Goal: Task Accomplishment & Management: Use online tool/utility

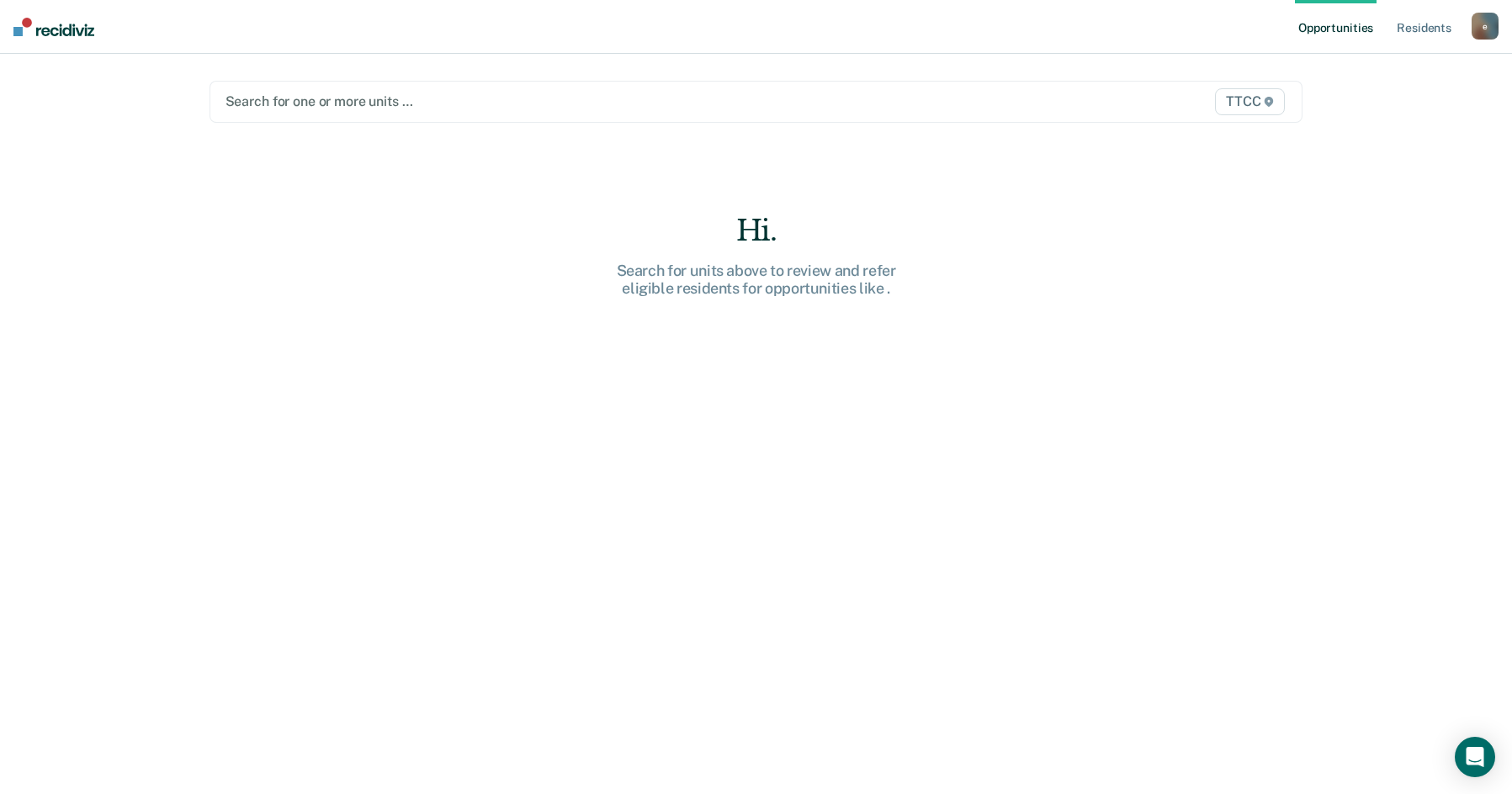
type input "3"
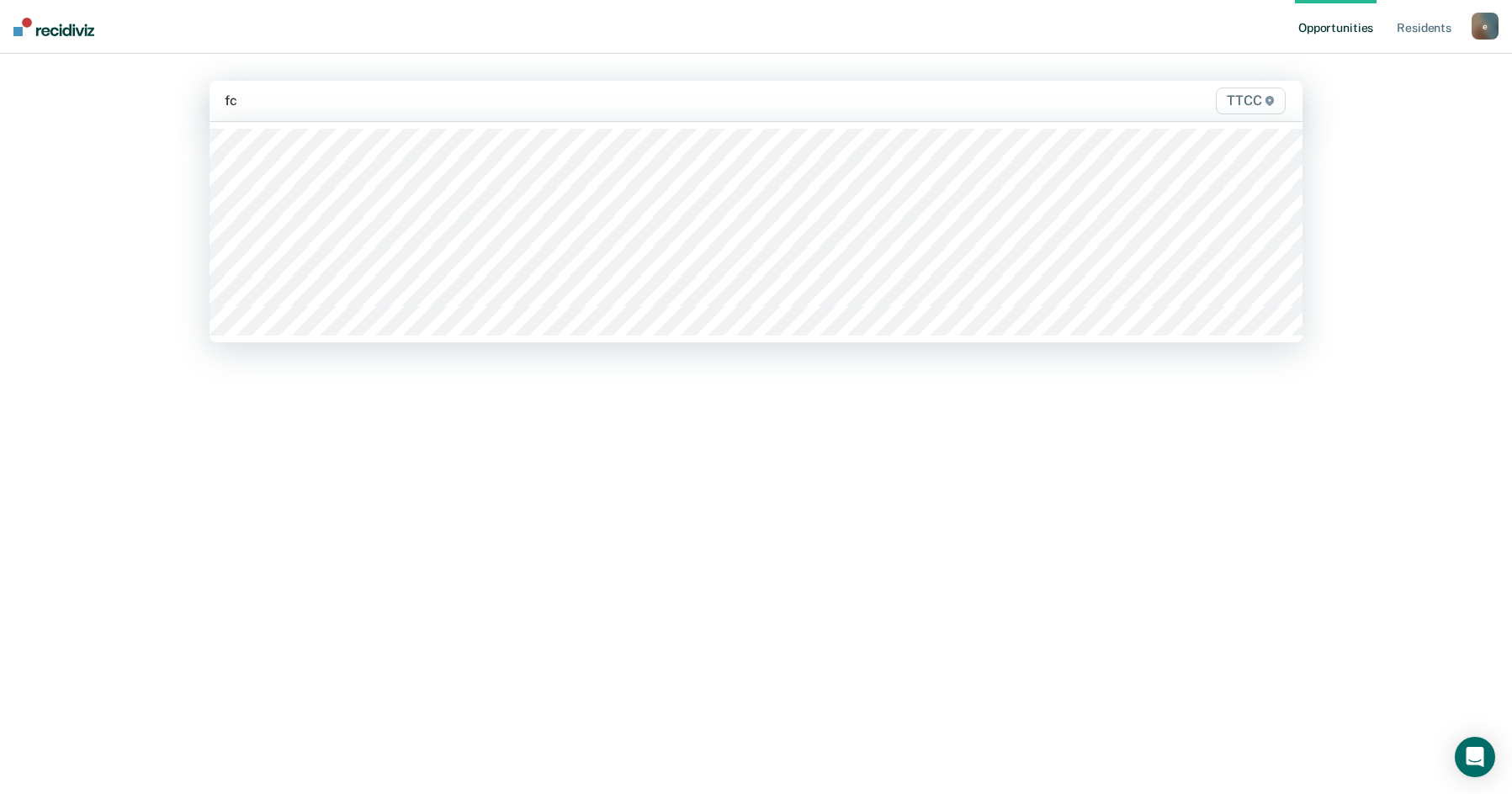
type input "fc1"
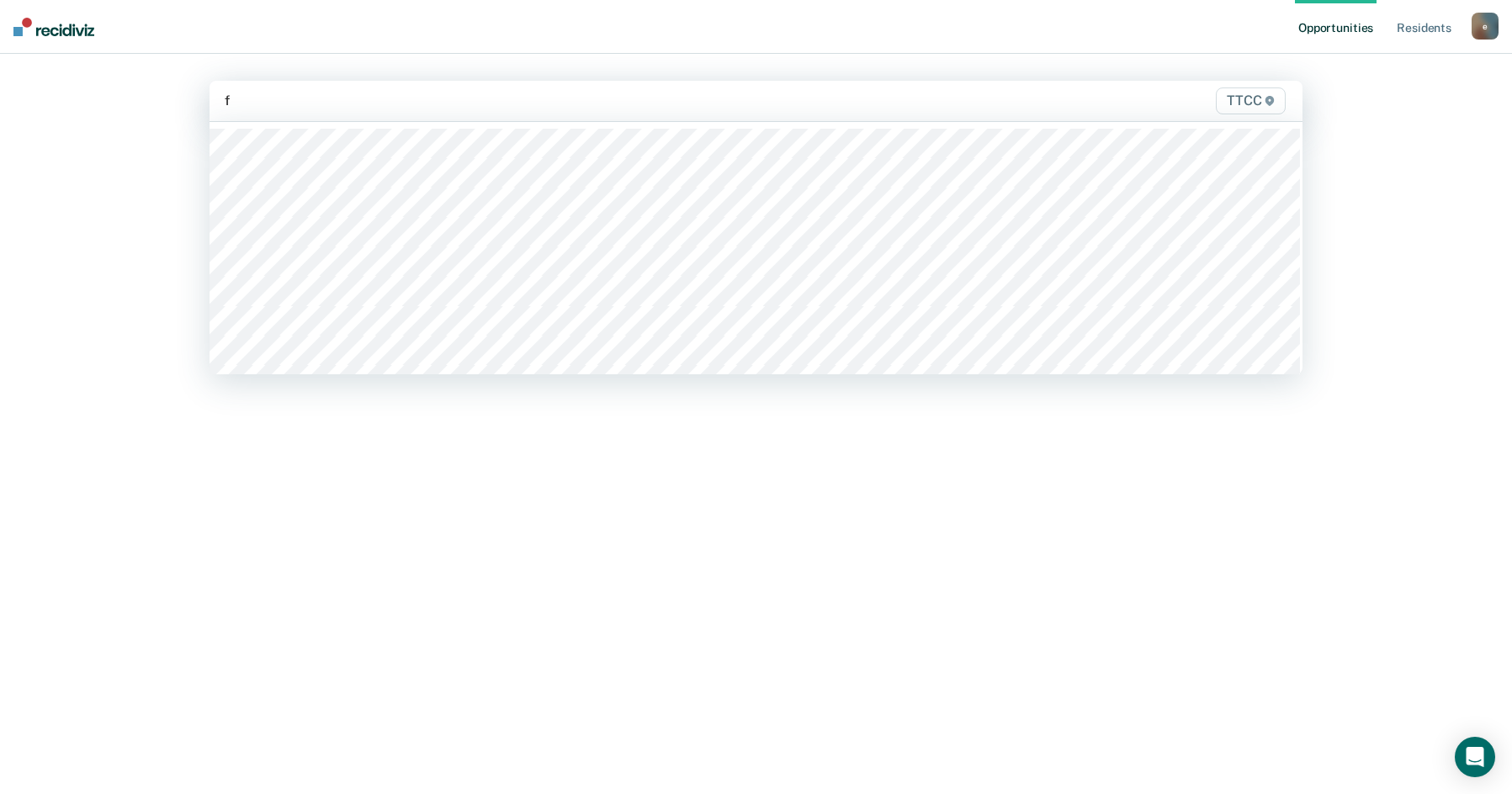
type input "fc"
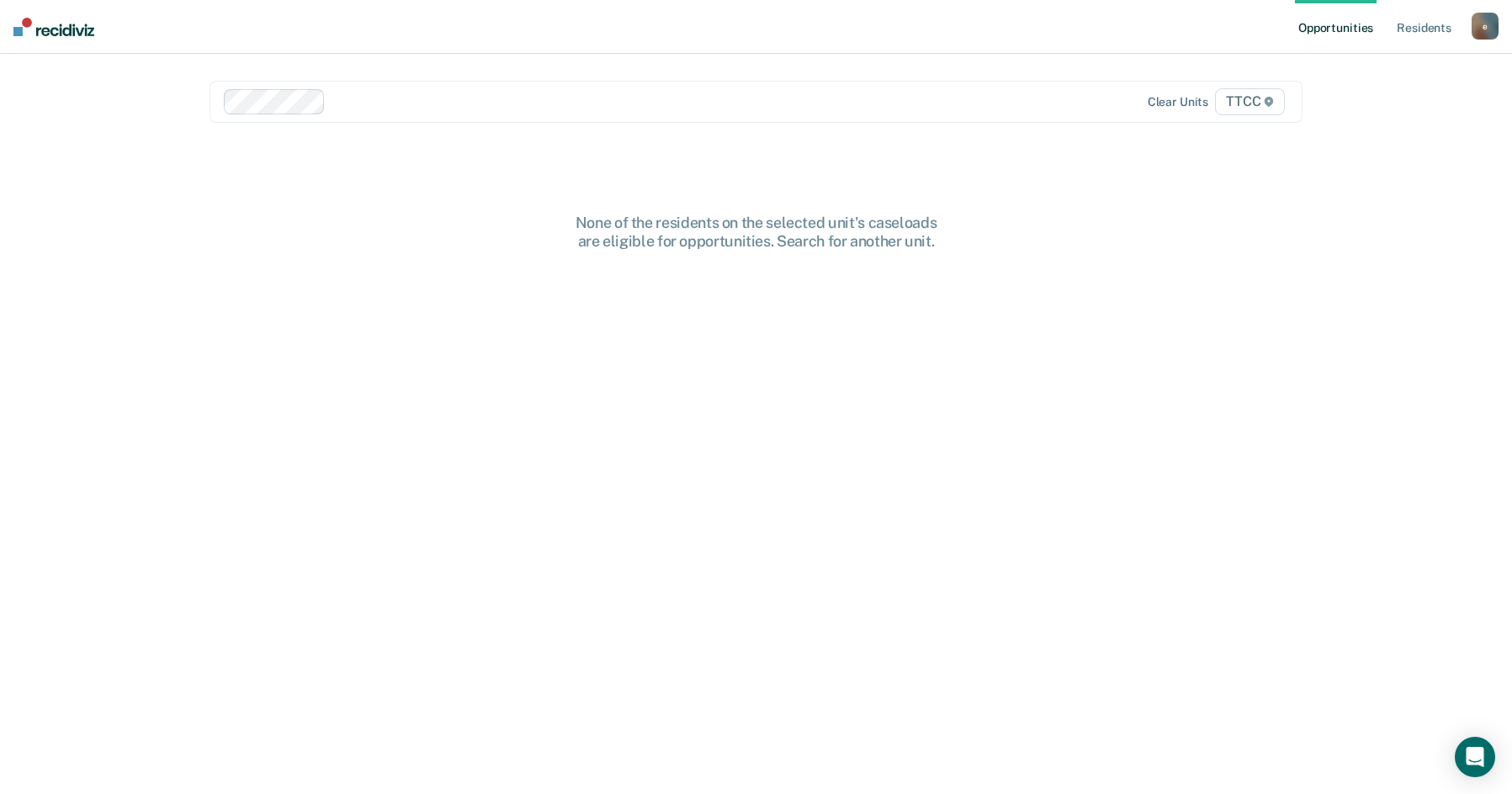
click at [70, 26] on img at bounding box center [54, 27] width 81 height 19
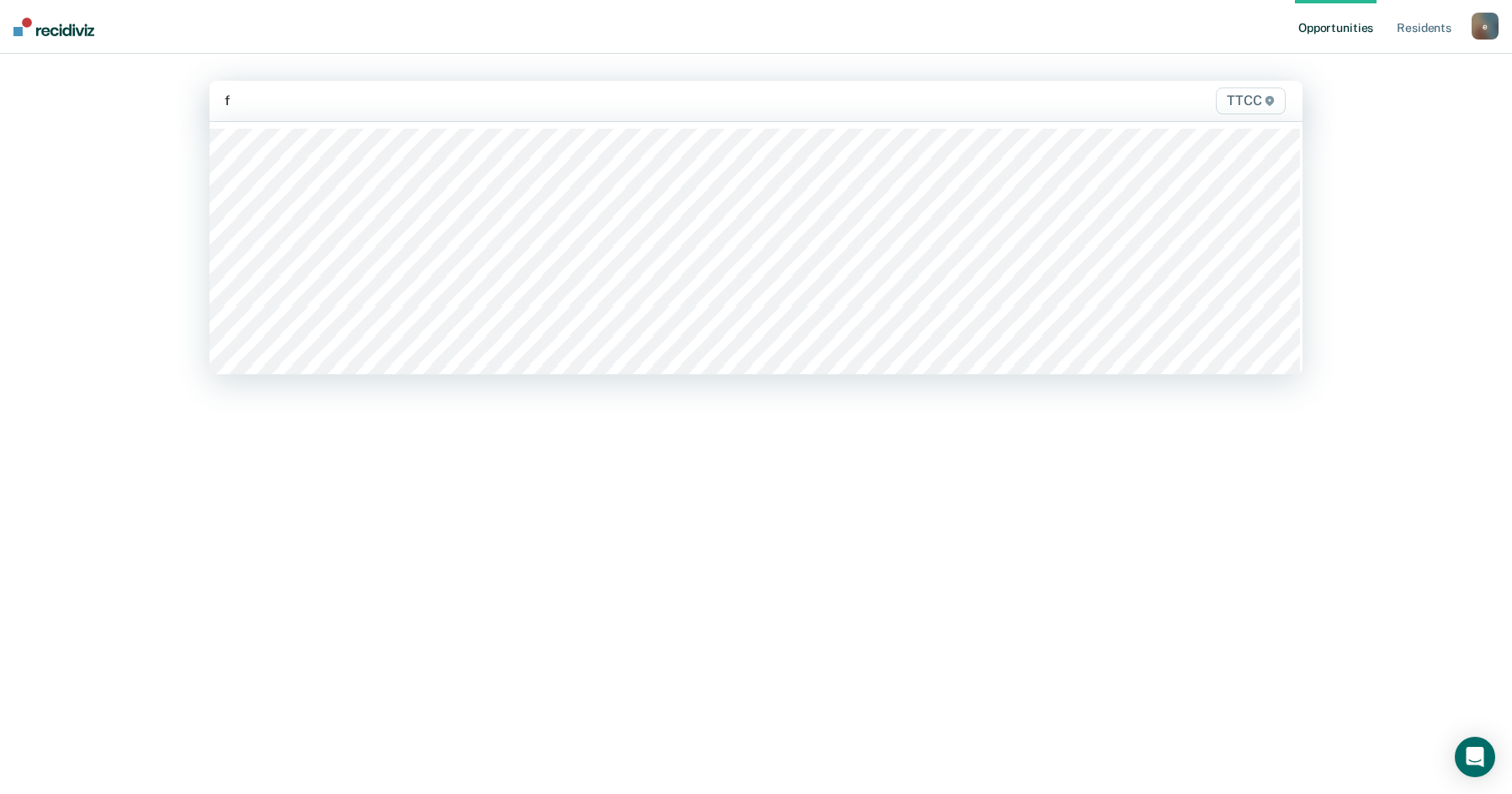
type input "fc"
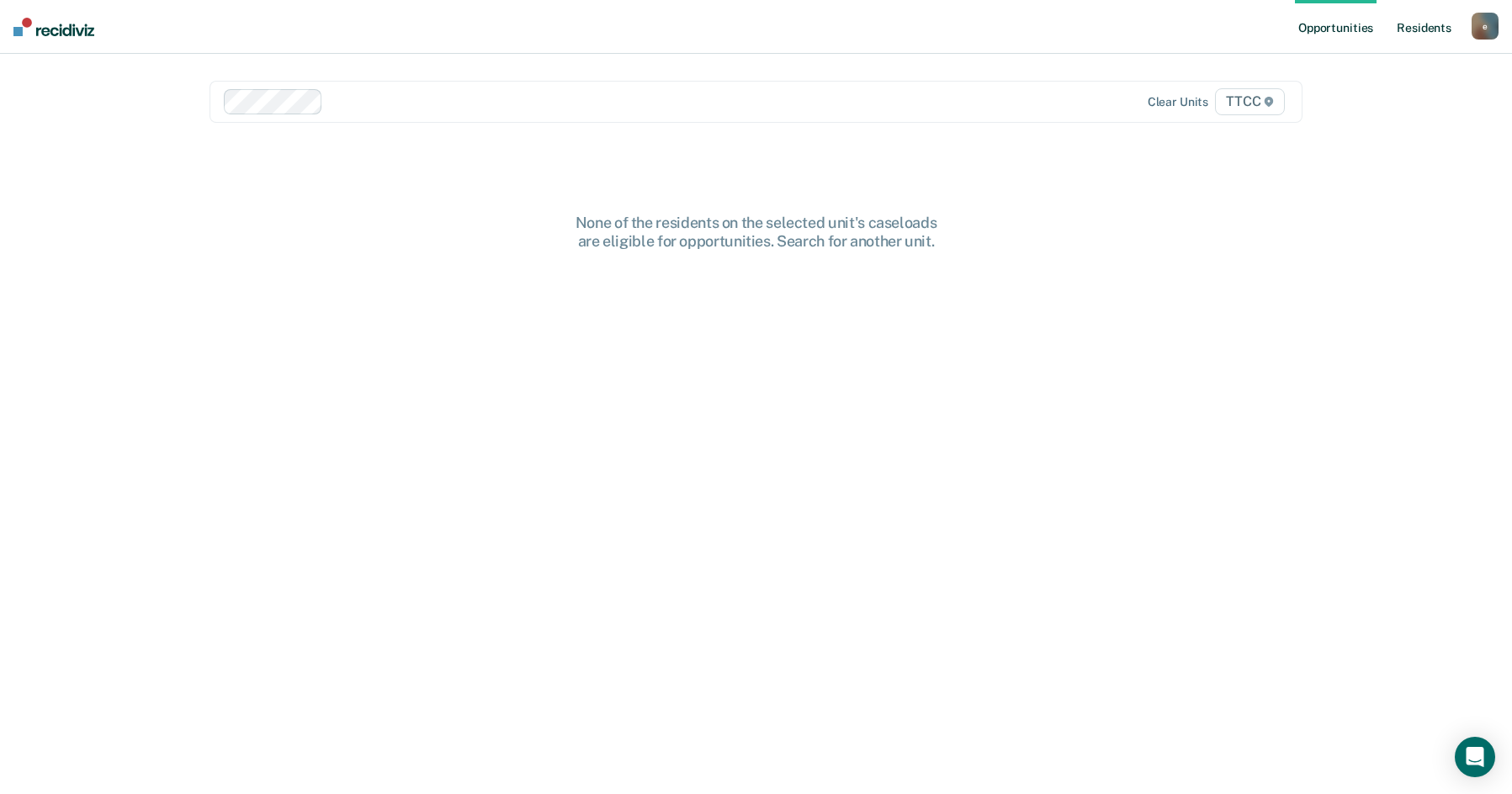
click at [1427, 29] on link "Resident s" at bounding box center [1423, 27] width 61 height 54
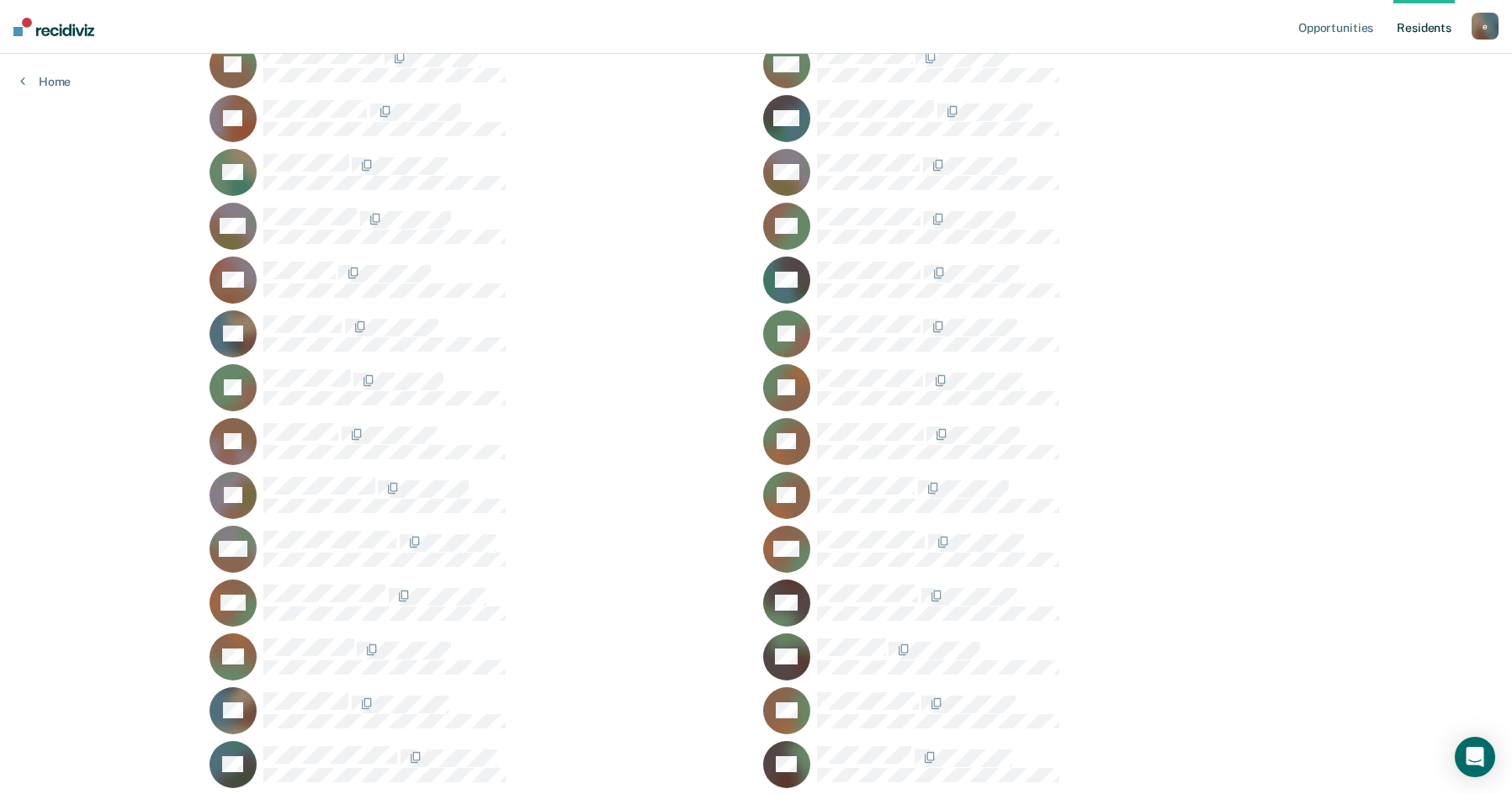
scroll to position [504, 0]
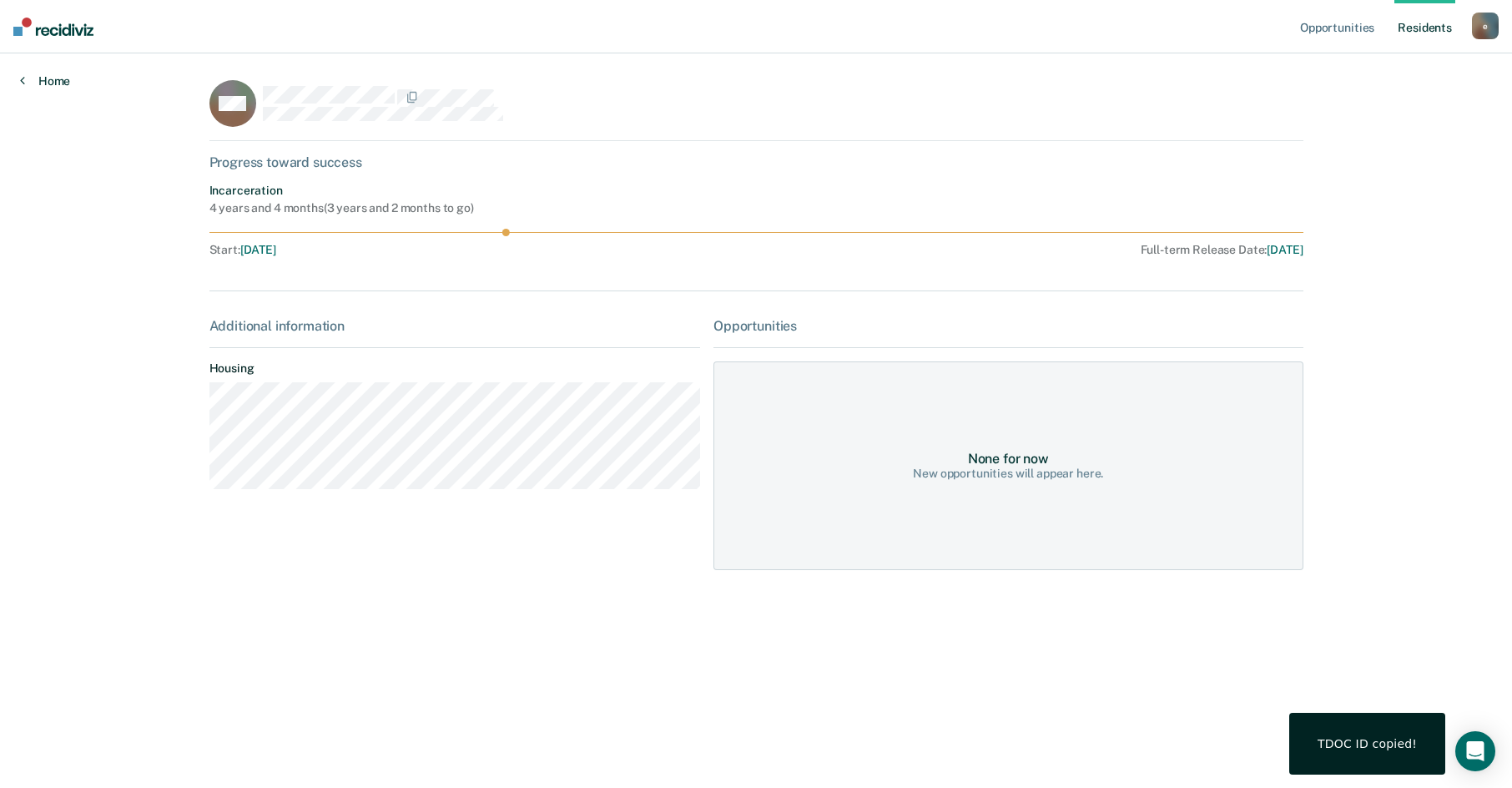
click at [64, 78] on link "Home" at bounding box center [44, 81] width 50 height 15
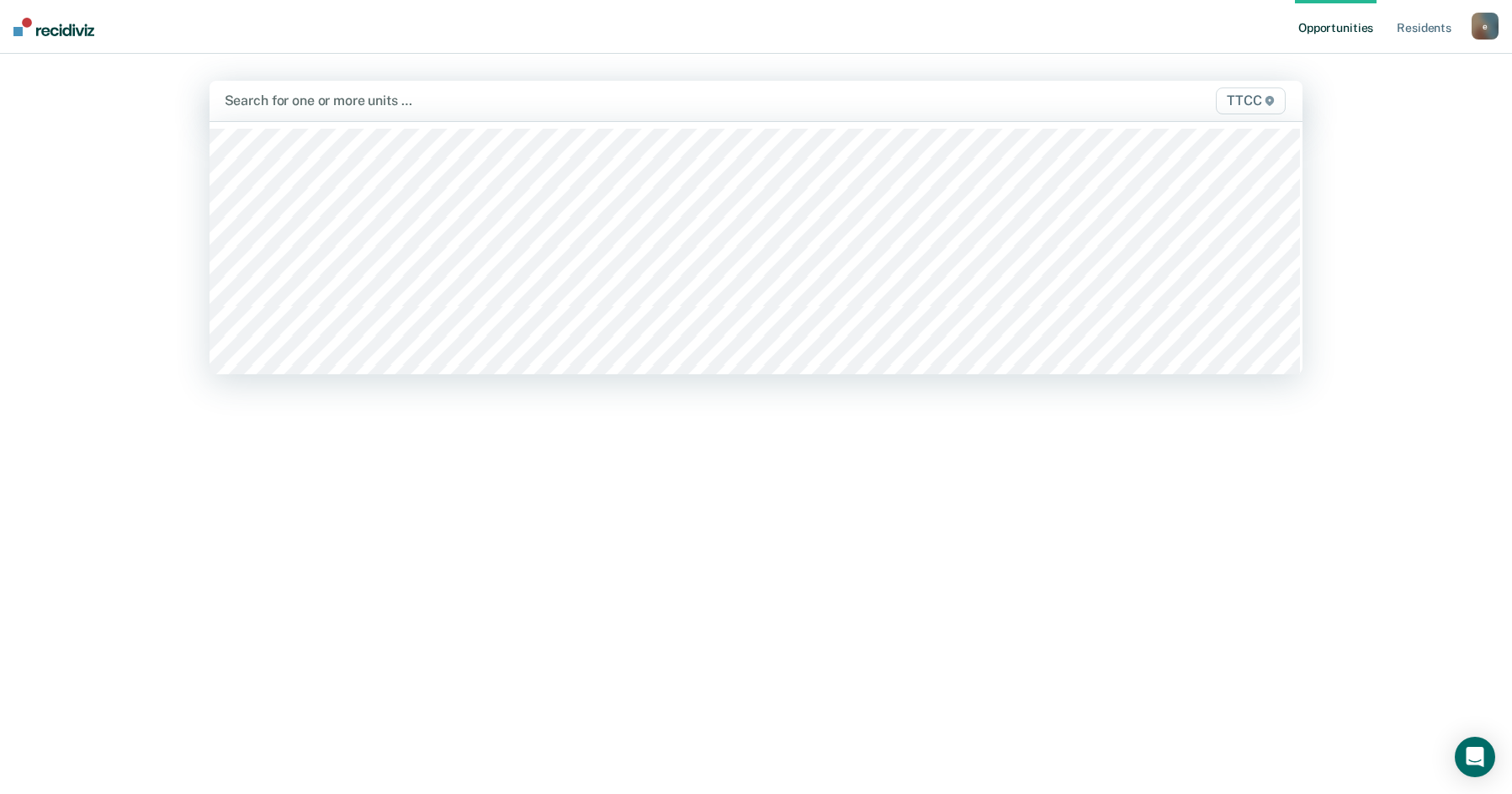
drag, startPoint x: 297, startPoint y: 104, endPoint x: 230, endPoint y: 99, distance: 67.2
click at [230, 99] on div at bounding box center [596, 101] width 743 height 20
drag, startPoint x: 230, startPoint y: 99, endPoint x: 144, endPoint y: 126, distance: 90.1
click at [144, 126] on div "Opportunities Resident s [EMAIL_ADDRESS][PERSON_NAME][DOMAIN_NAME] e Profile Ho…" at bounding box center [756, 397] width 1512 height 794
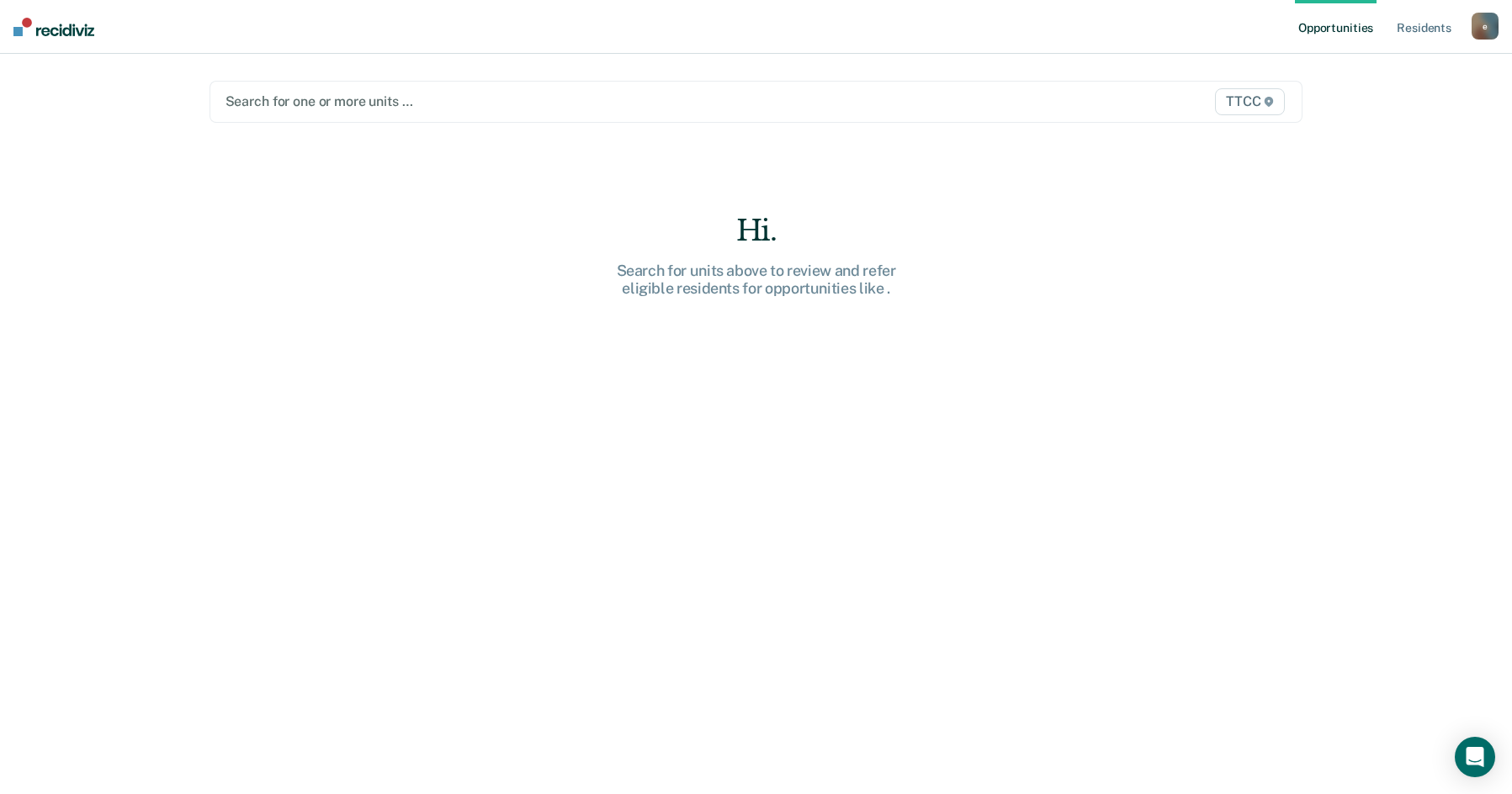
click at [16, 25] on img at bounding box center [54, 27] width 81 height 19
click at [1490, 21] on div "e" at bounding box center [1484, 26] width 27 height 27
click at [1429, 29] on link "Resident s" at bounding box center [1423, 27] width 61 height 54
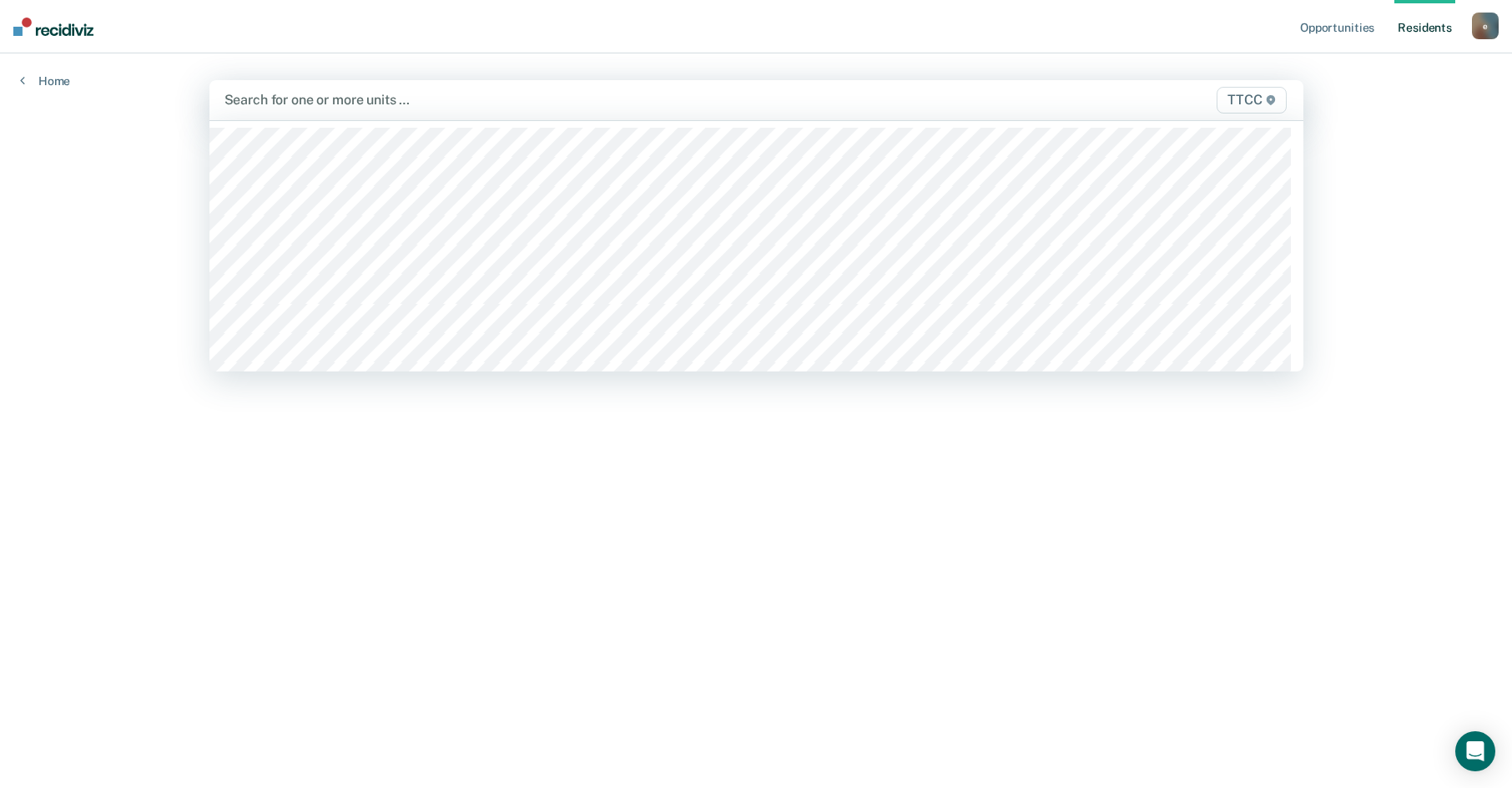
click at [392, 101] on div at bounding box center [596, 100] width 744 height 20
drag, startPoint x: 393, startPoint y: 99, endPoint x: 247, endPoint y: 98, distance: 146.0
click at [247, 98] on div at bounding box center [596, 100] width 744 height 20
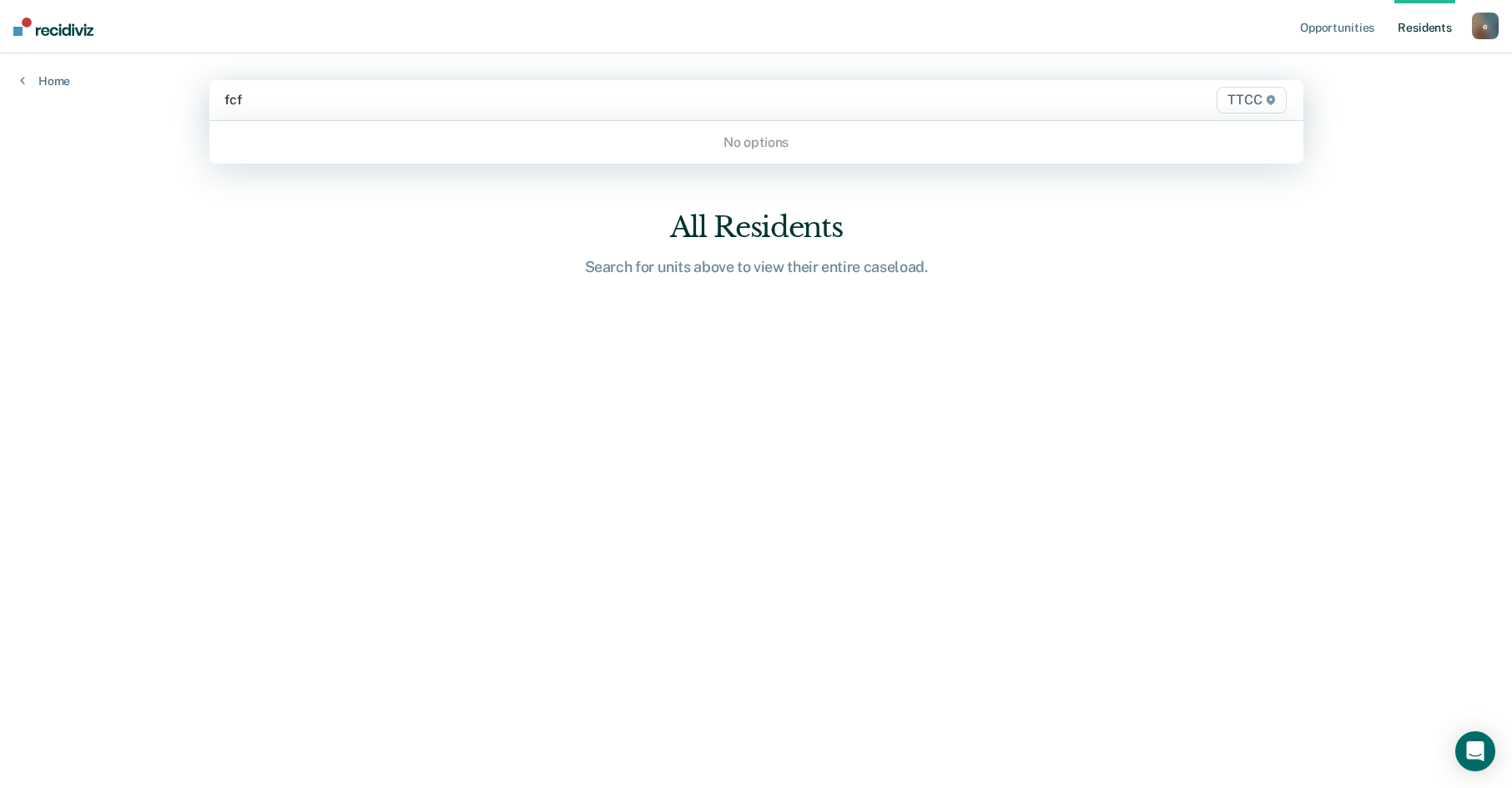
type input "fc"
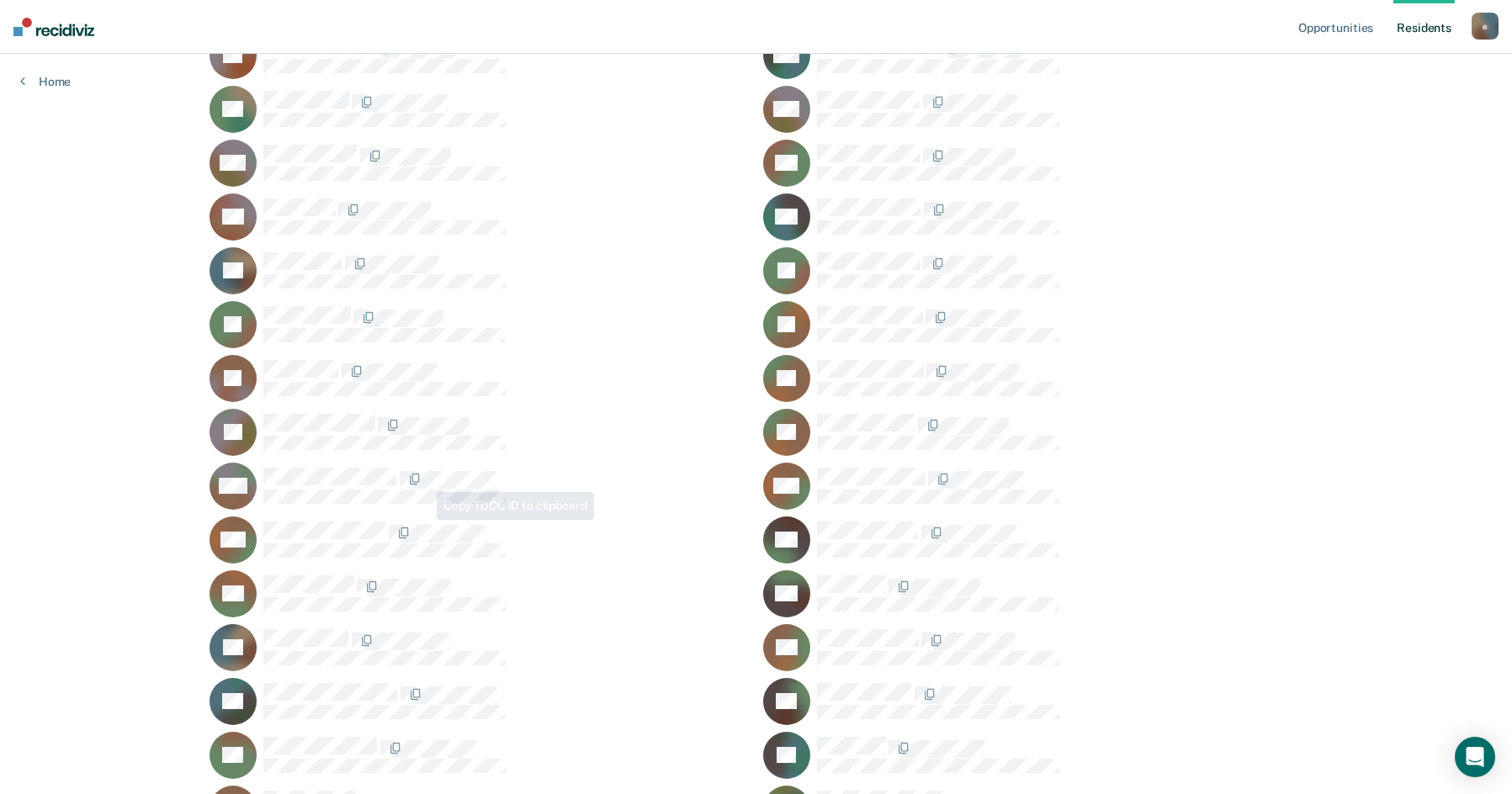
scroll to position [504, 0]
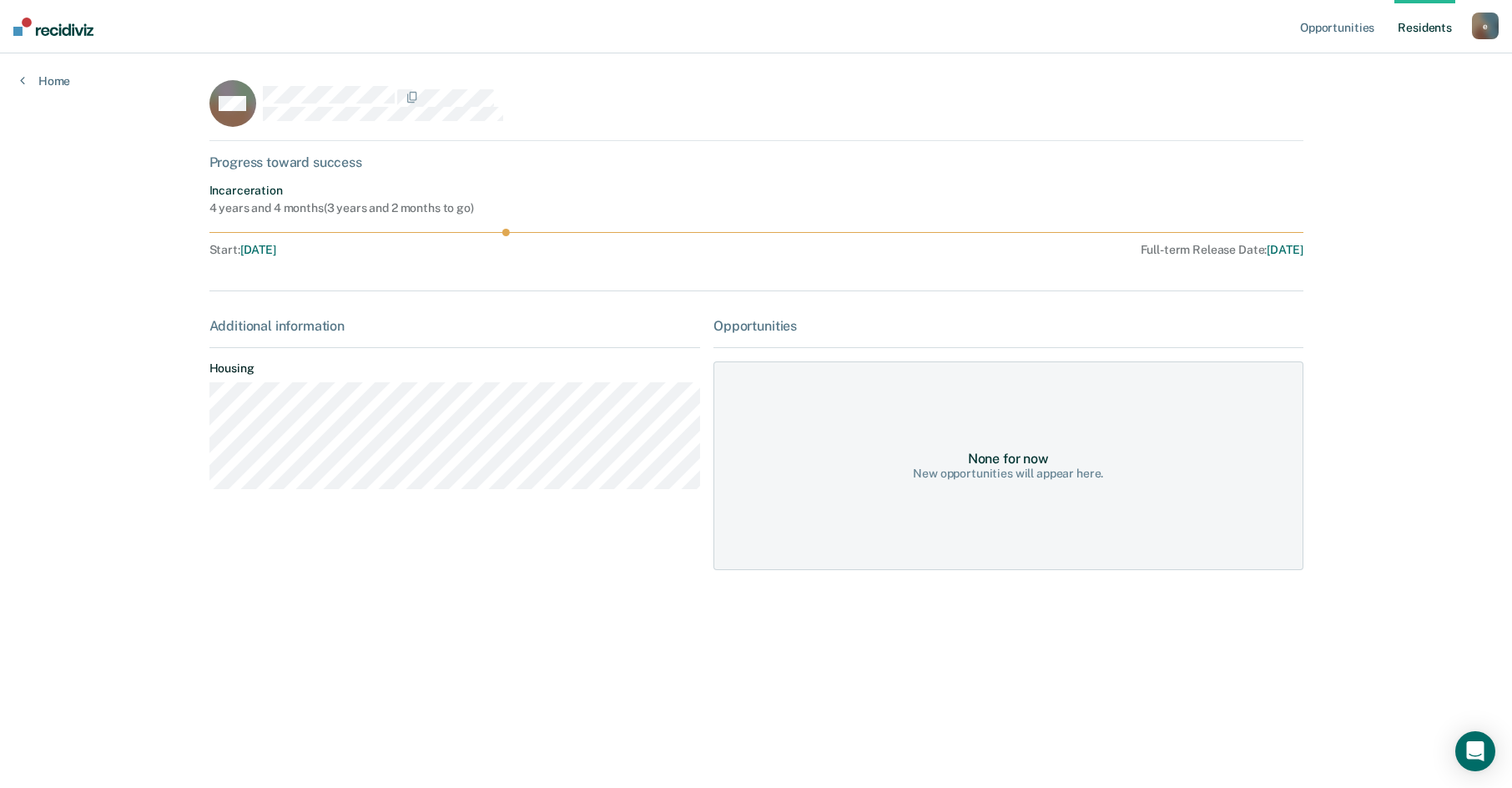
click at [773, 327] on div "Opportunities" at bounding box center [1008, 326] width 589 height 16
click at [51, 82] on link "Home" at bounding box center [44, 81] width 50 height 15
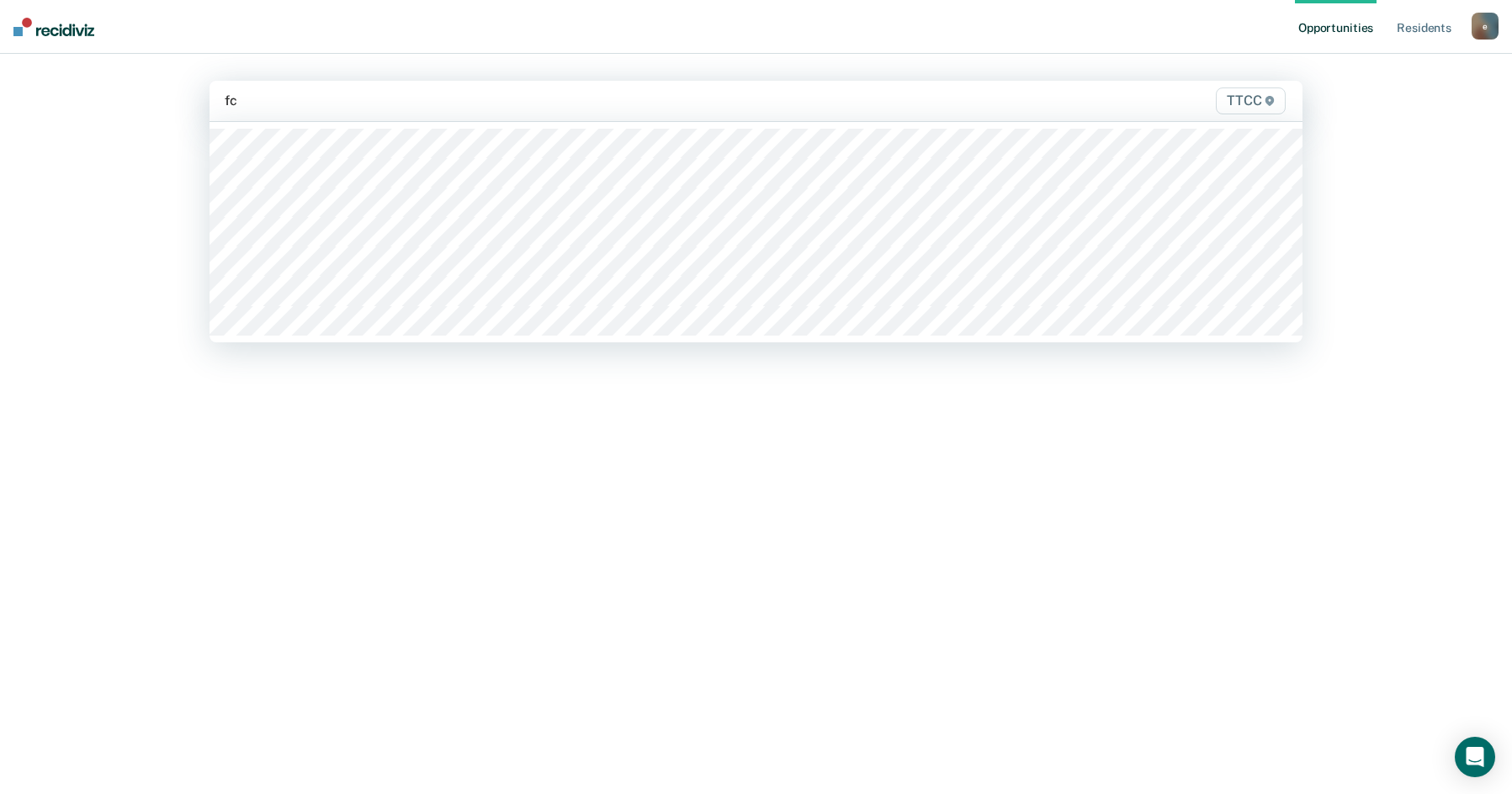
type input "fc2"
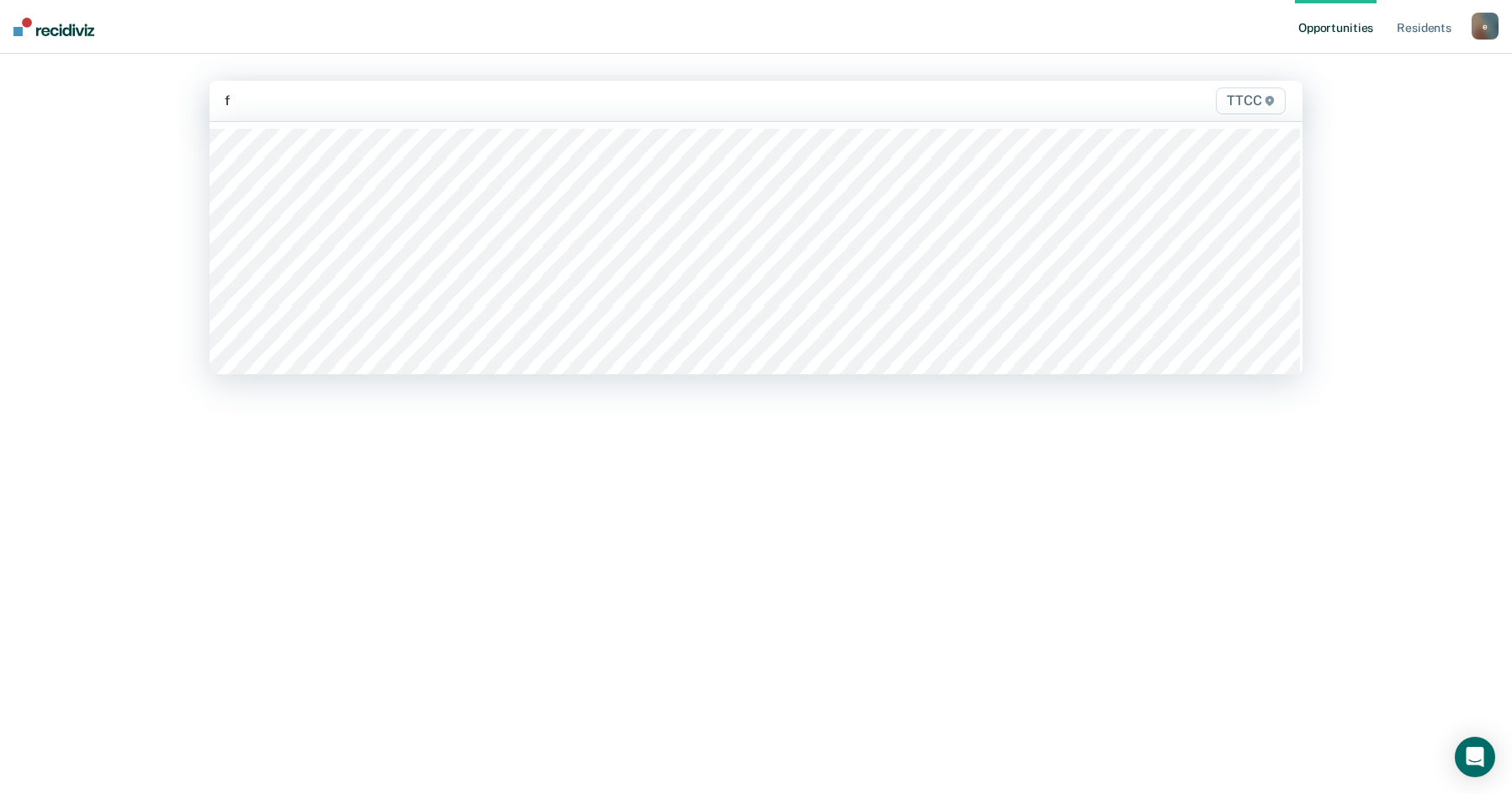
type input "fb"
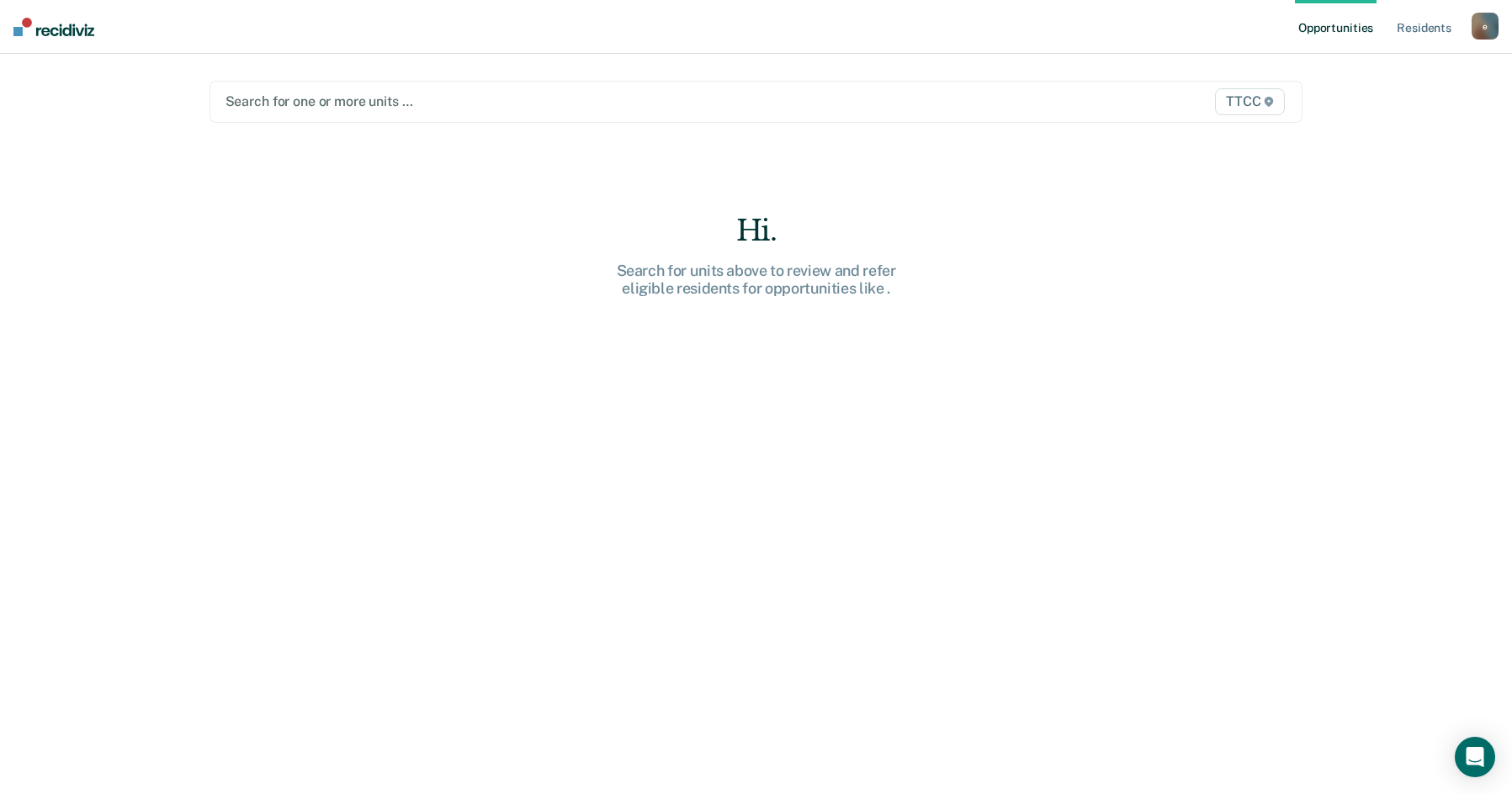
click at [68, 29] on img at bounding box center [54, 27] width 81 height 19
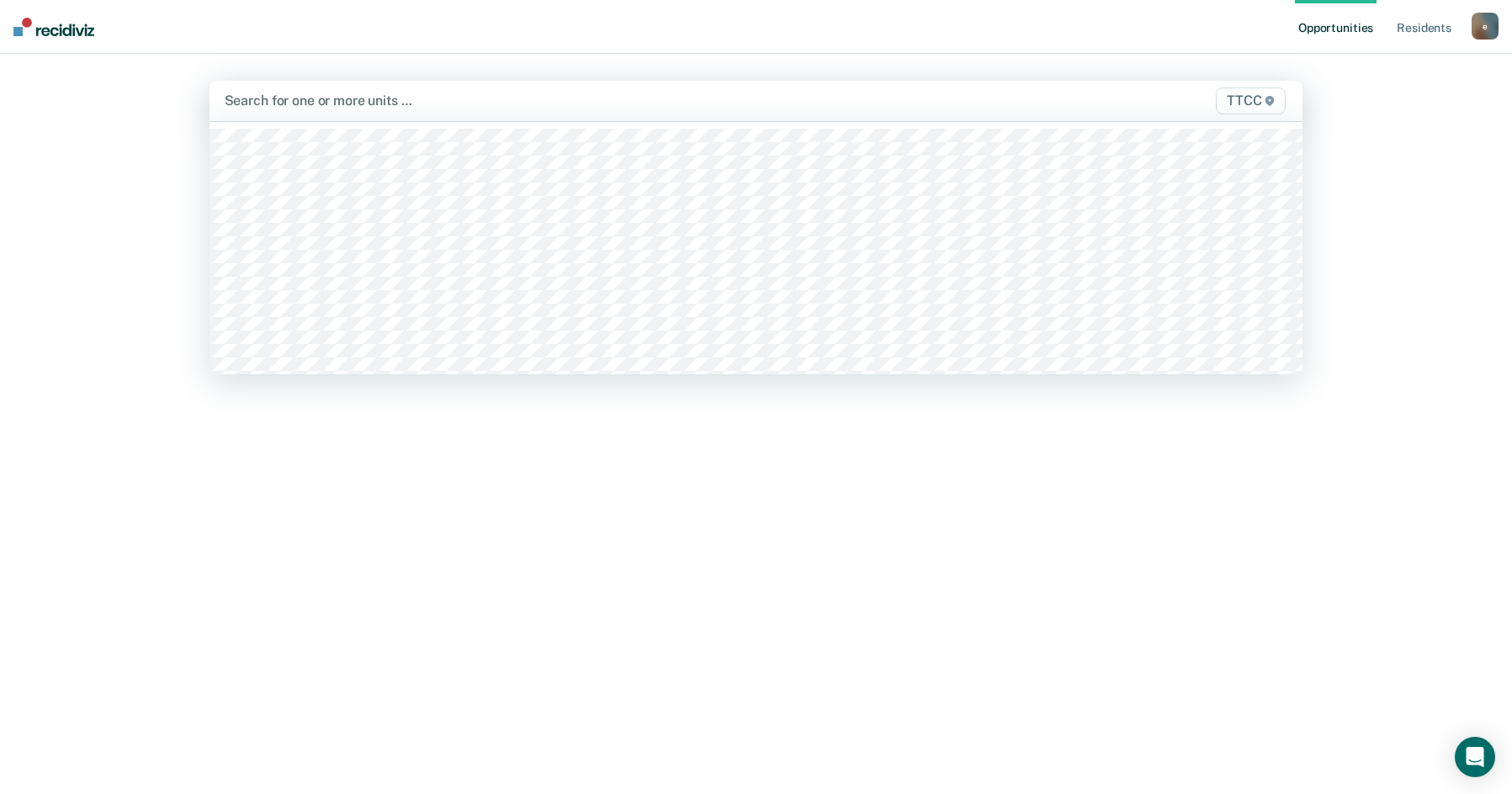
click at [272, 103] on div at bounding box center [596, 101] width 743 height 20
type input "fc"
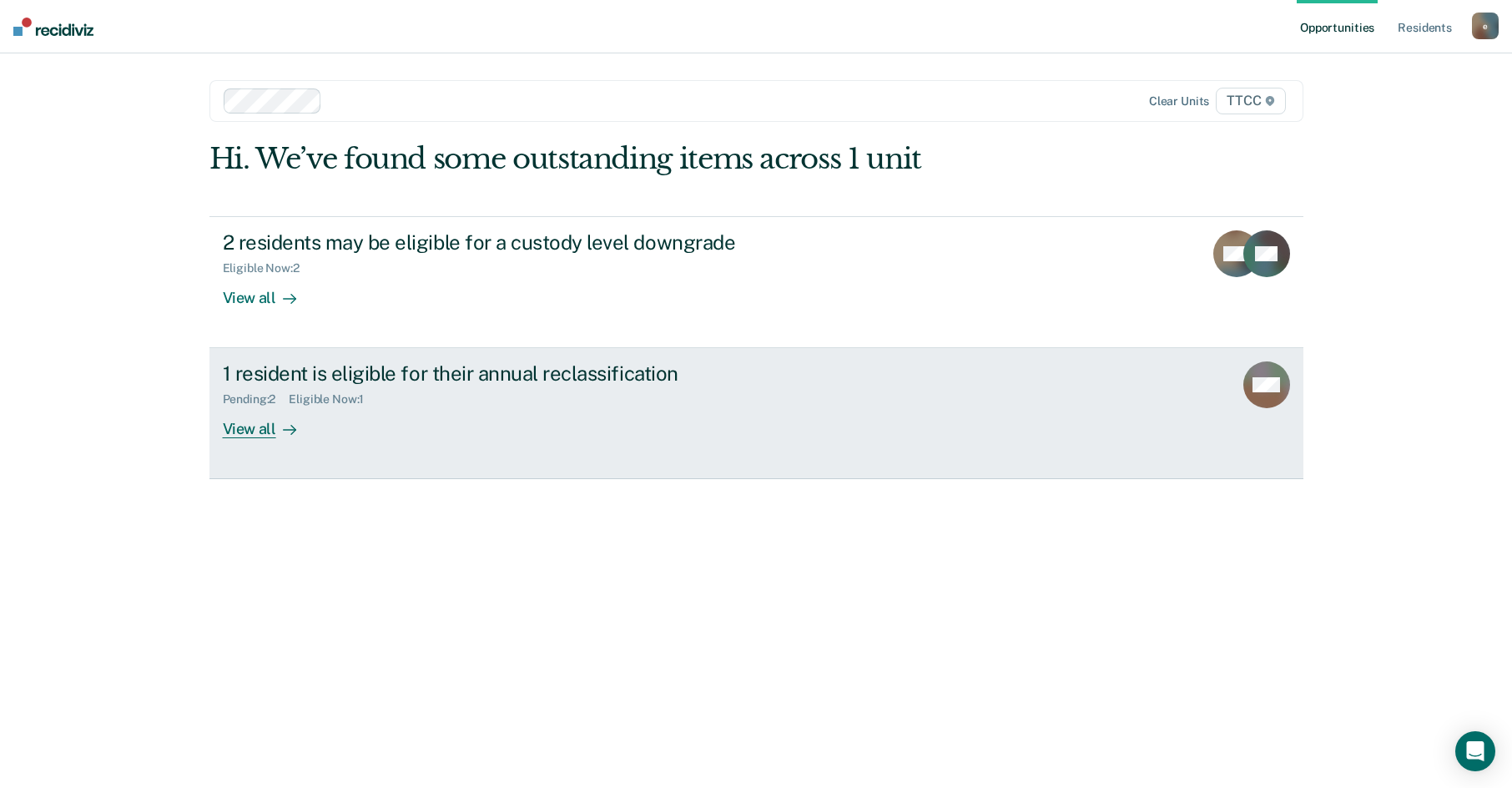
click at [242, 426] on div "View all" at bounding box center [269, 423] width 94 height 32
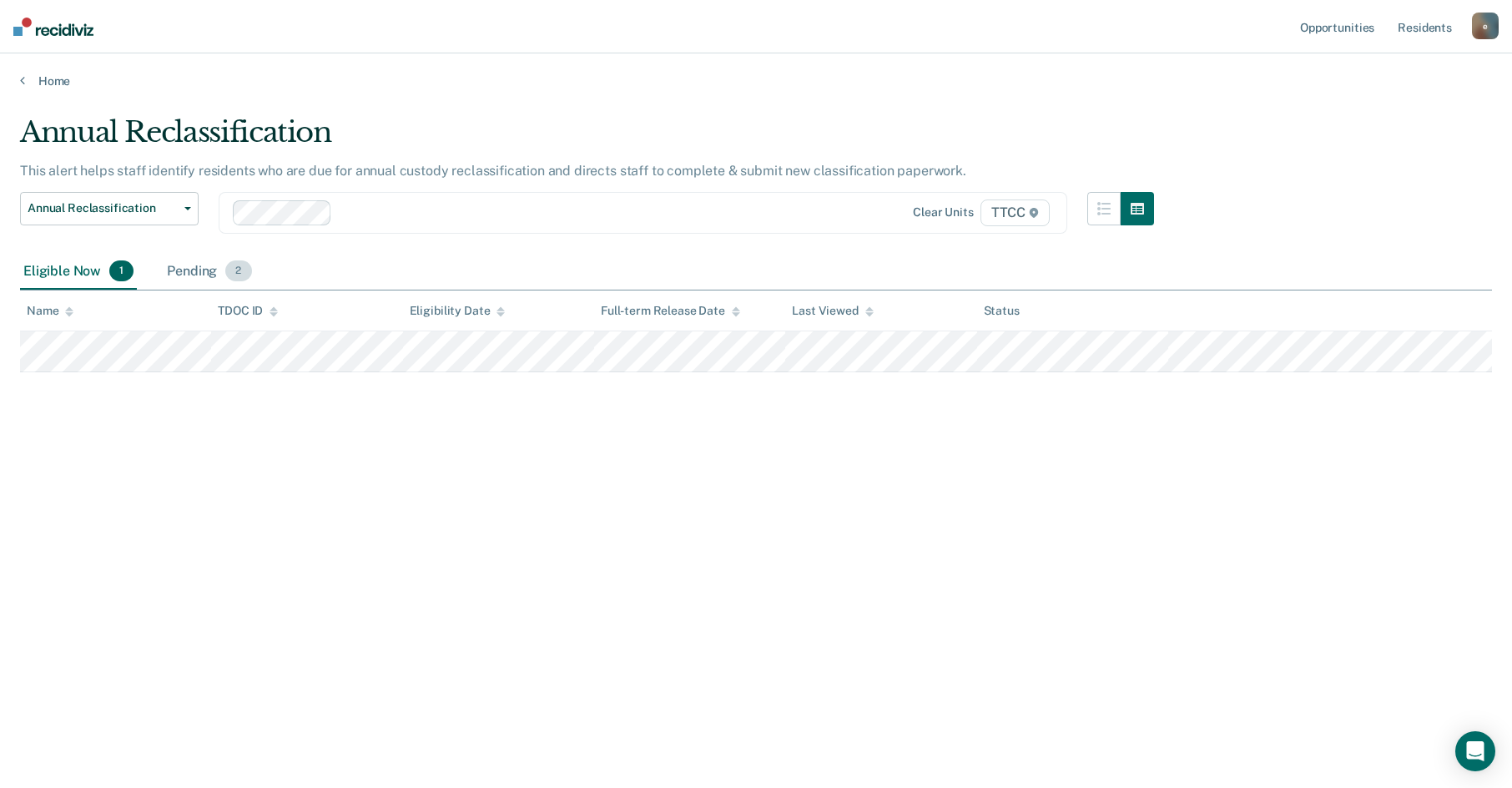
click at [196, 274] on div "Pending 2" at bounding box center [209, 272] width 91 height 37
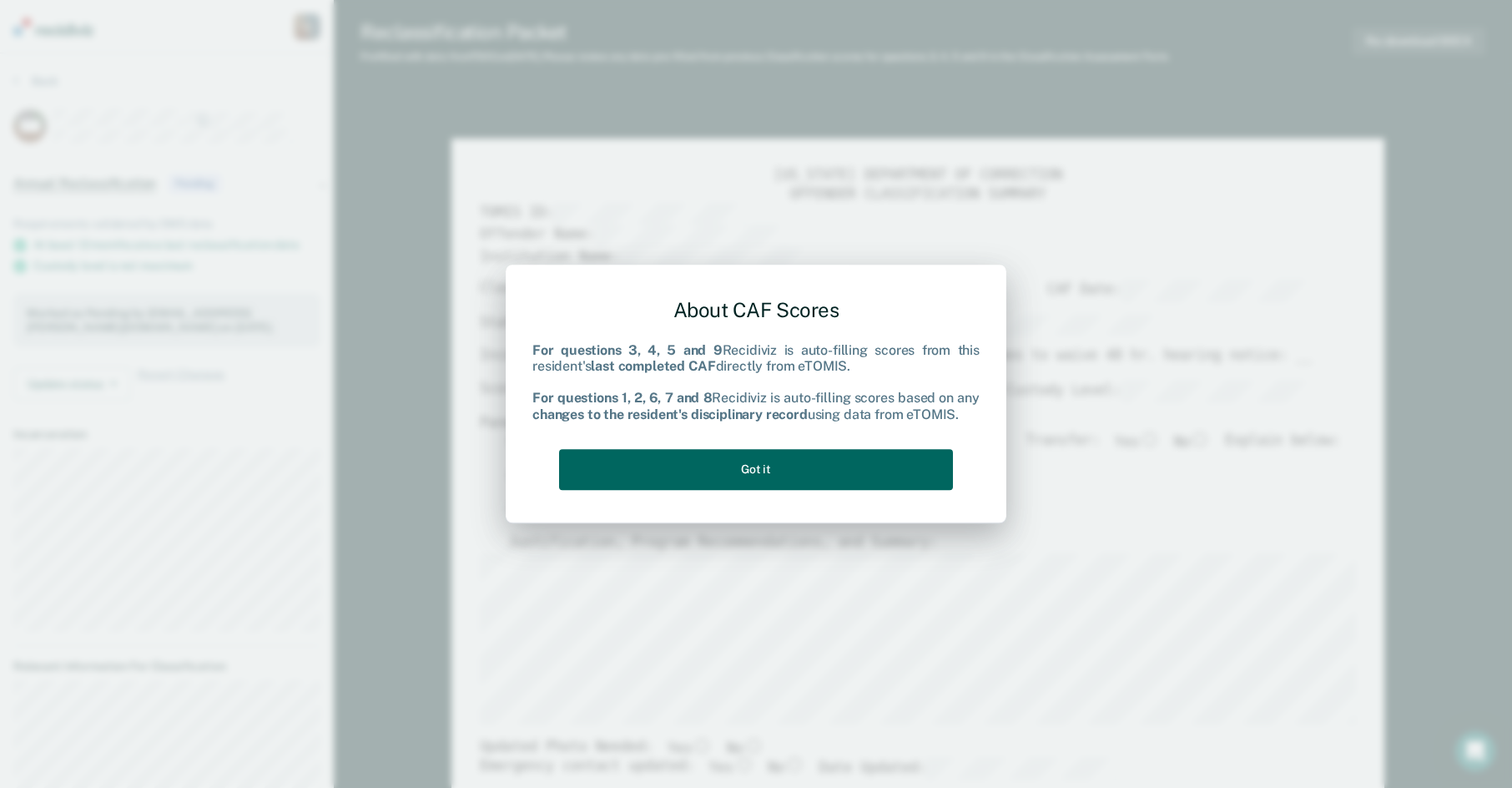
click at [840, 474] on button "Got it" at bounding box center [756, 470] width 394 height 41
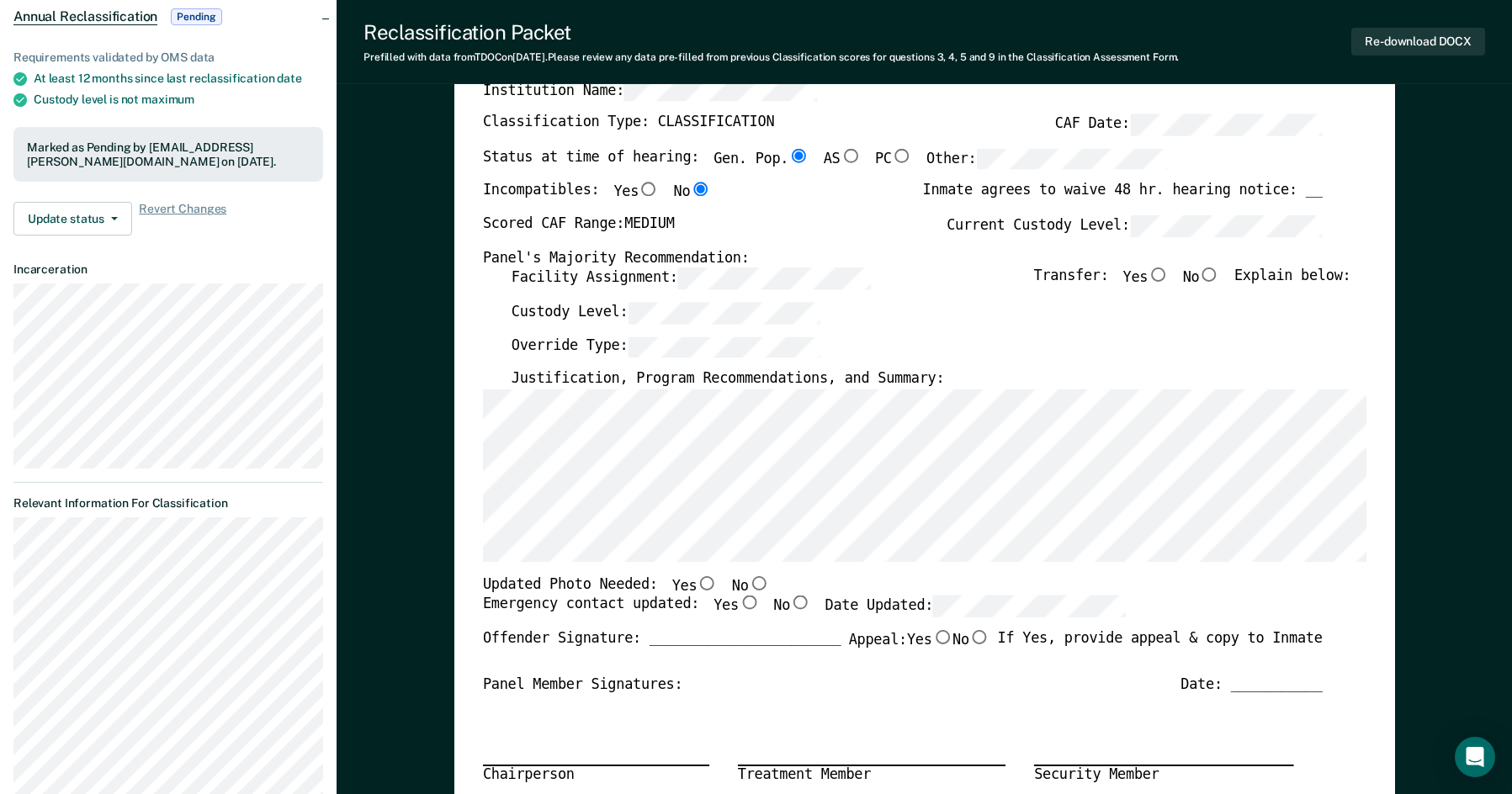
scroll to position [253, 0]
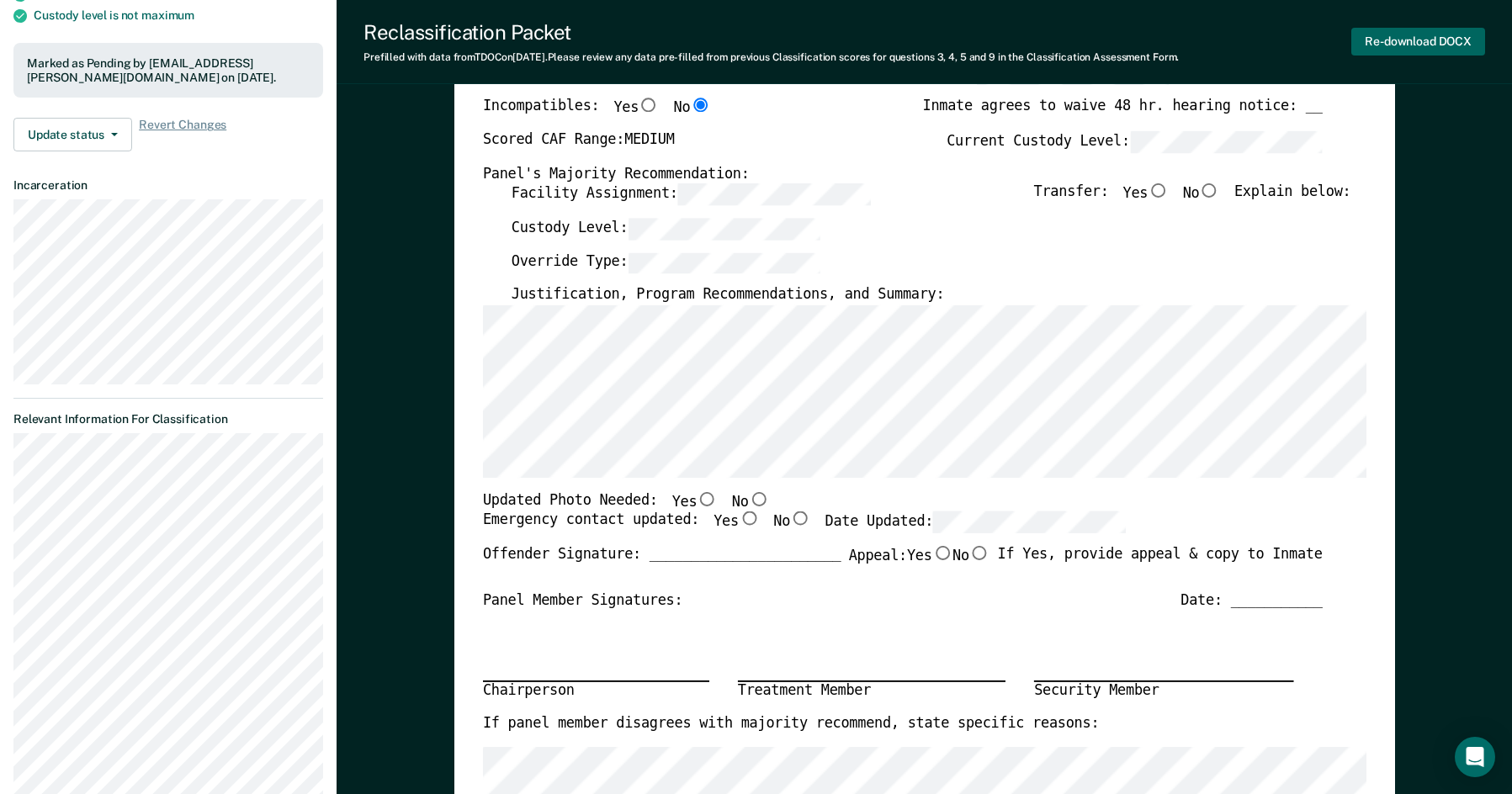
click at [1371, 32] on button "Re-download DOCX" at bounding box center [1418, 41] width 134 height 27
type textarea "x"
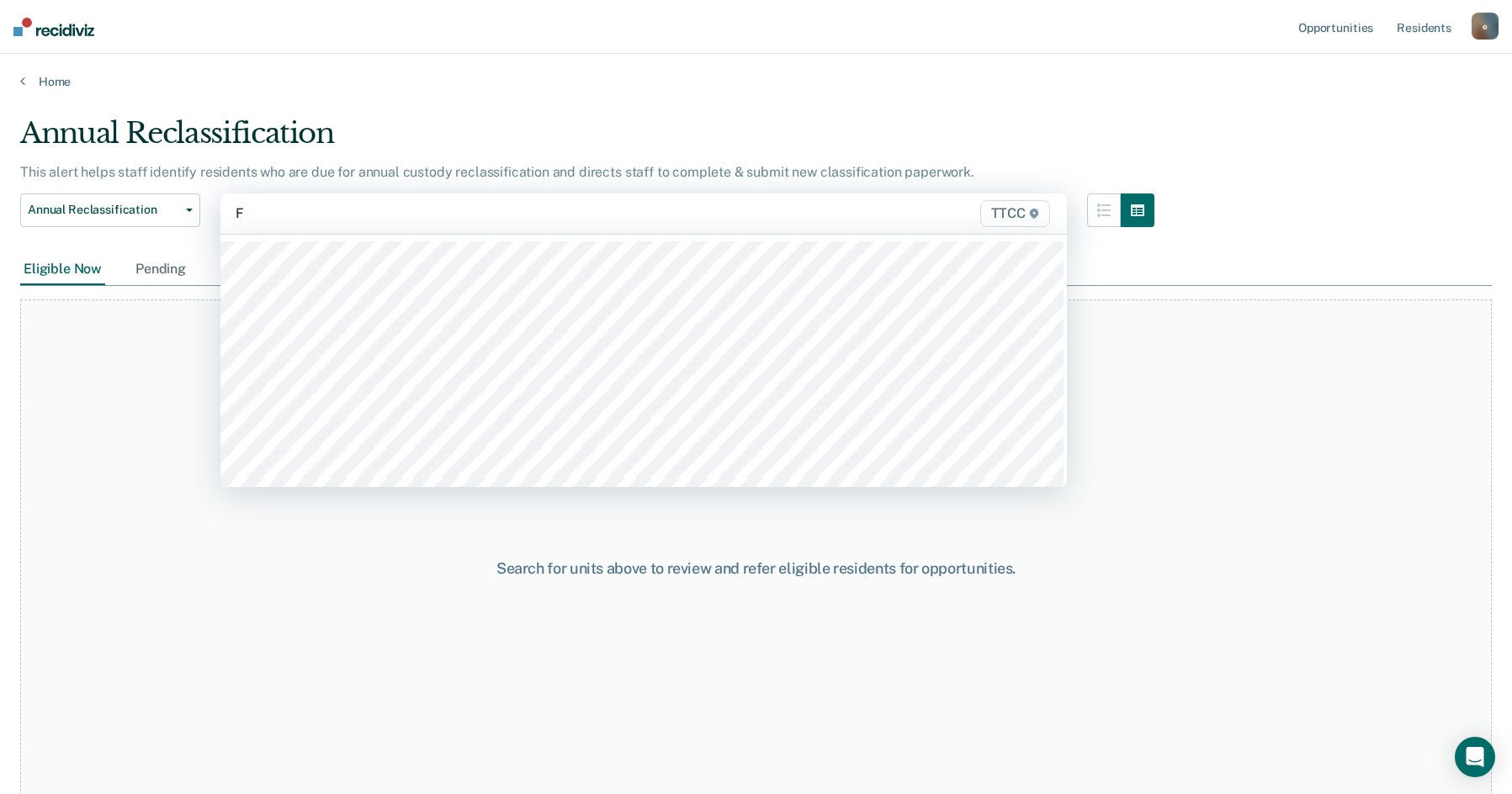
type input "FB"
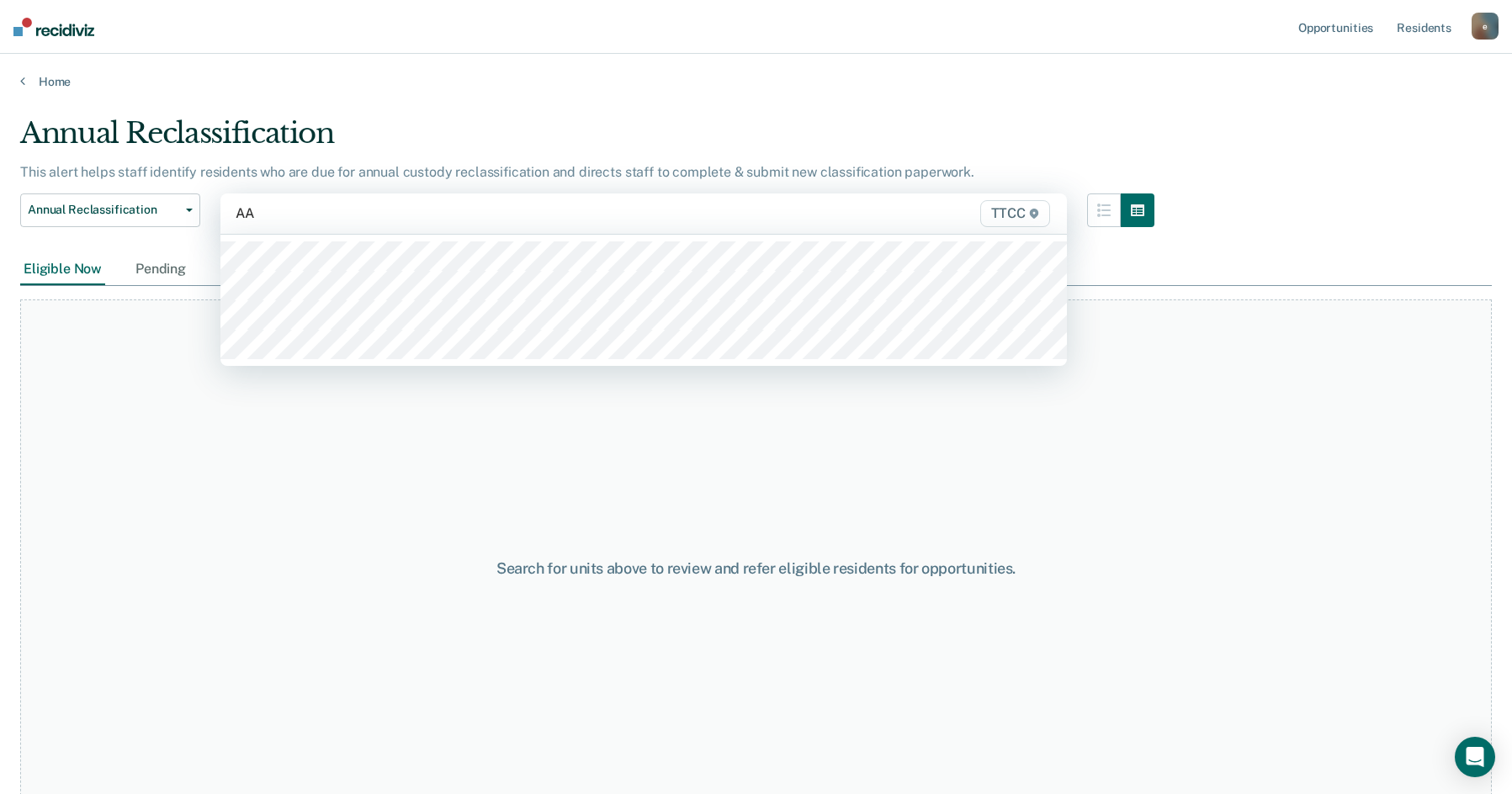
type input "AA2"
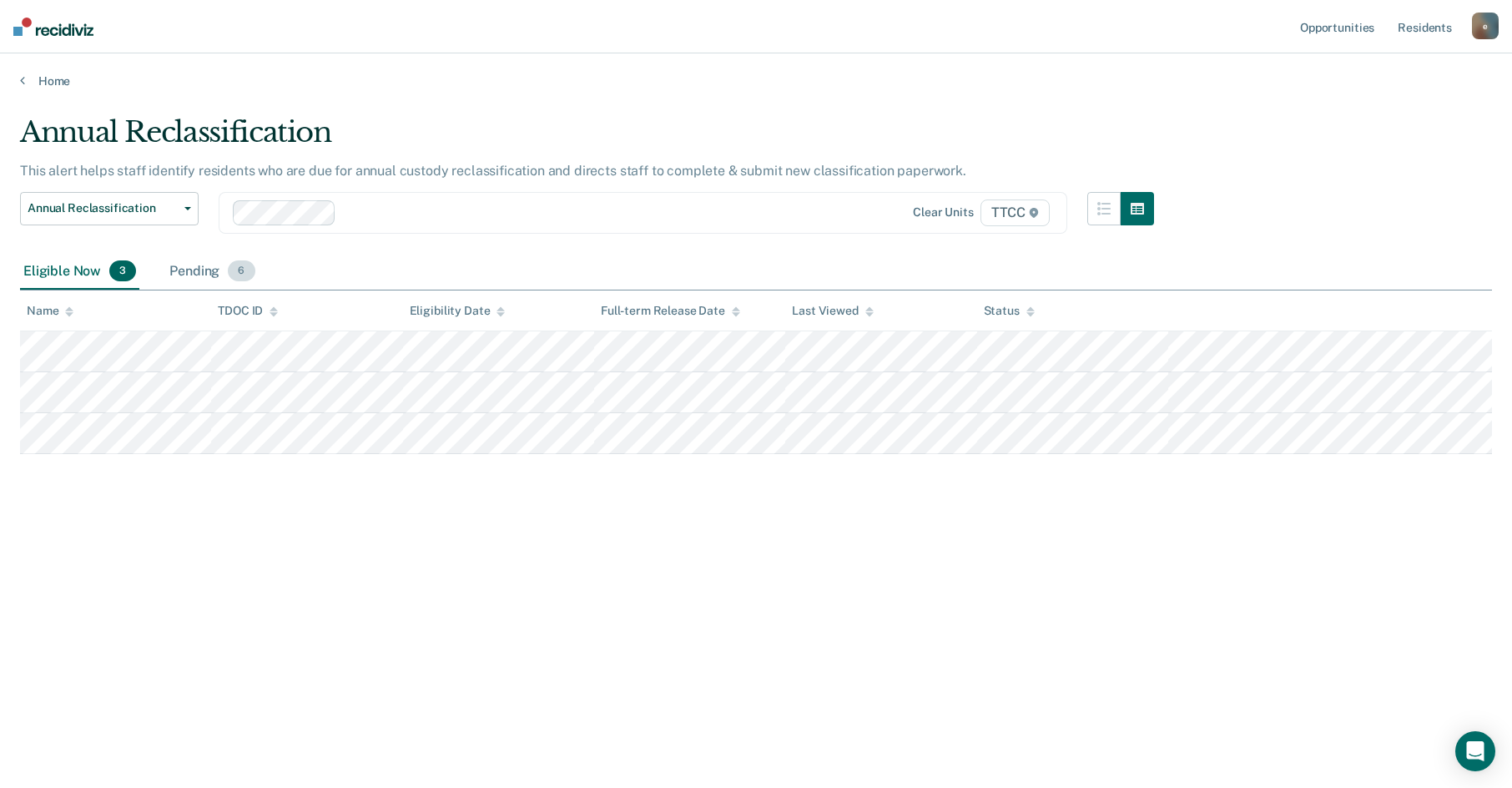
click at [217, 276] on div "Pending 6" at bounding box center [212, 272] width 92 height 37
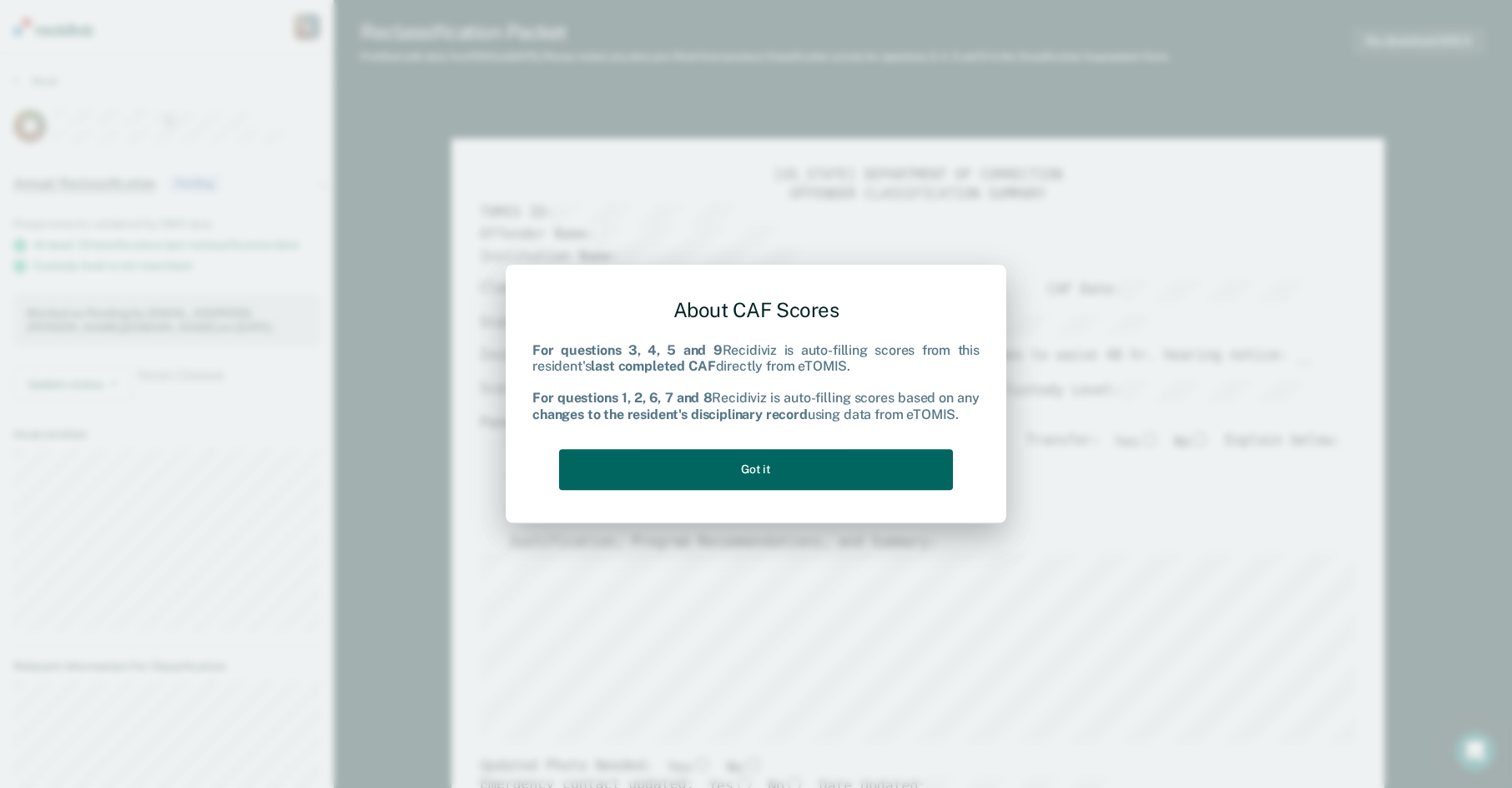
click at [866, 462] on button "Got it" at bounding box center [756, 470] width 394 height 41
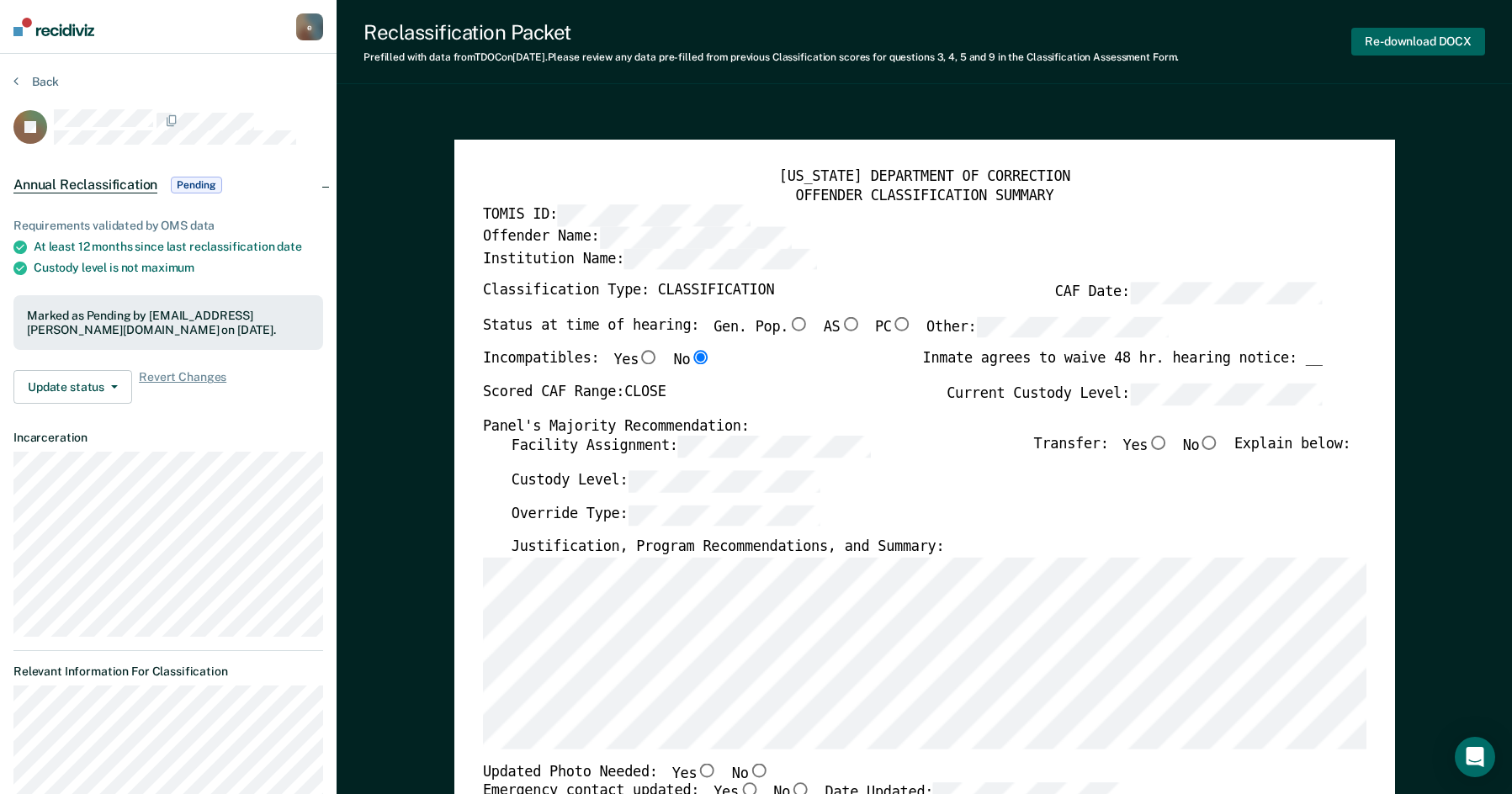
click at [1387, 49] on button "Re-download DOCX" at bounding box center [1418, 41] width 134 height 27
type textarea "x"
click at [1408, 40] on button "Re-download DOCX" at bounding box center [1418, 41] width 134 height 27
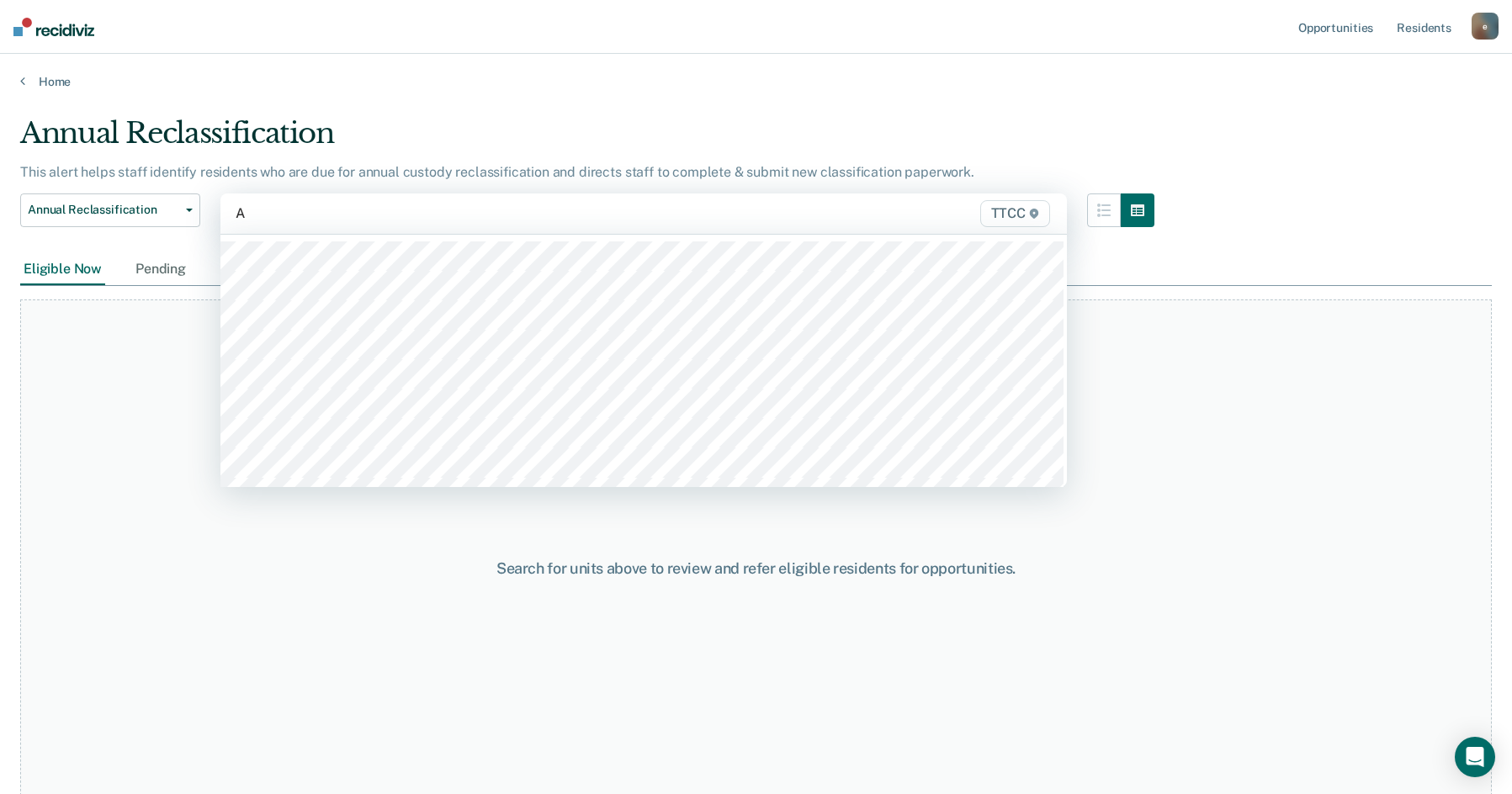
type input "AA"
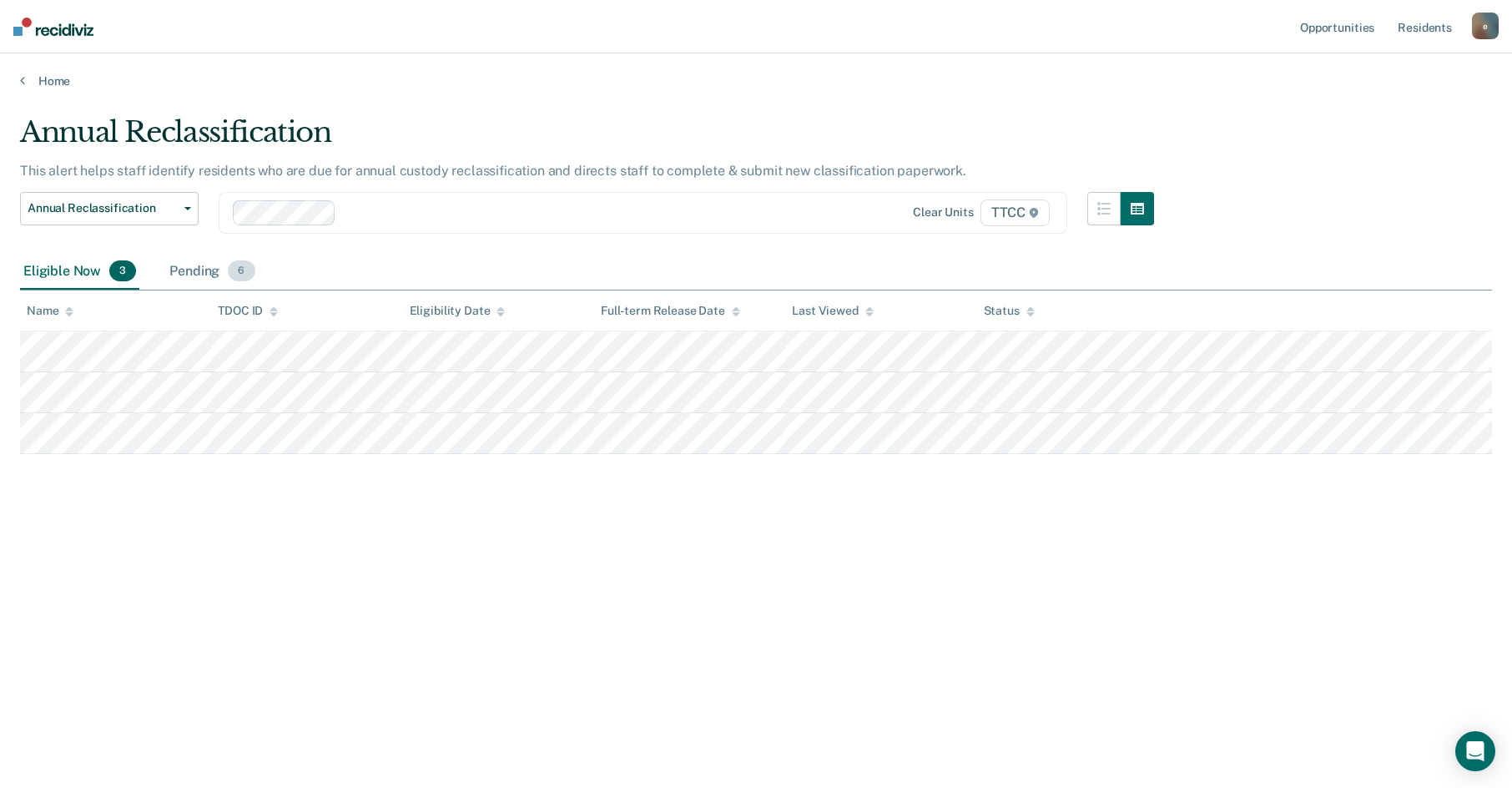
click at [199, 280] on div "Pending 6" at bounding box center [212, 272] width 92 height 37
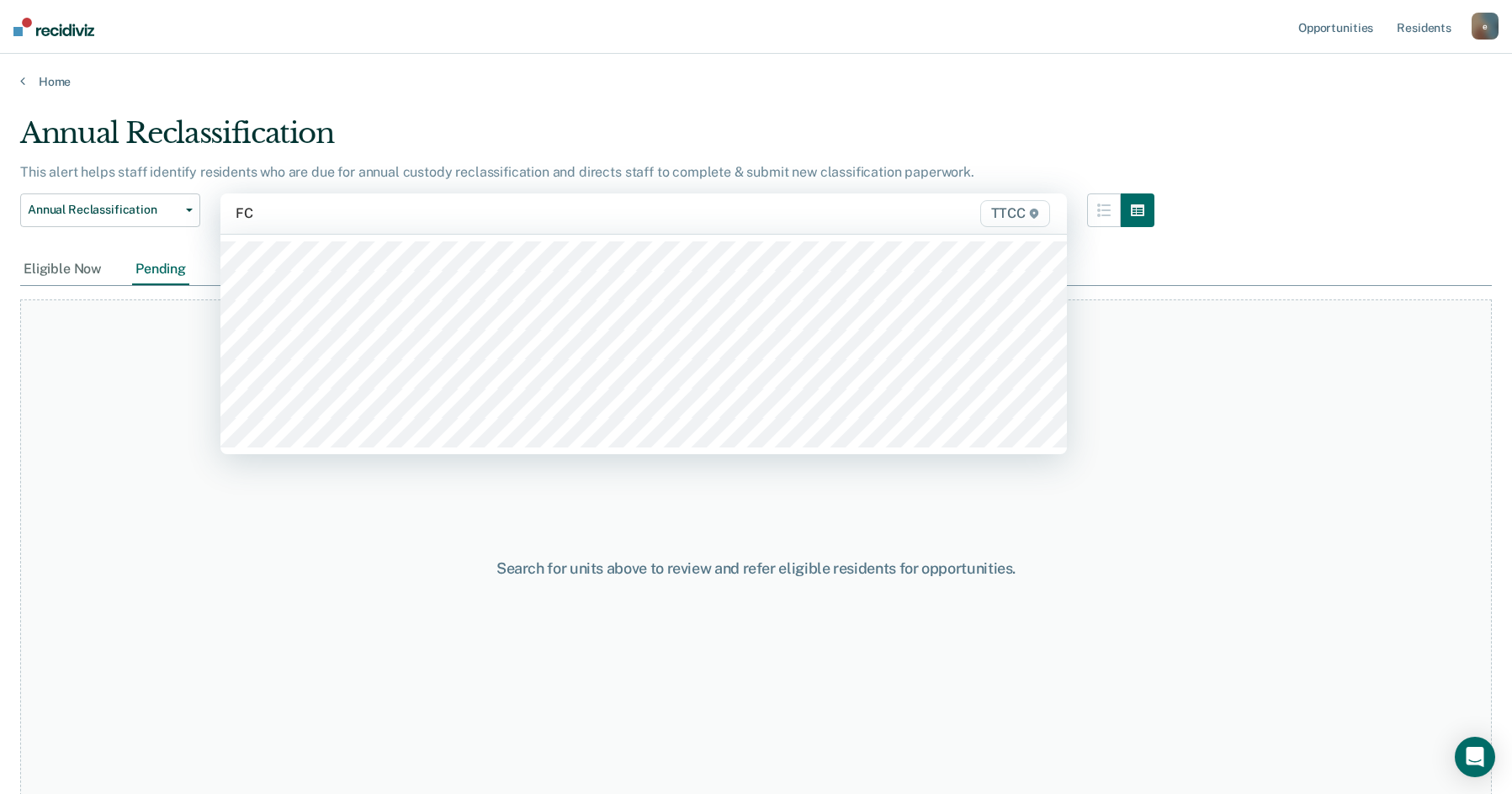
type input "FC2"
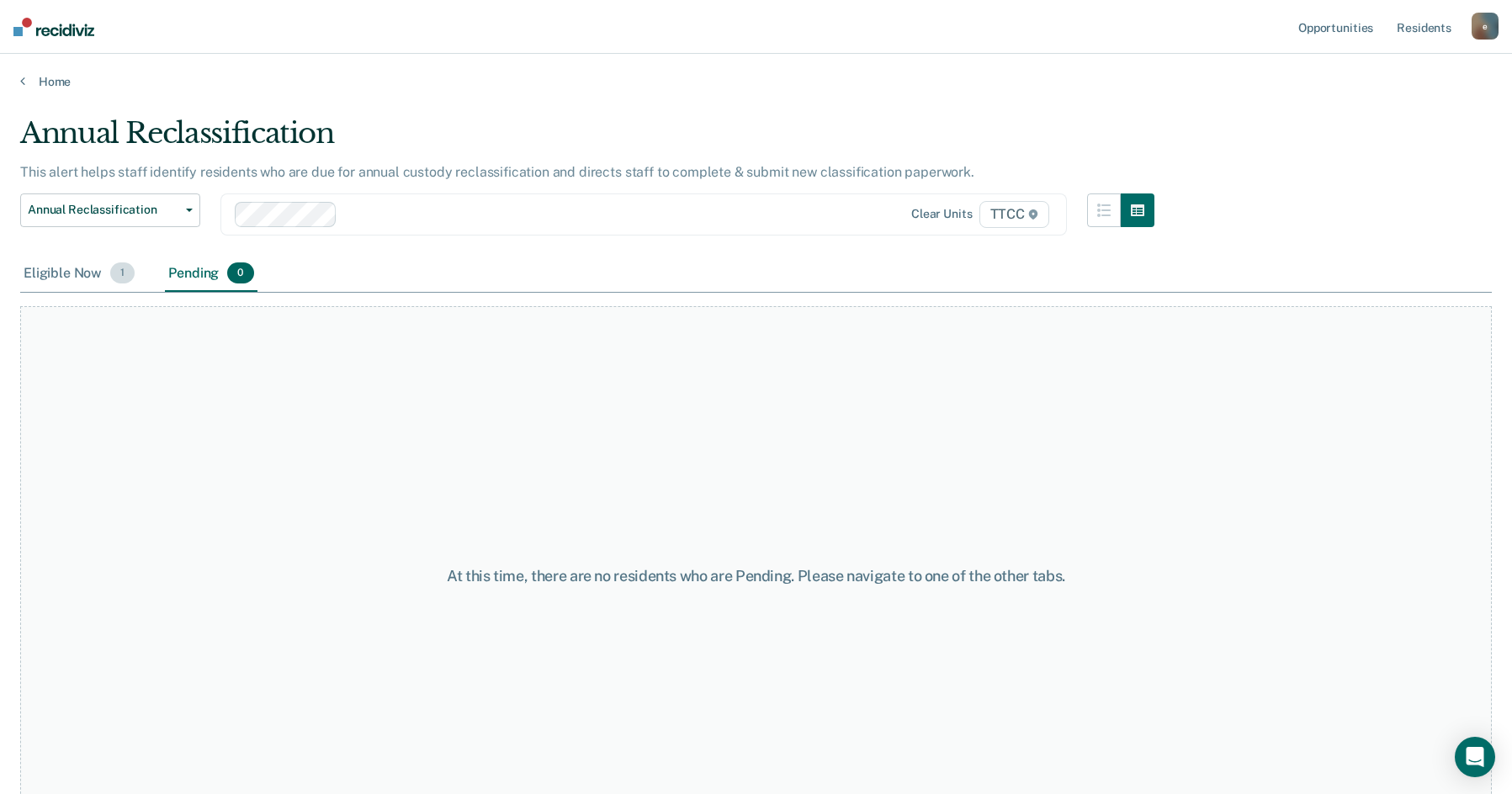
click at [108, 278] on div "Eligible Now 1" at bounding box center [78, 274] width 118 height 37
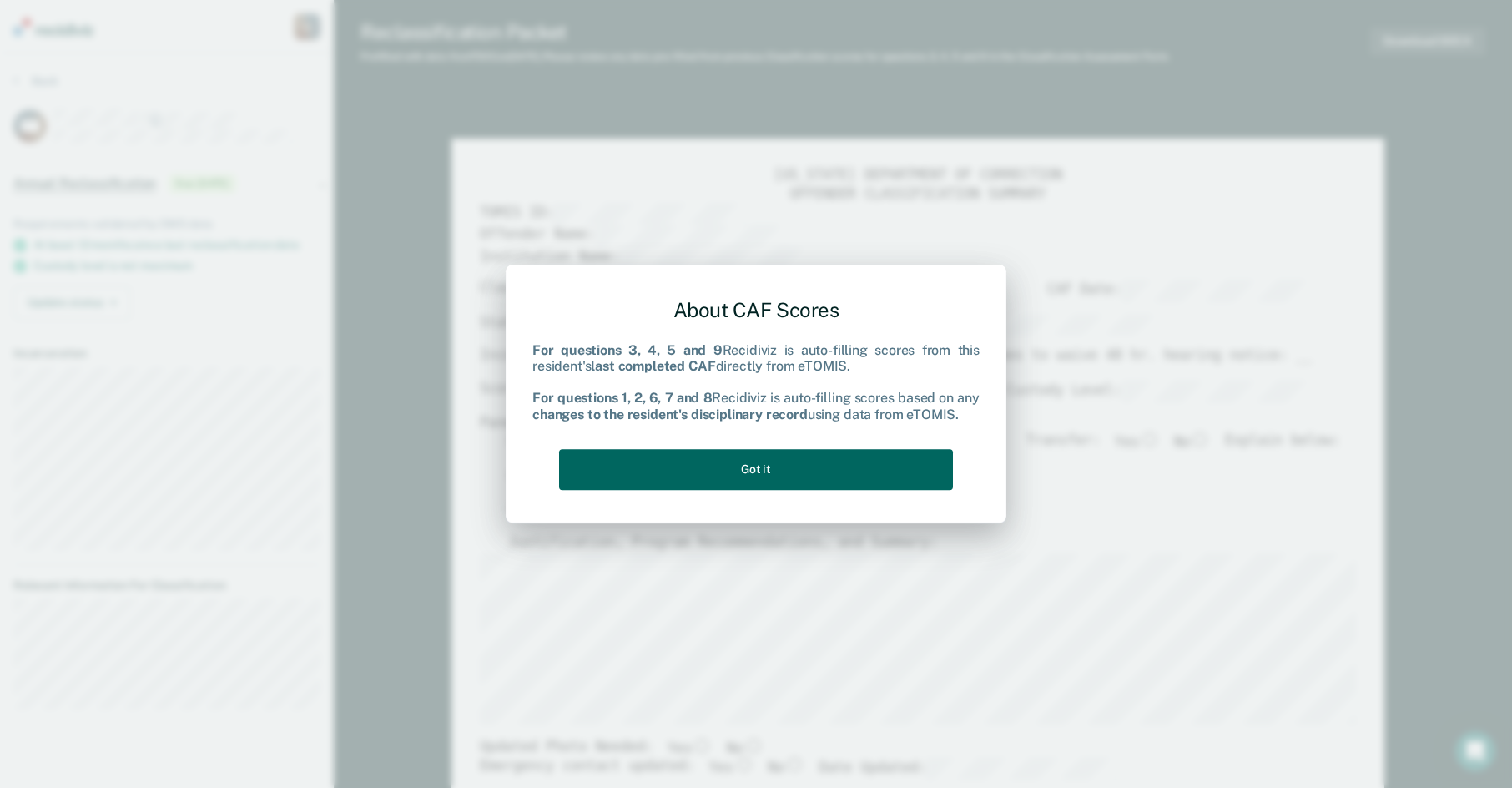
click at [778, 461] on button "Got it" at bounding box center [756, 470] width 394 height 41
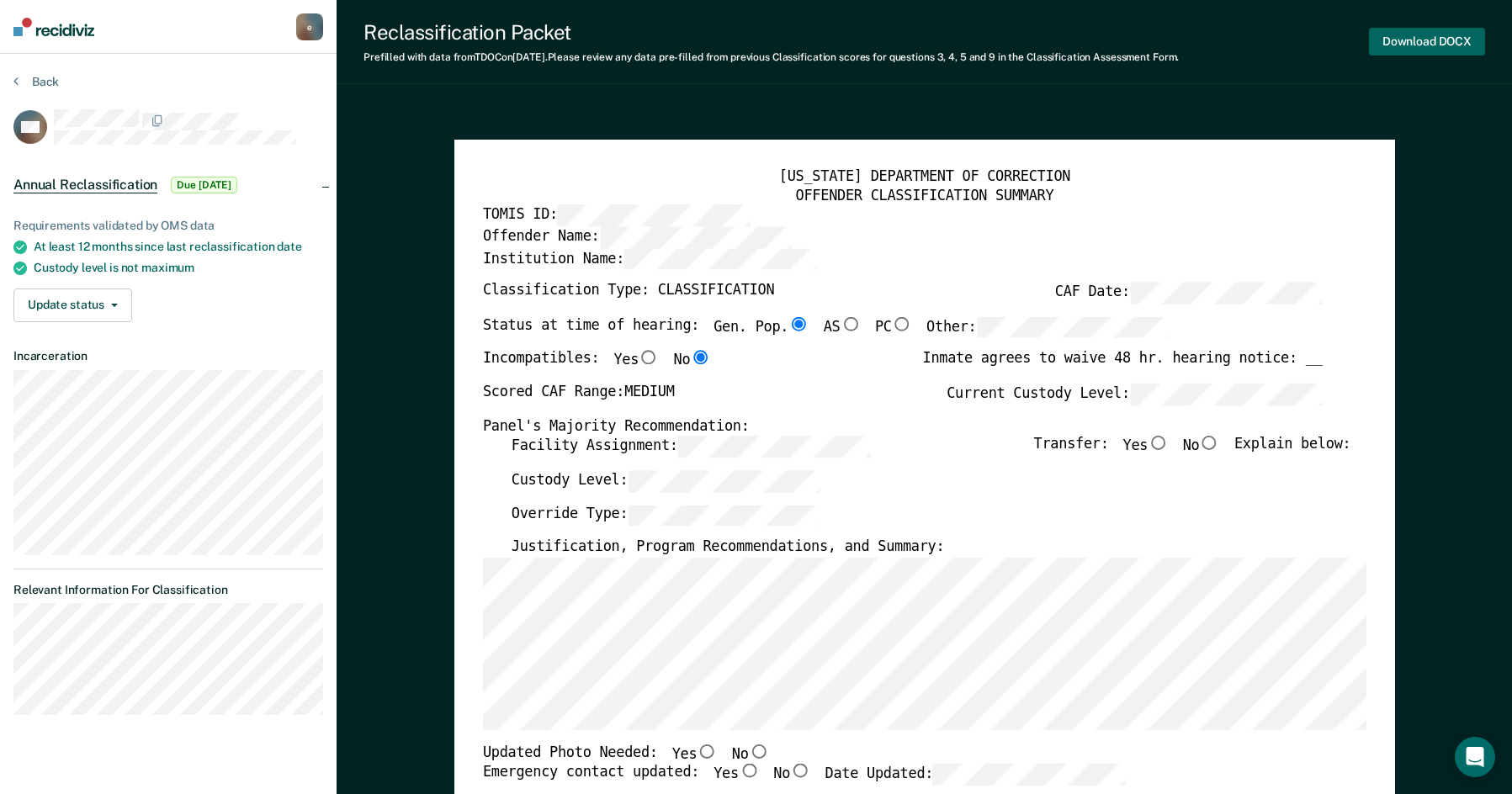
click at [1422, 42] on button "Download DOCX" at bounding box center [1426, 41] width 116 height 27
type textarea "x"
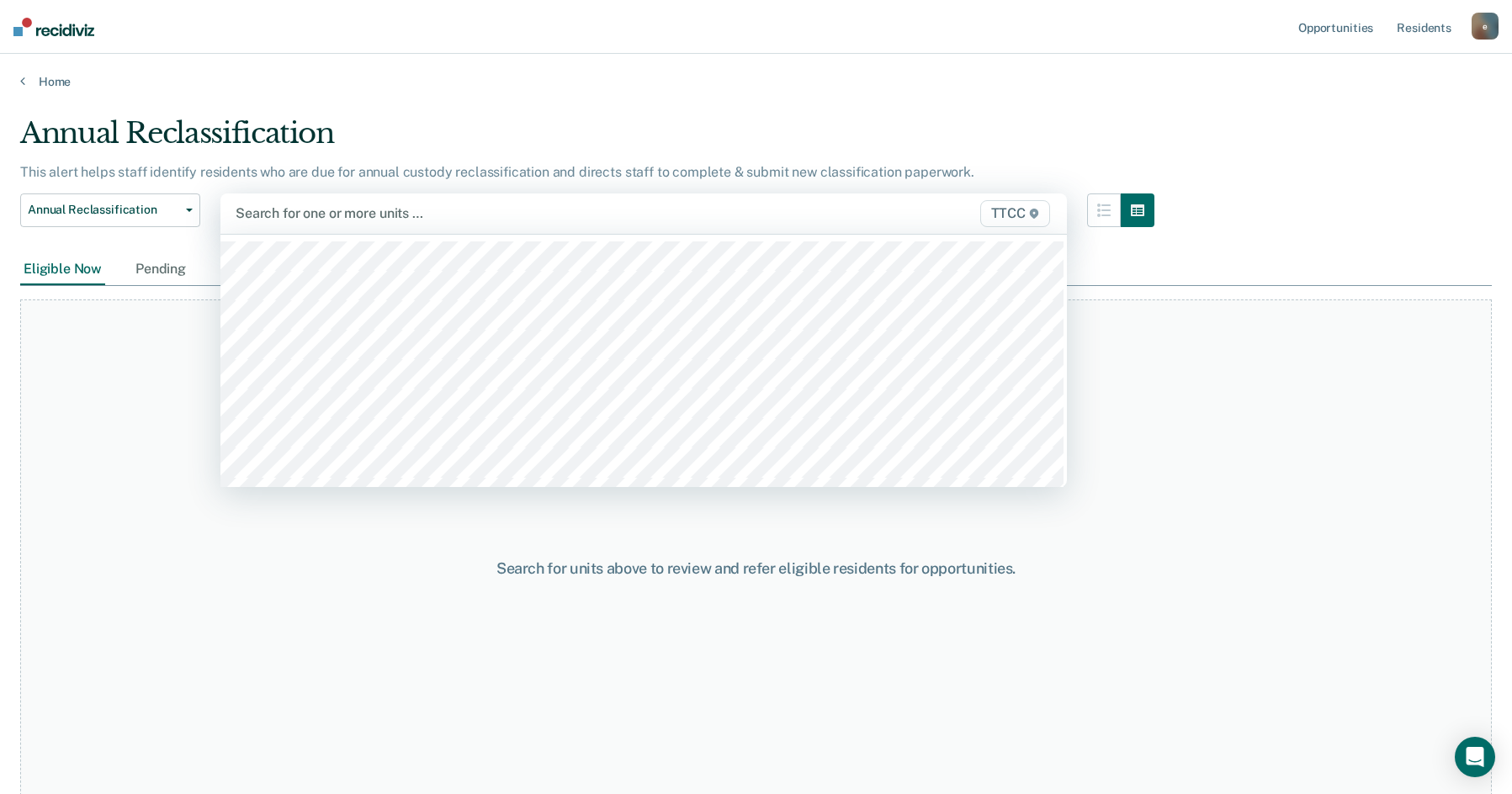
type input "F"
type input "AB"
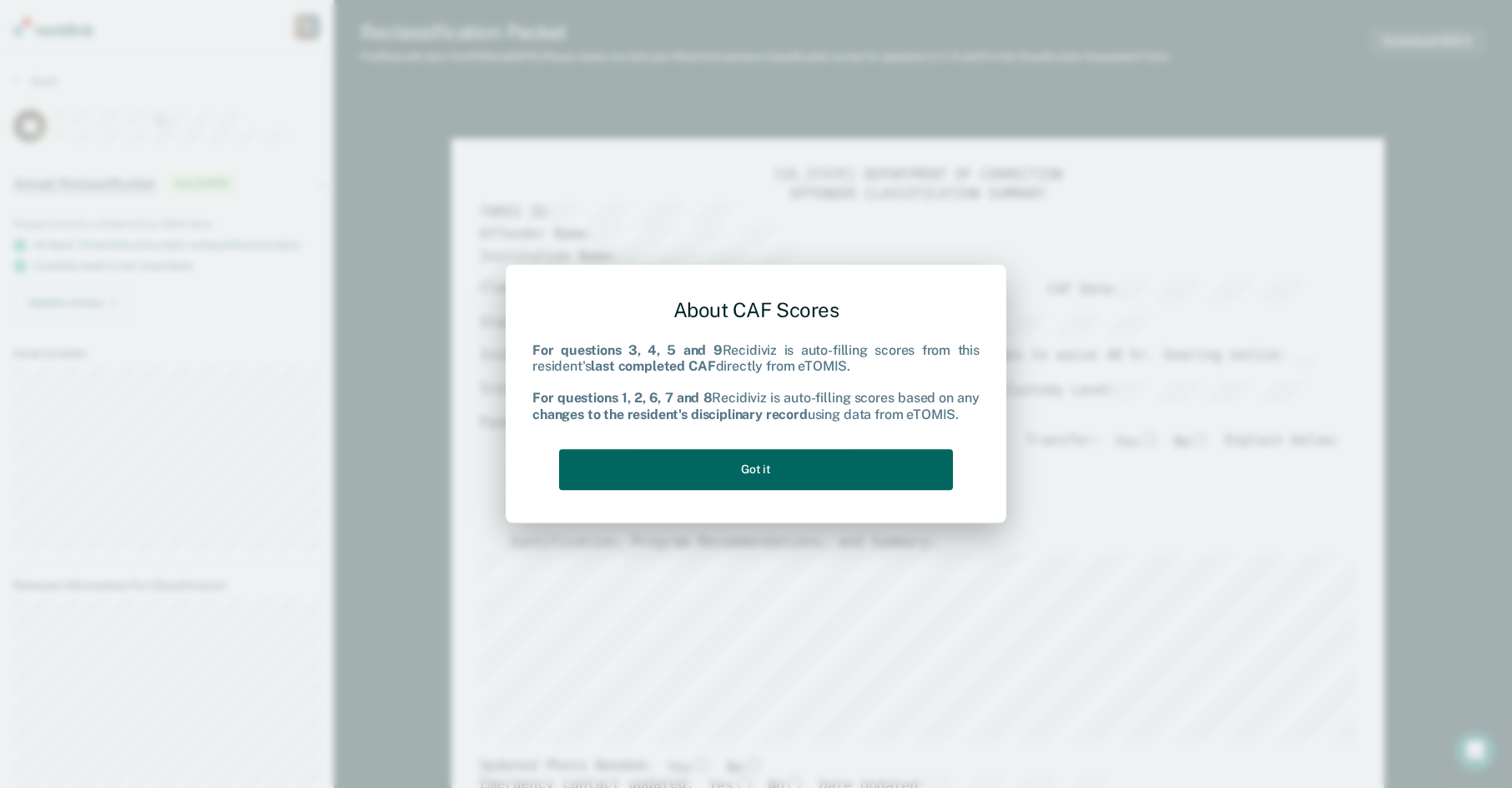
click at [801, 457] on button "Got it" at bounding box center [756, 470] width 394 height 41
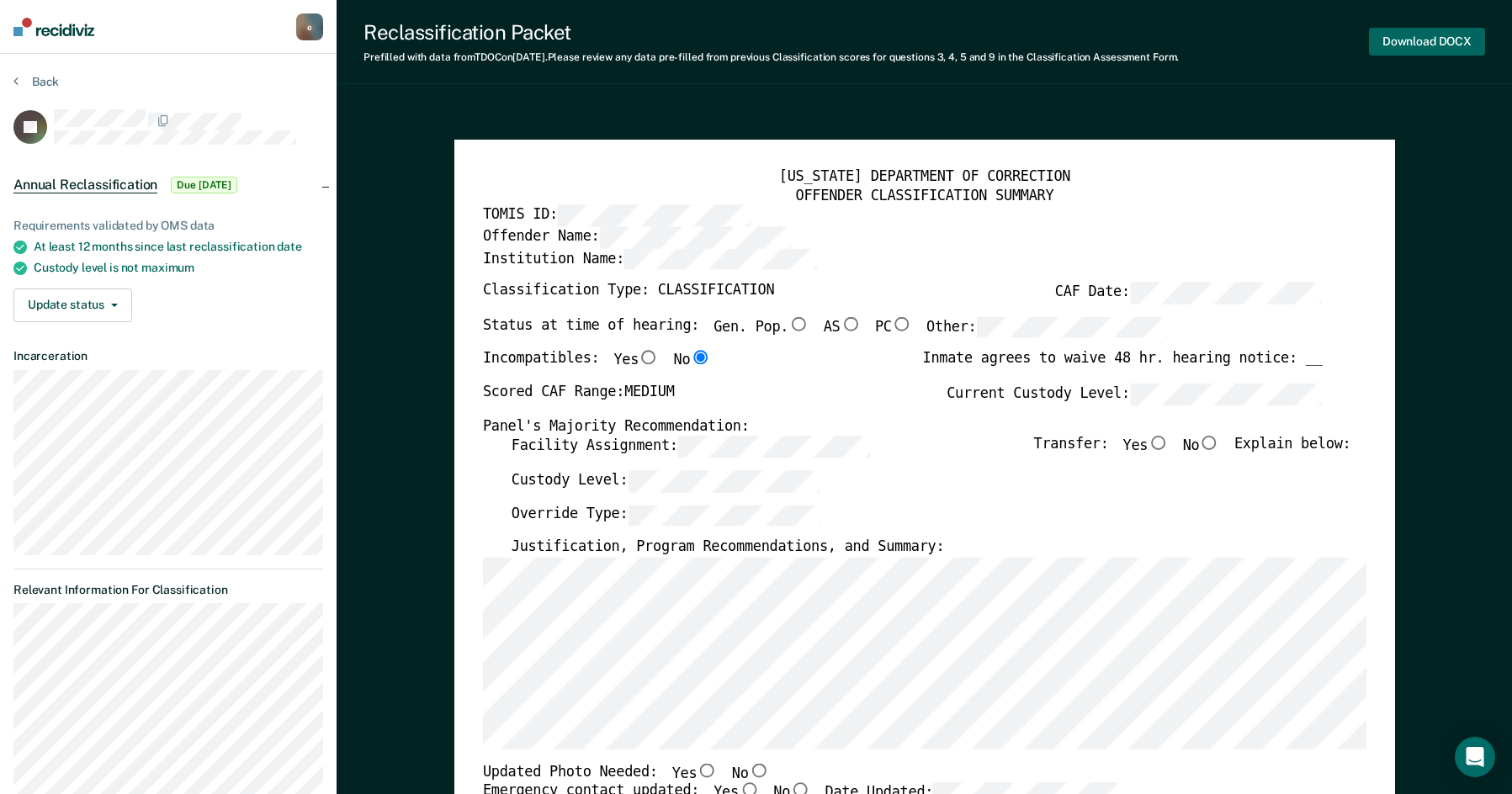
click at [1426, 33] on button "Download DOCX" at bounding box center [1426, 41] width 116 height 27
type textarea "x"
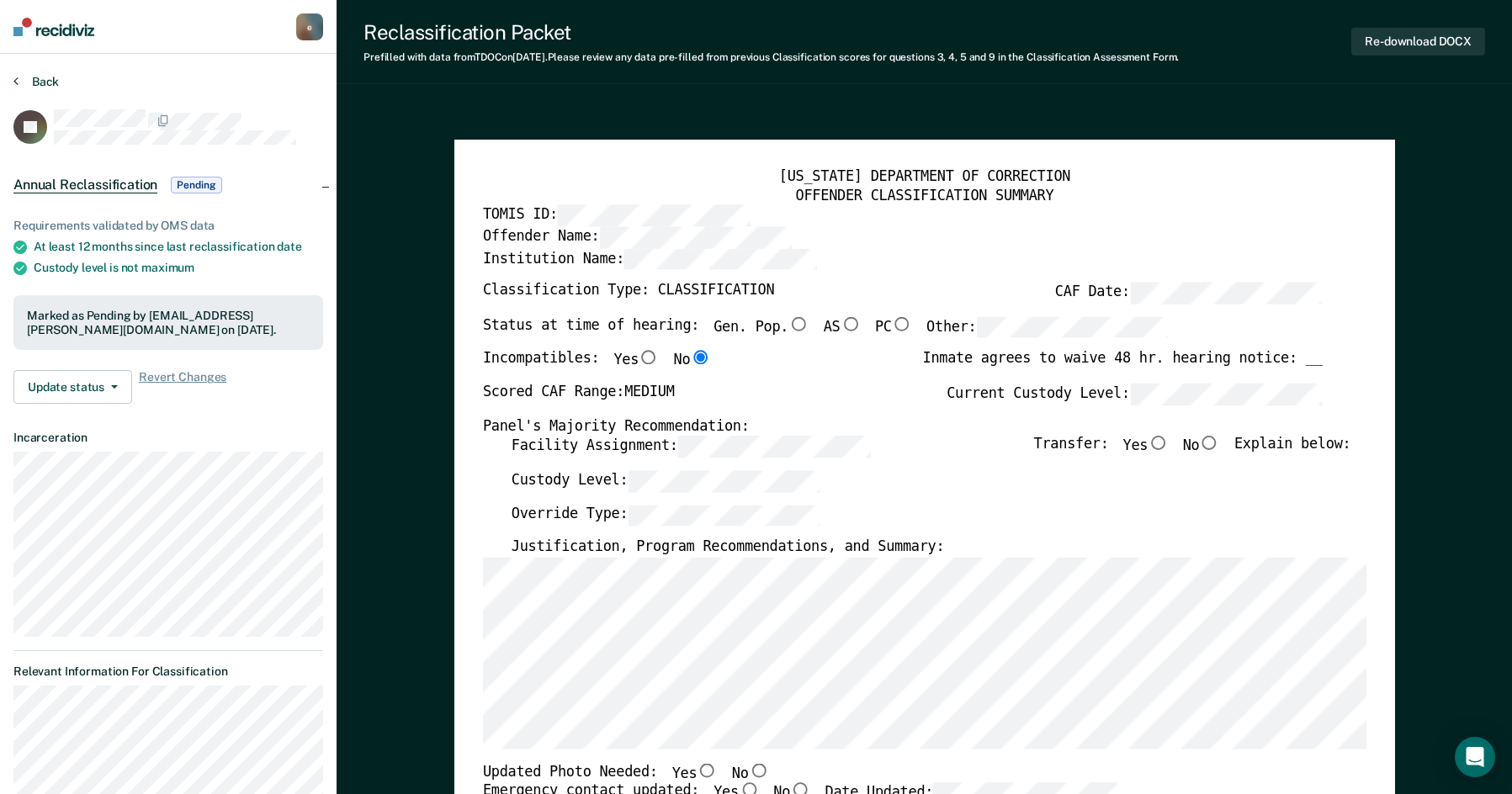
click at [45, 84] on button "Back" at bounding box center [36, 82] width 46 height 15
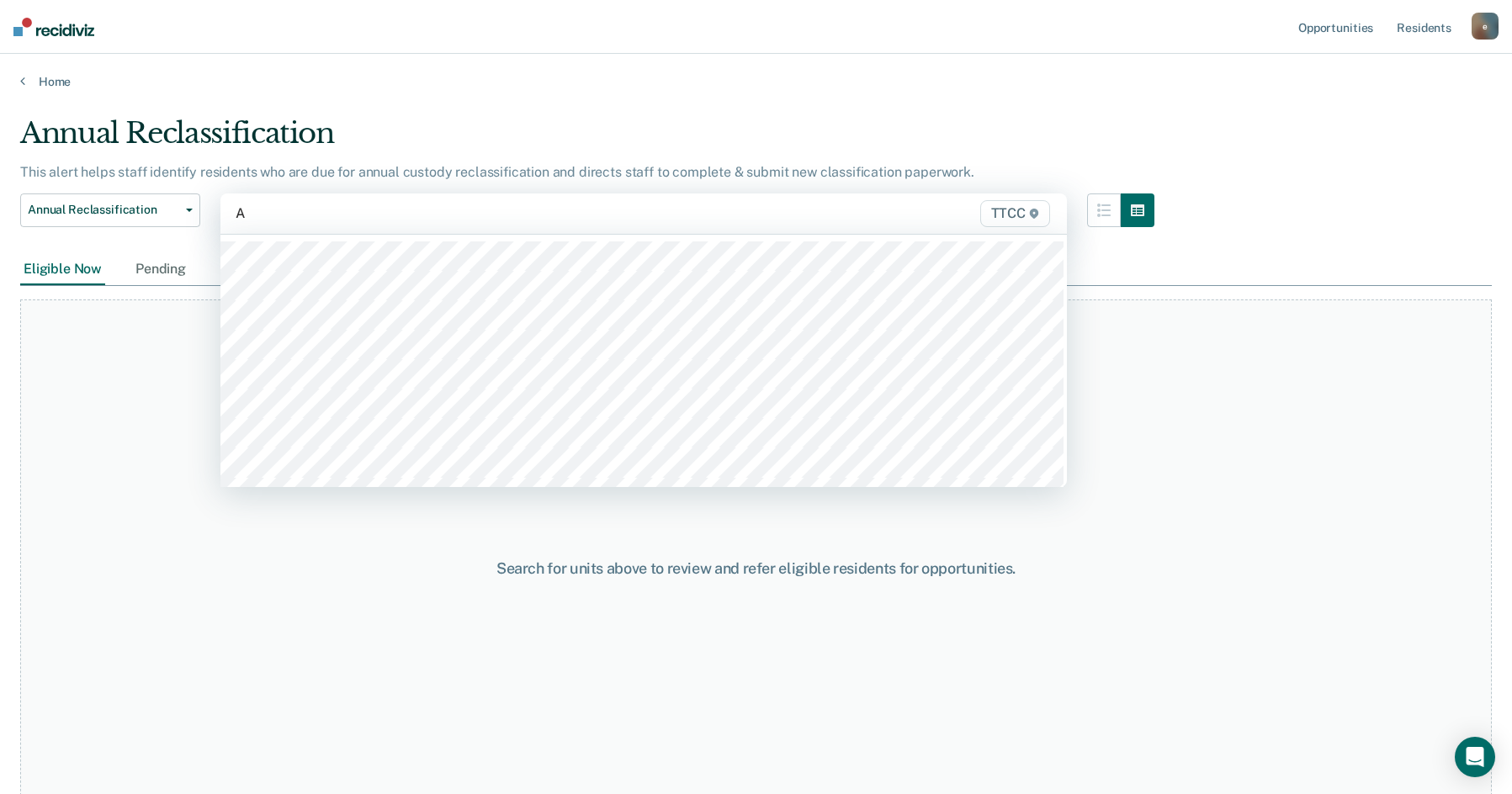
type input "AA"
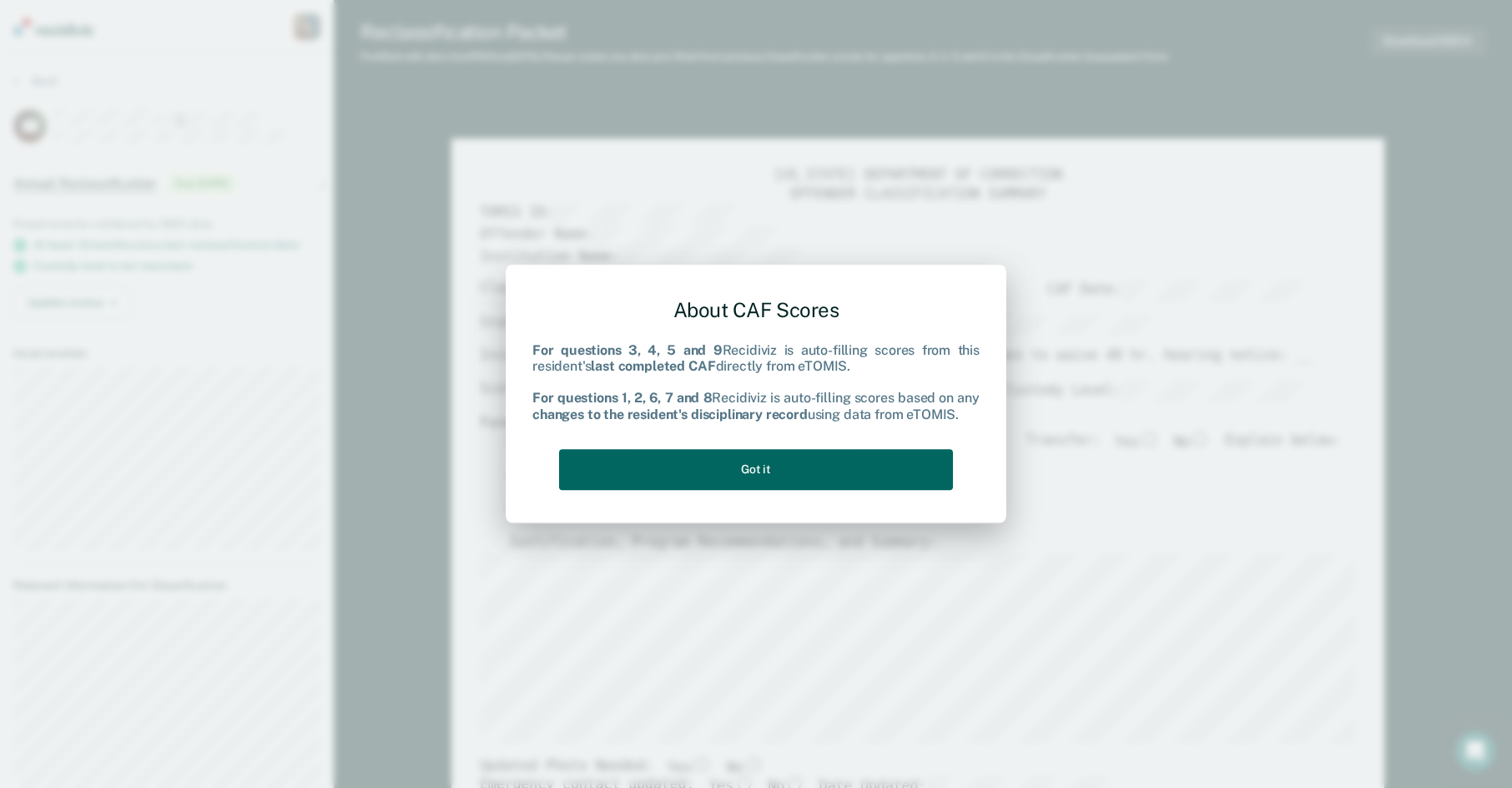
click at [841, 469] on button "Got it" at bounding box center [756, 470] width 394 height 41
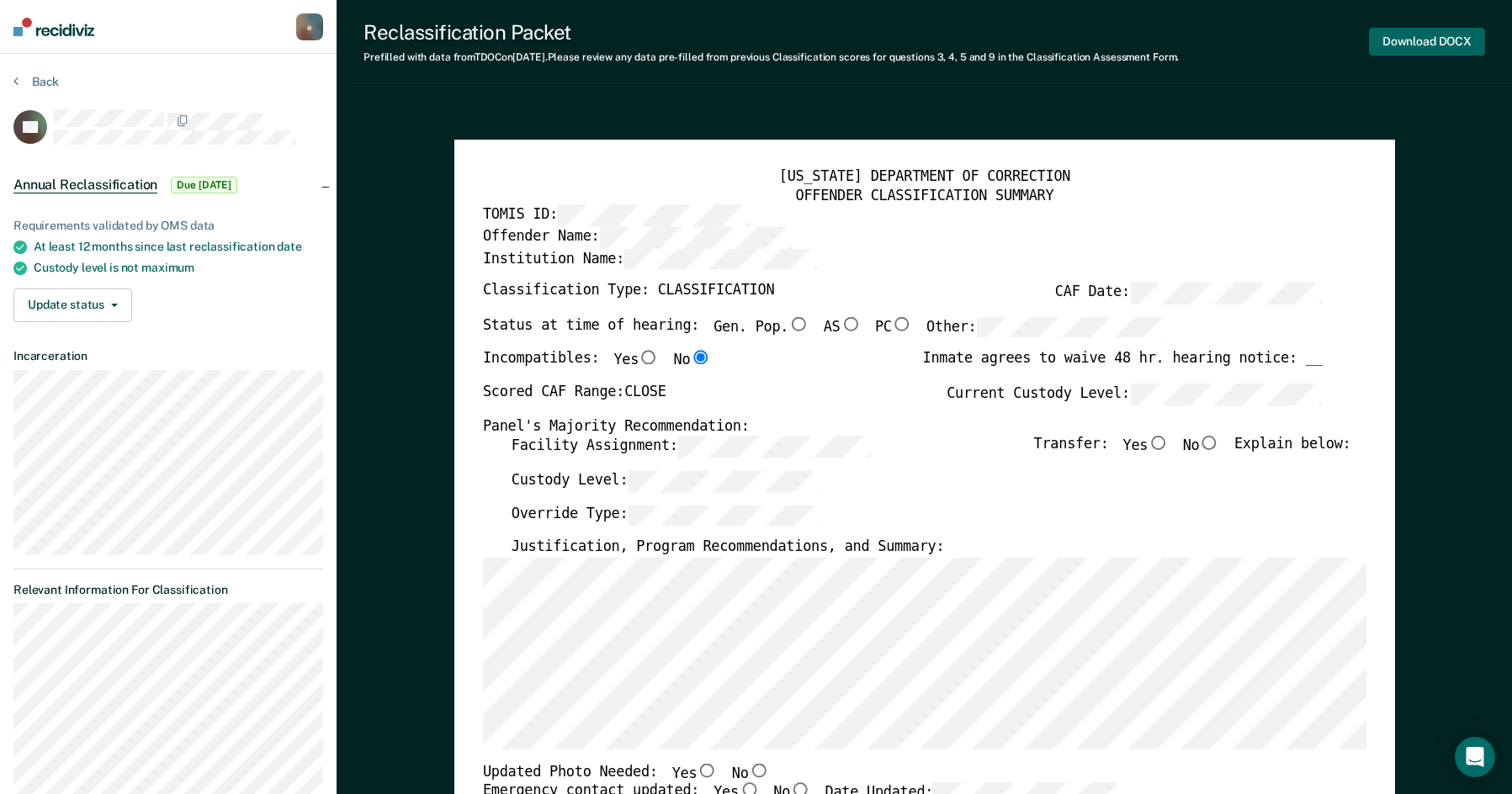
click at [1397, 46] on button "Download DOCX" at bounding box center [1426, 41] width 116 height 27
type textarea "x"
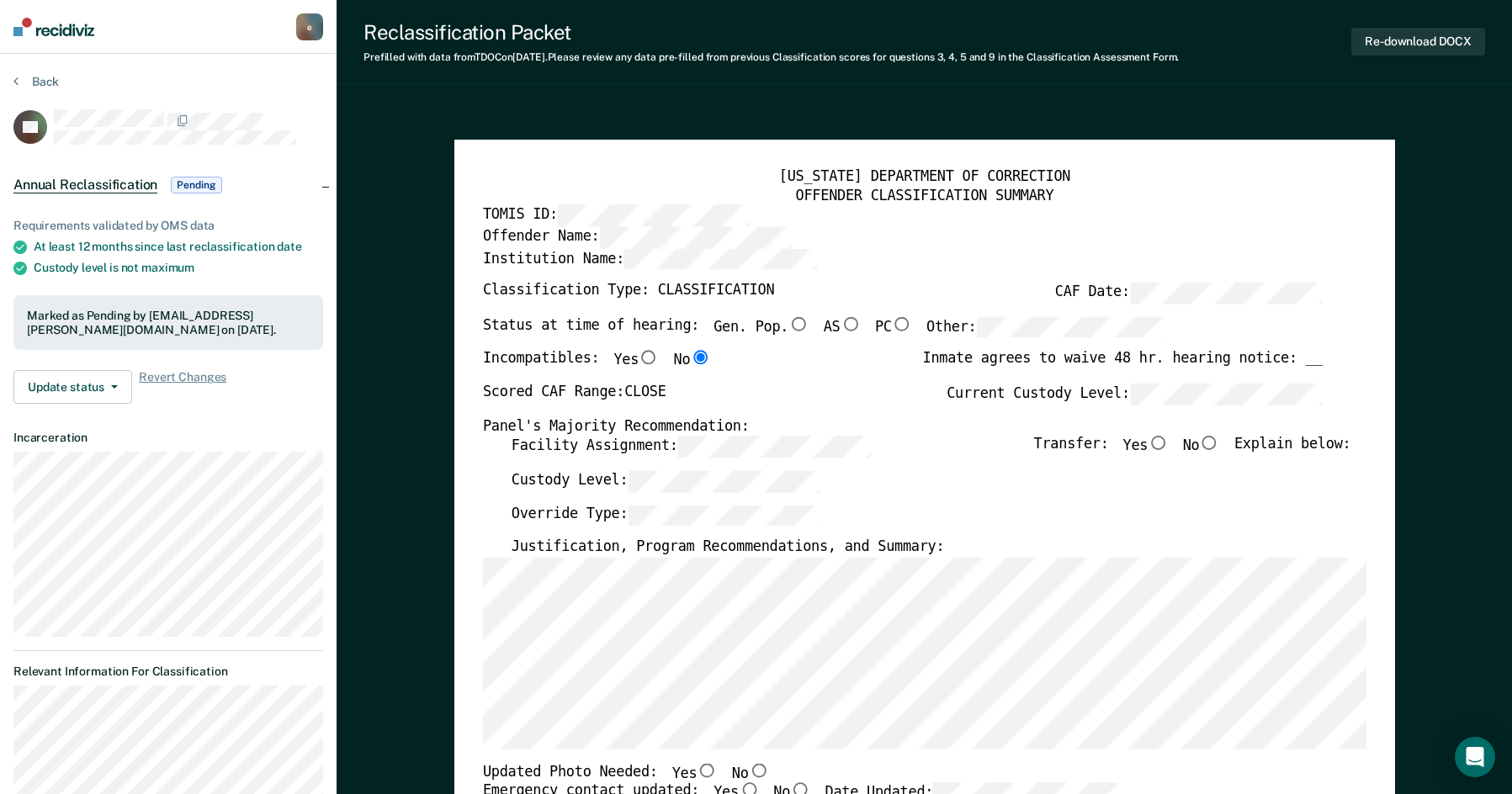
click at [45, 24] on img at bounding box center [54, 27] width 81 height 19
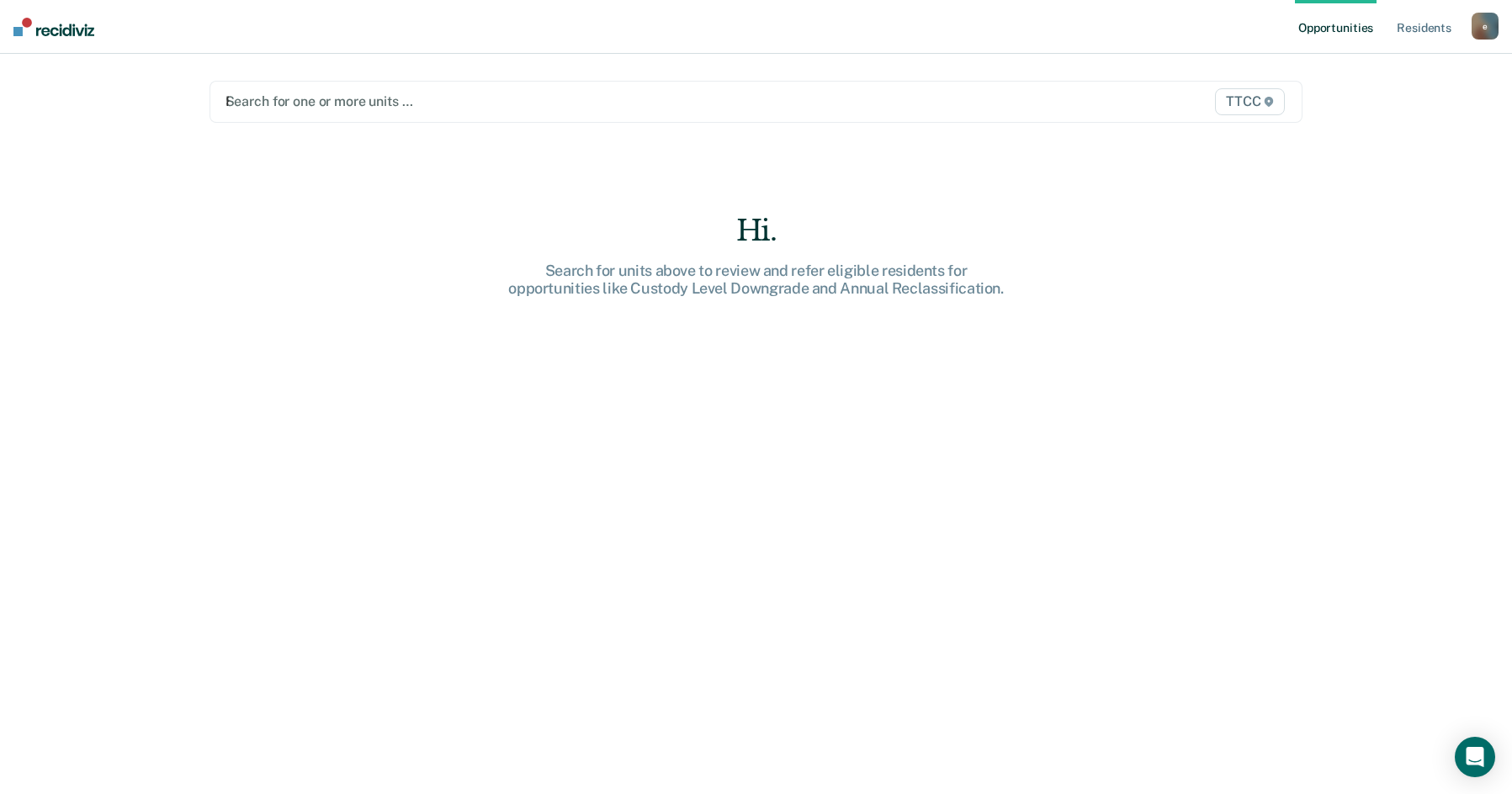
type input "FC"
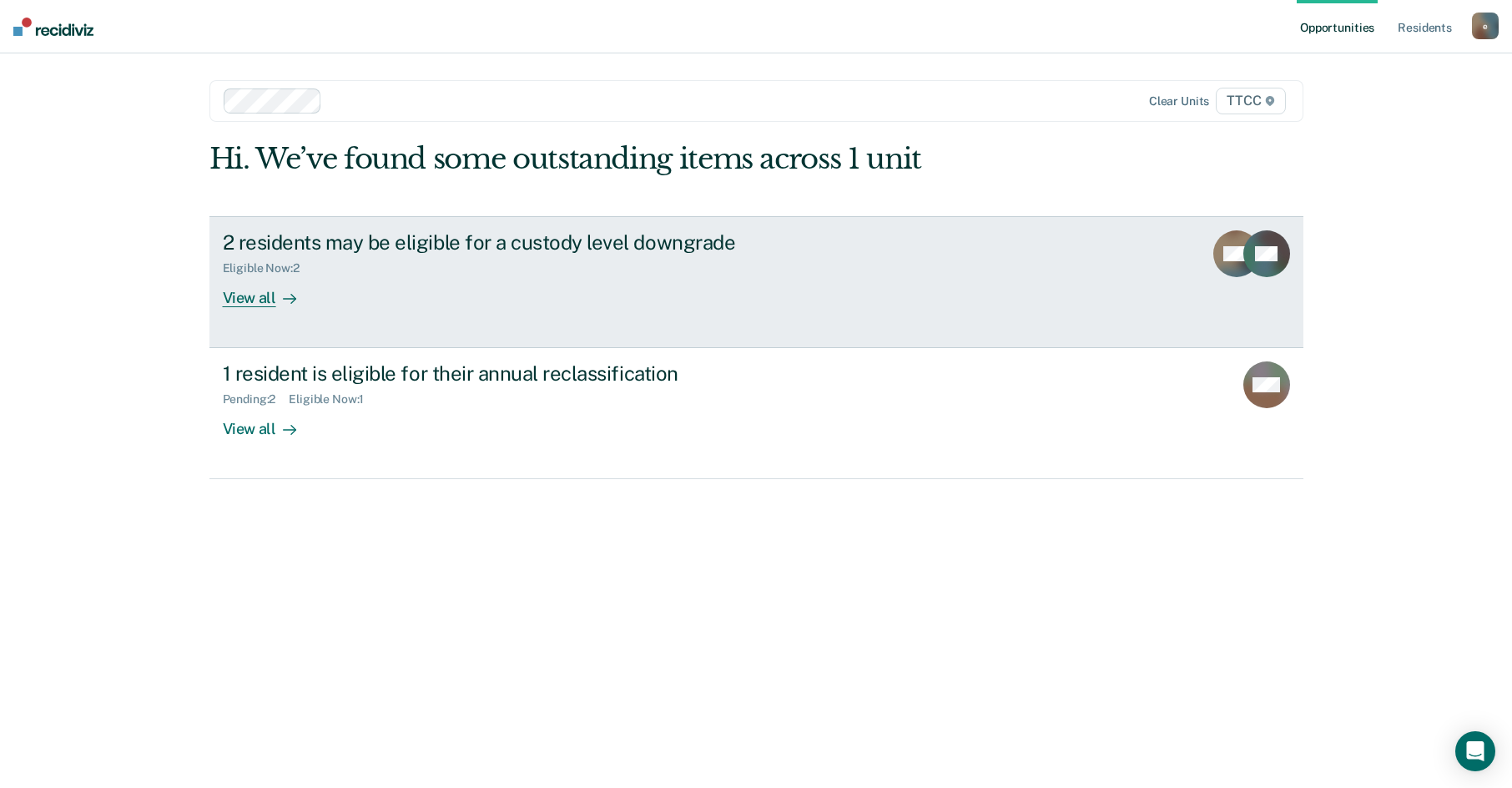
click at [255, 293] on div "View all" at bounding box center [269, 291] width 94 height 32
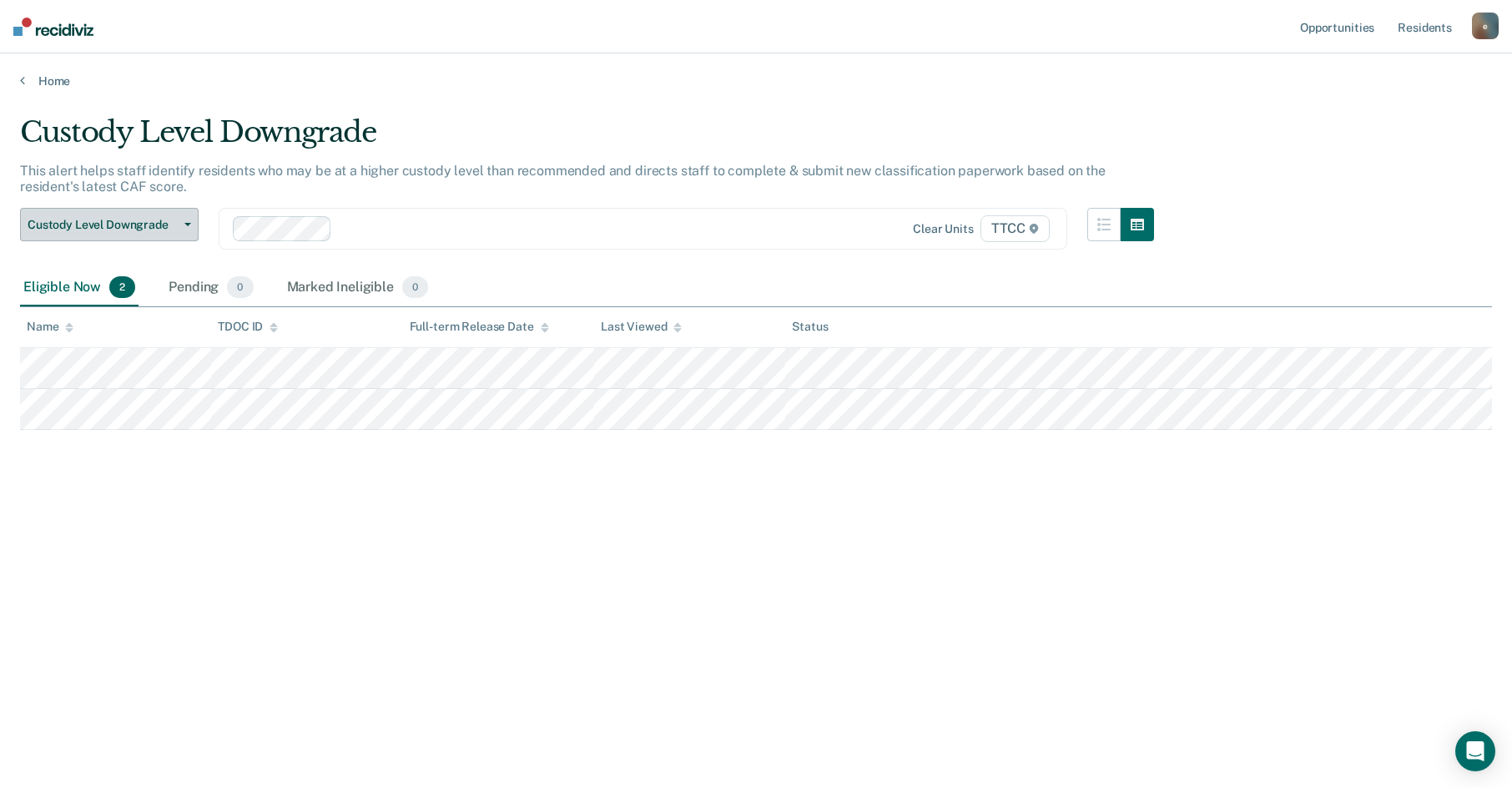
click at [119, 226] on span "Custody Level Downgrade" at bounding box center [102, 224] width 150 height 14
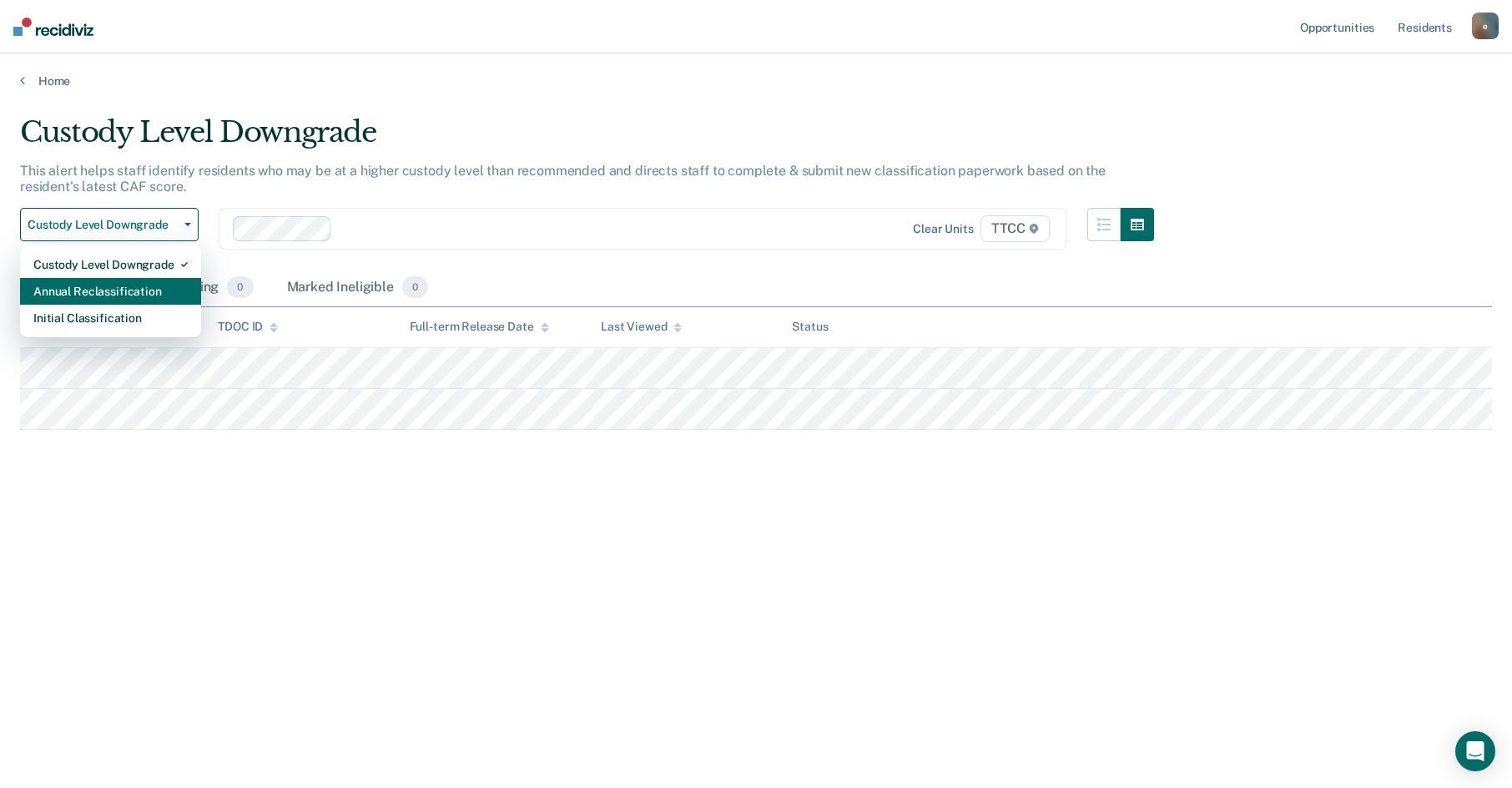
click at [122, 281] on div "Annual Reclassification" at bounding box center [110, 291] width 154 height 26
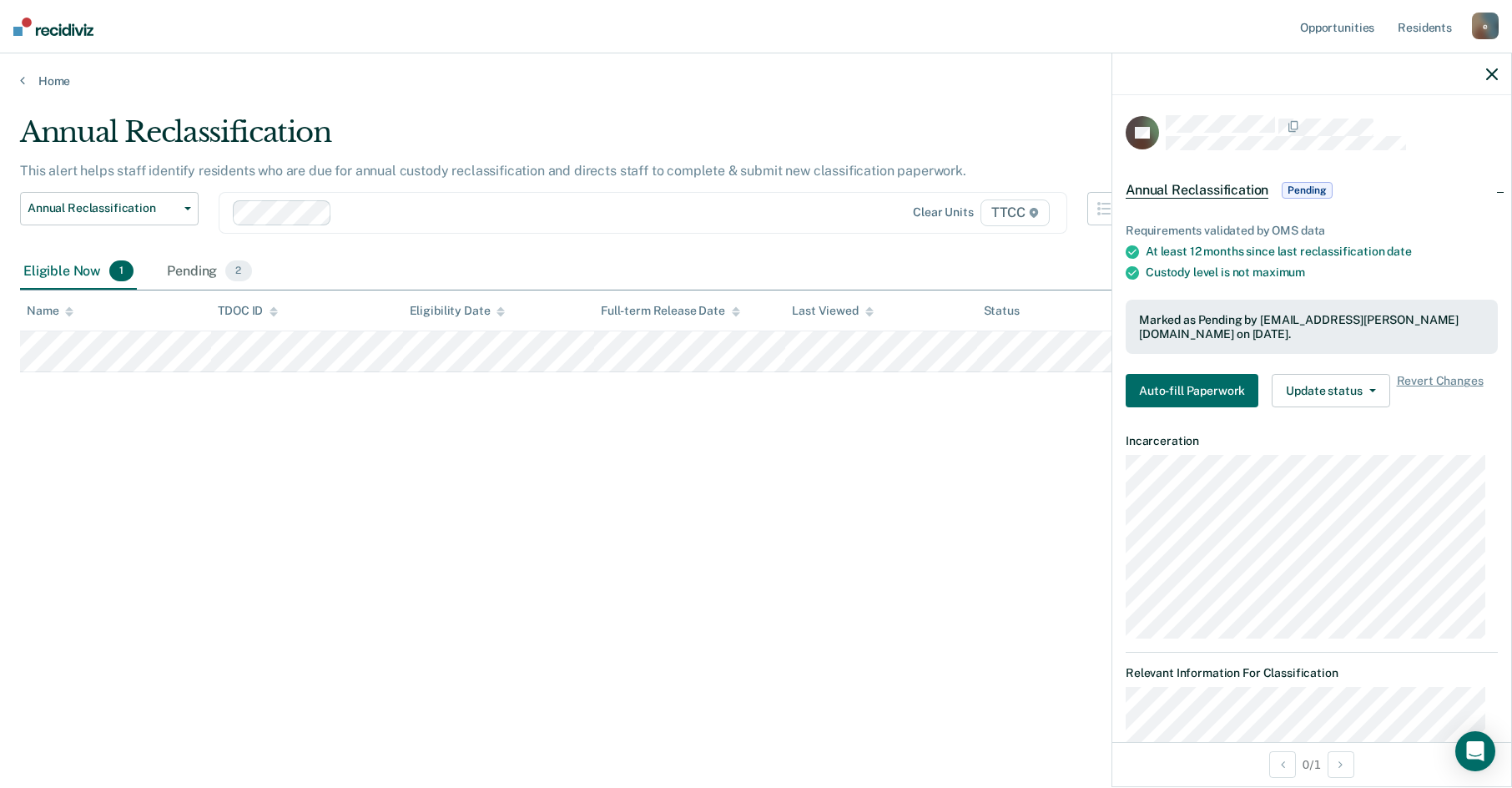
click at [208, 403] on div "Annual Reclassification This alert helps staff identify residents who are due f…" at bounding box center [756, 389] width 1472 height 548
click at [1490, 74] on icon "button" at bounding box center [1492, 74] width 12 height 12
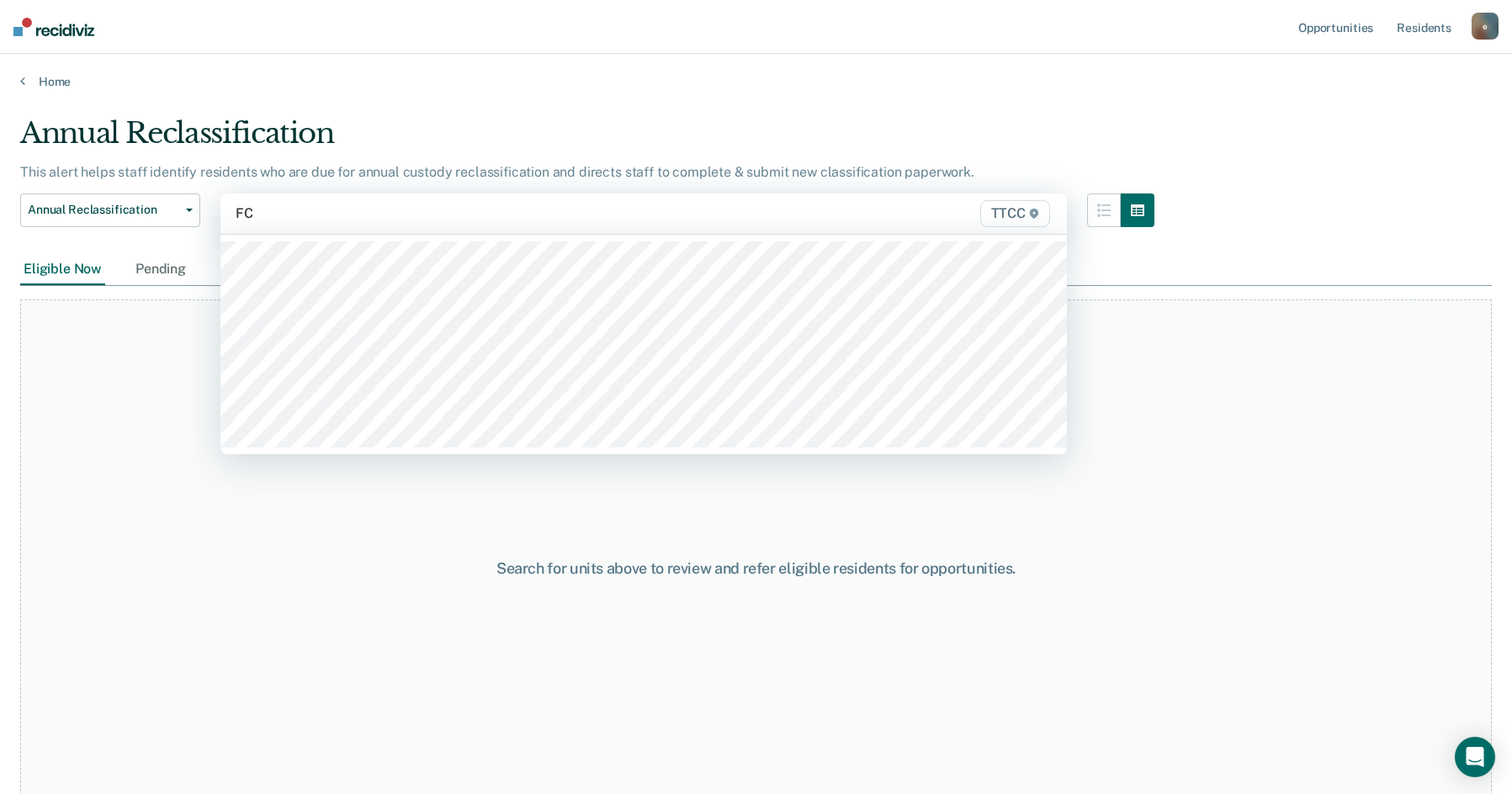
type input "FC2"
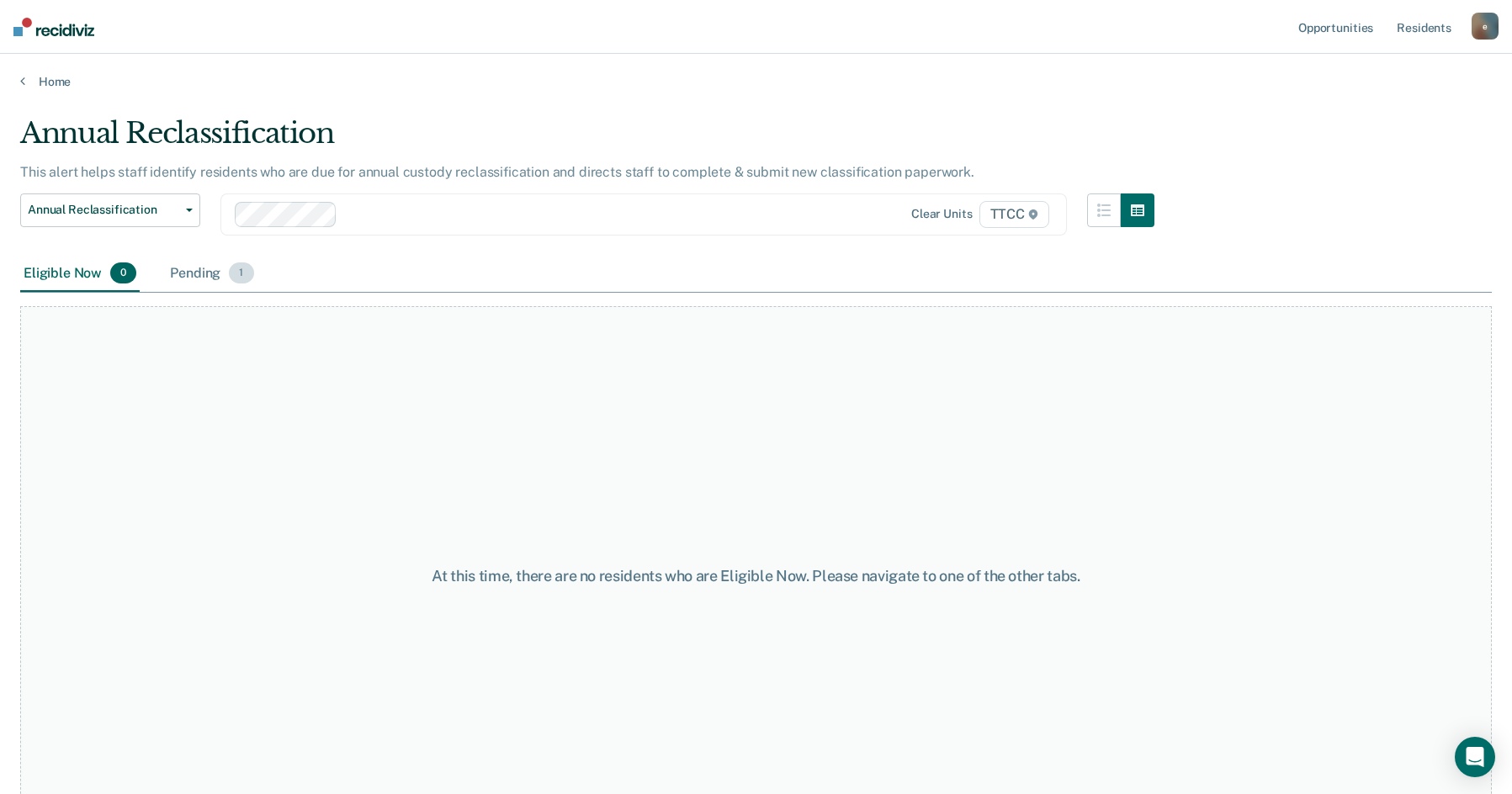
click at [217, 278] on div "Pending 1" at bounding box center [211, 274] width 90 height 37
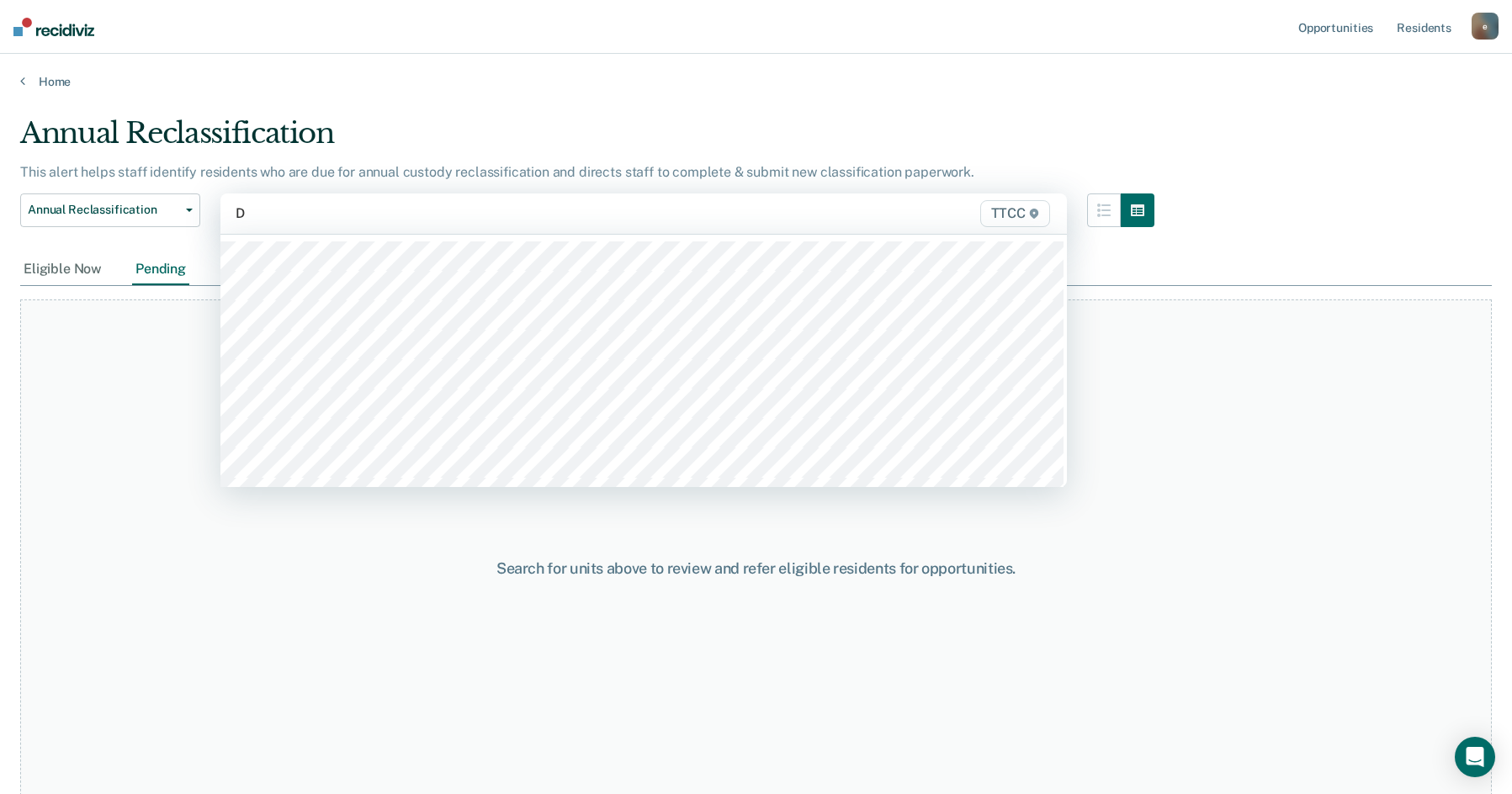
type input "DA"
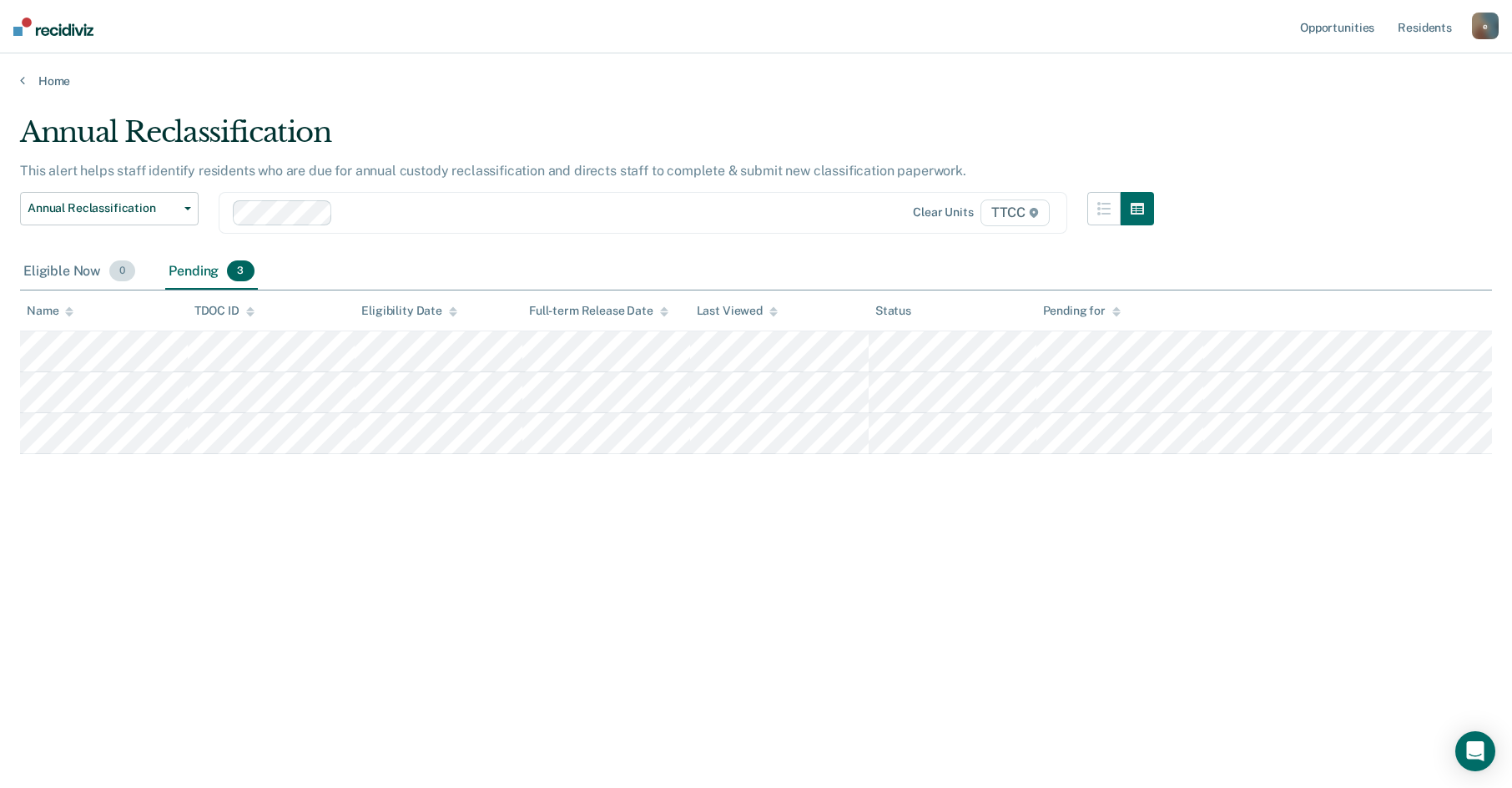
click at [100, 271] on div "Eligible Now 0" at bounding box center [78, 272] width 119 height 37
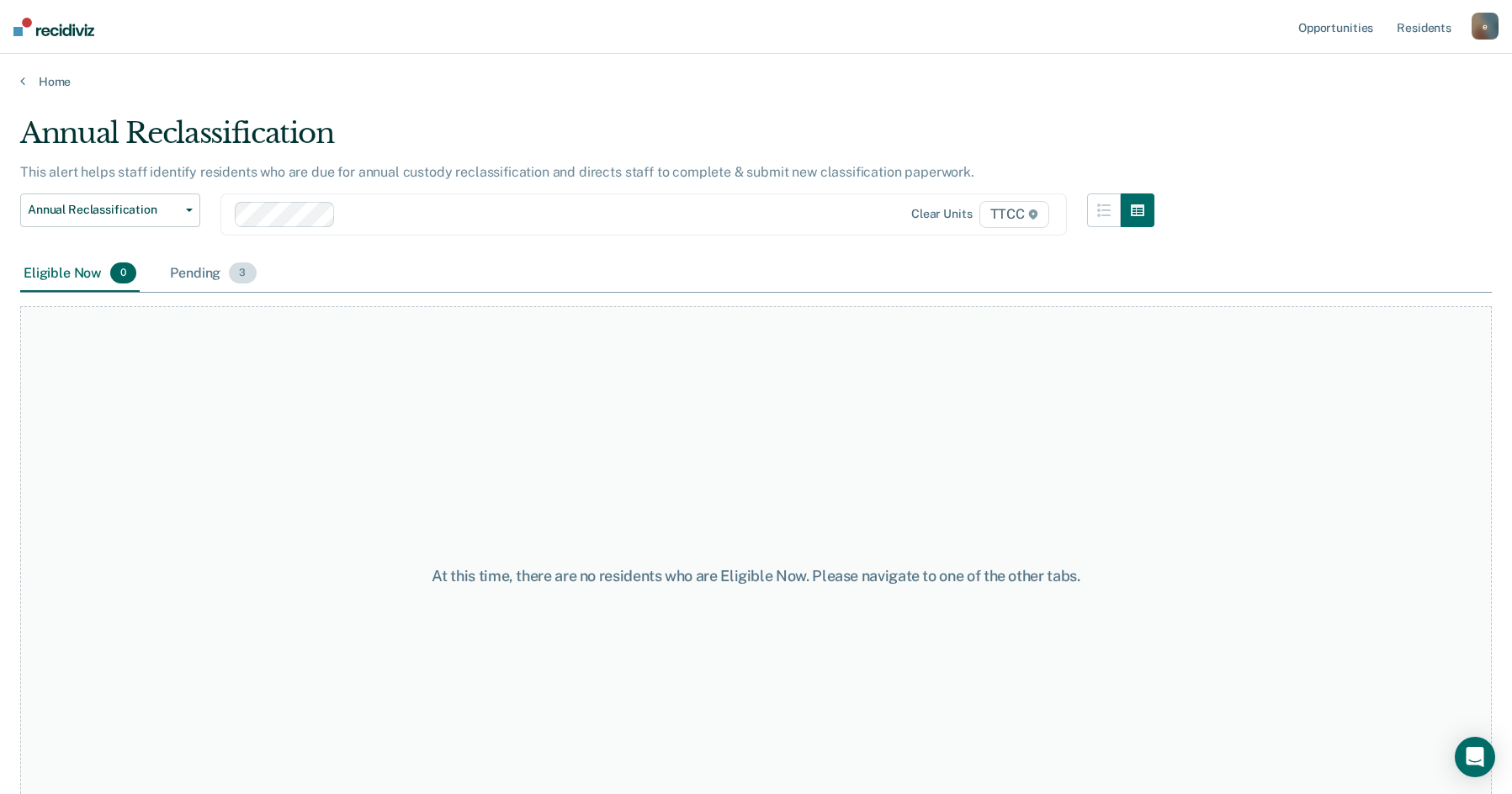
click at [168, 273] on div "Pending 3" at bounding box center [213, 274] width 93 height 37
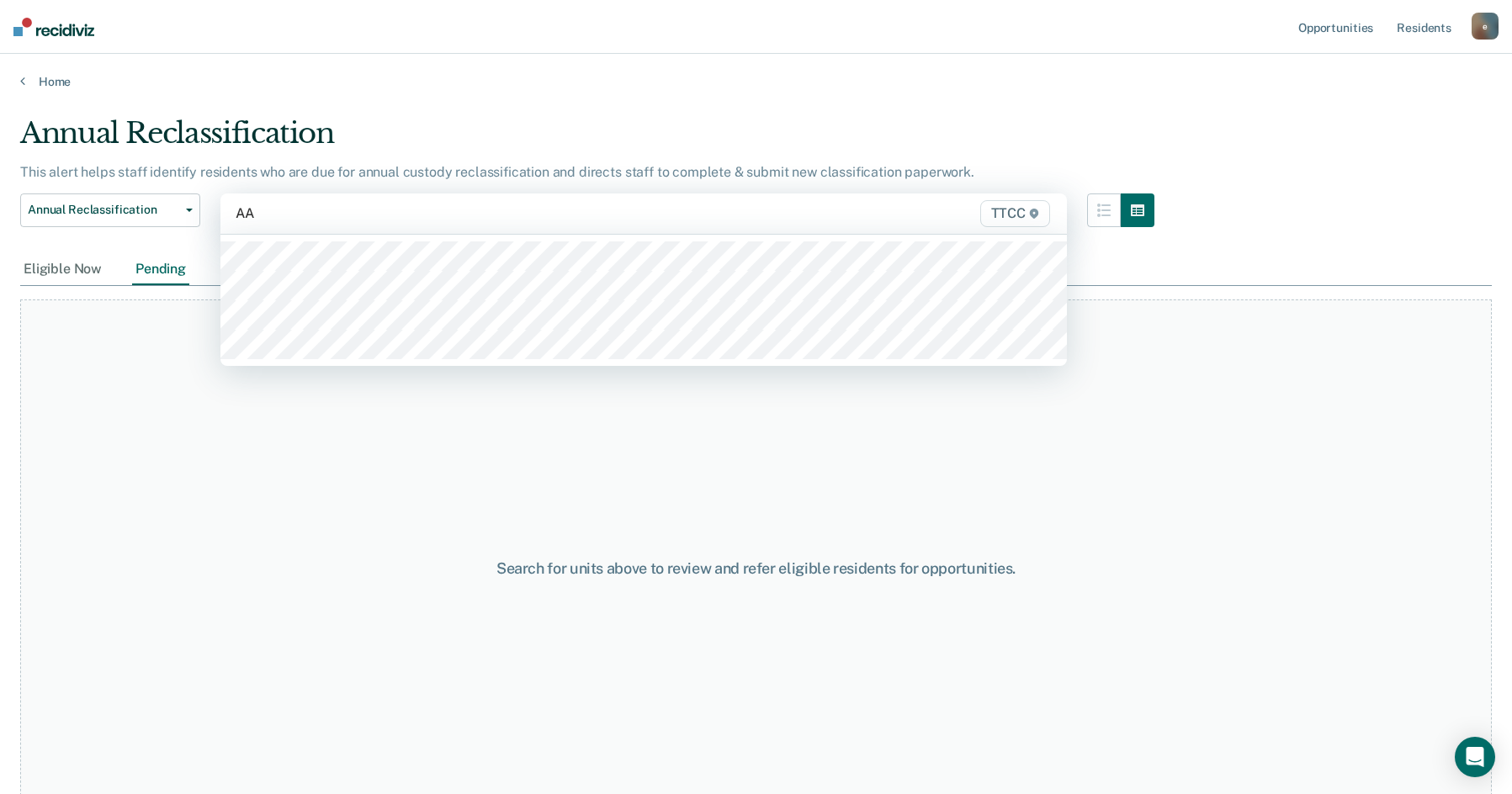
type input "AA2"
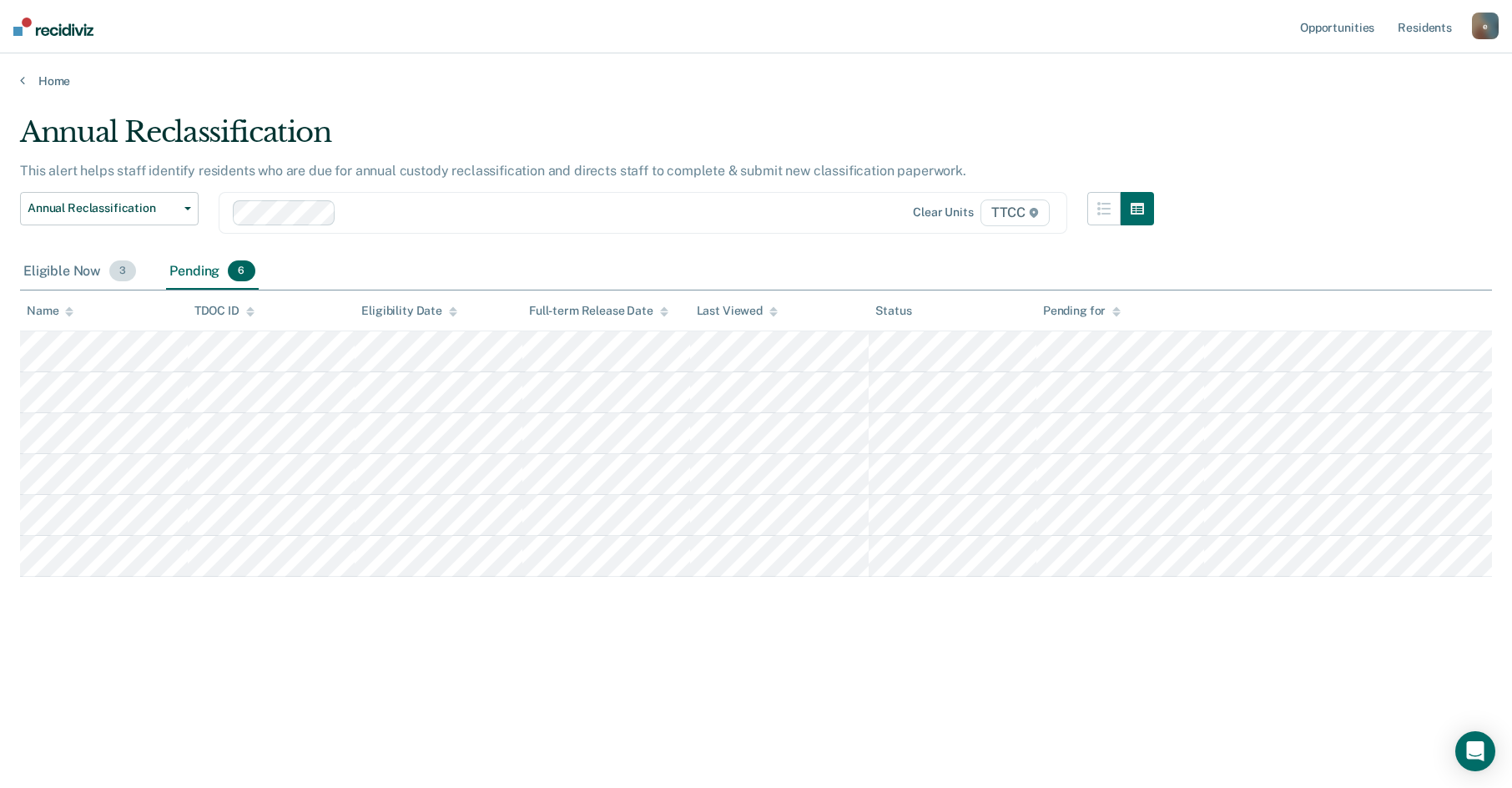
click at [94, 282] on div "Eligible Now 3" at bounding box center [79, 272] width 119 height 37
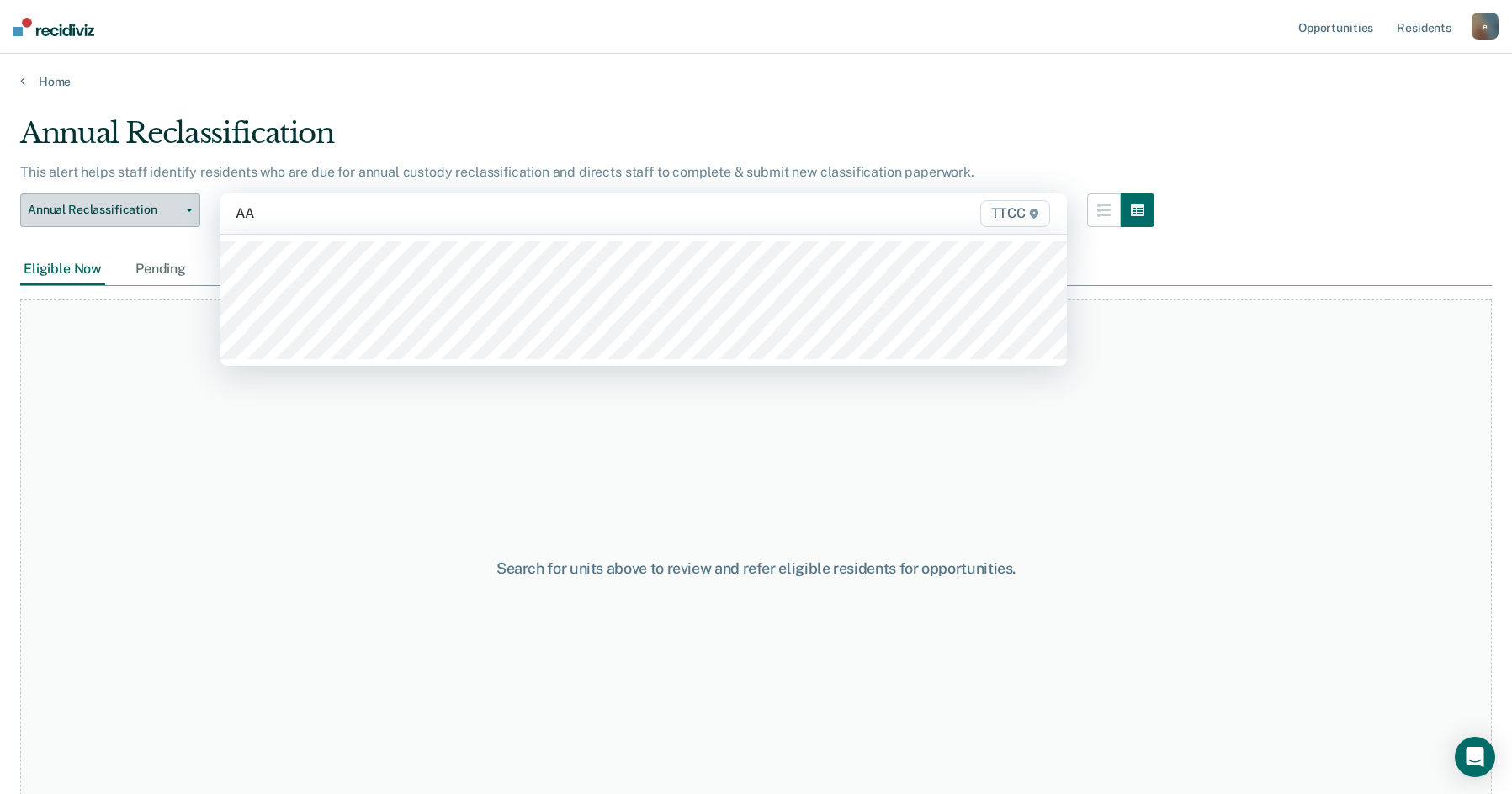
type input "AA2"
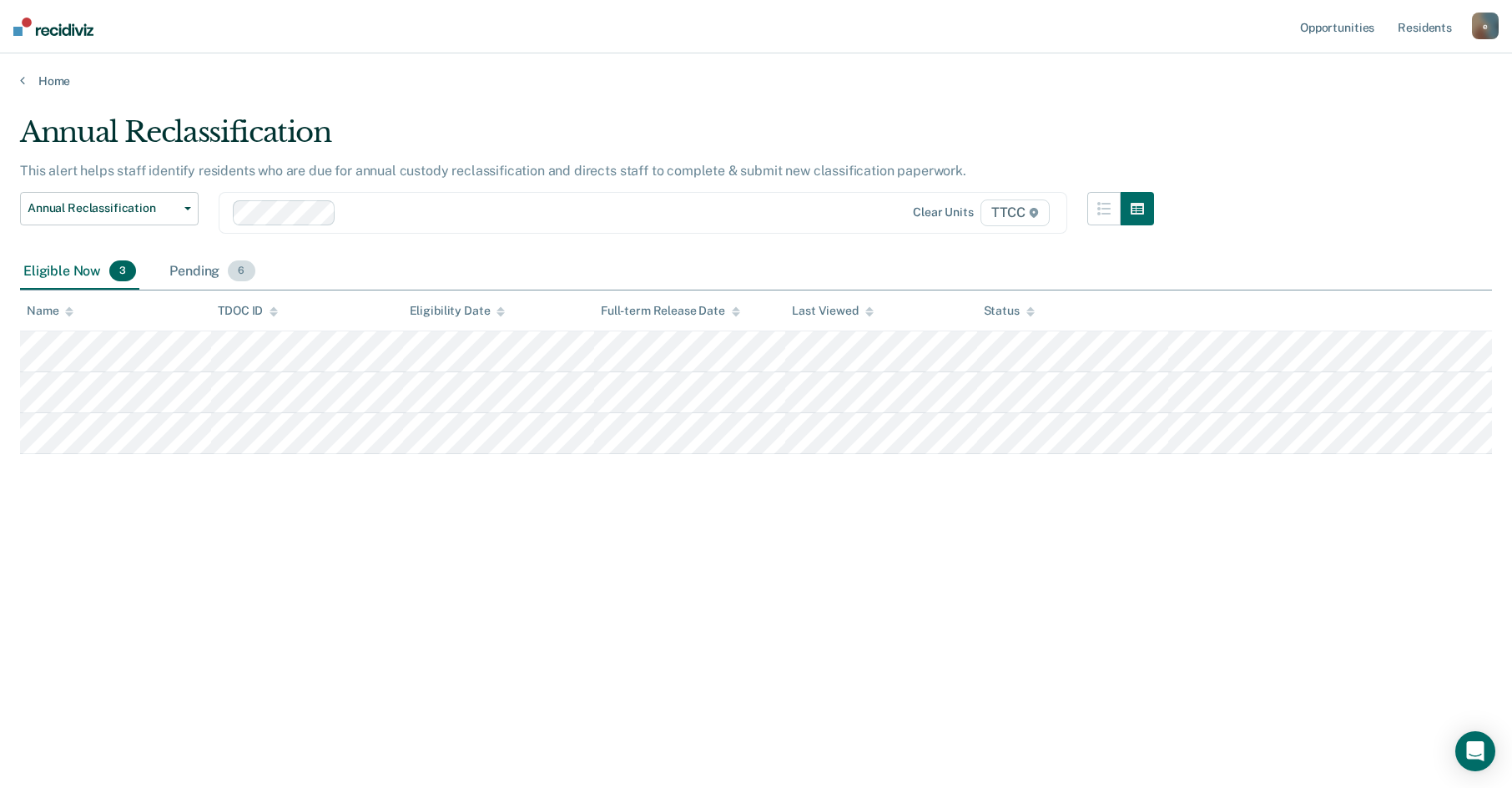
click at [200, 275] on div "Pending 6" at bounding box center [212, 272] width 92 height 37
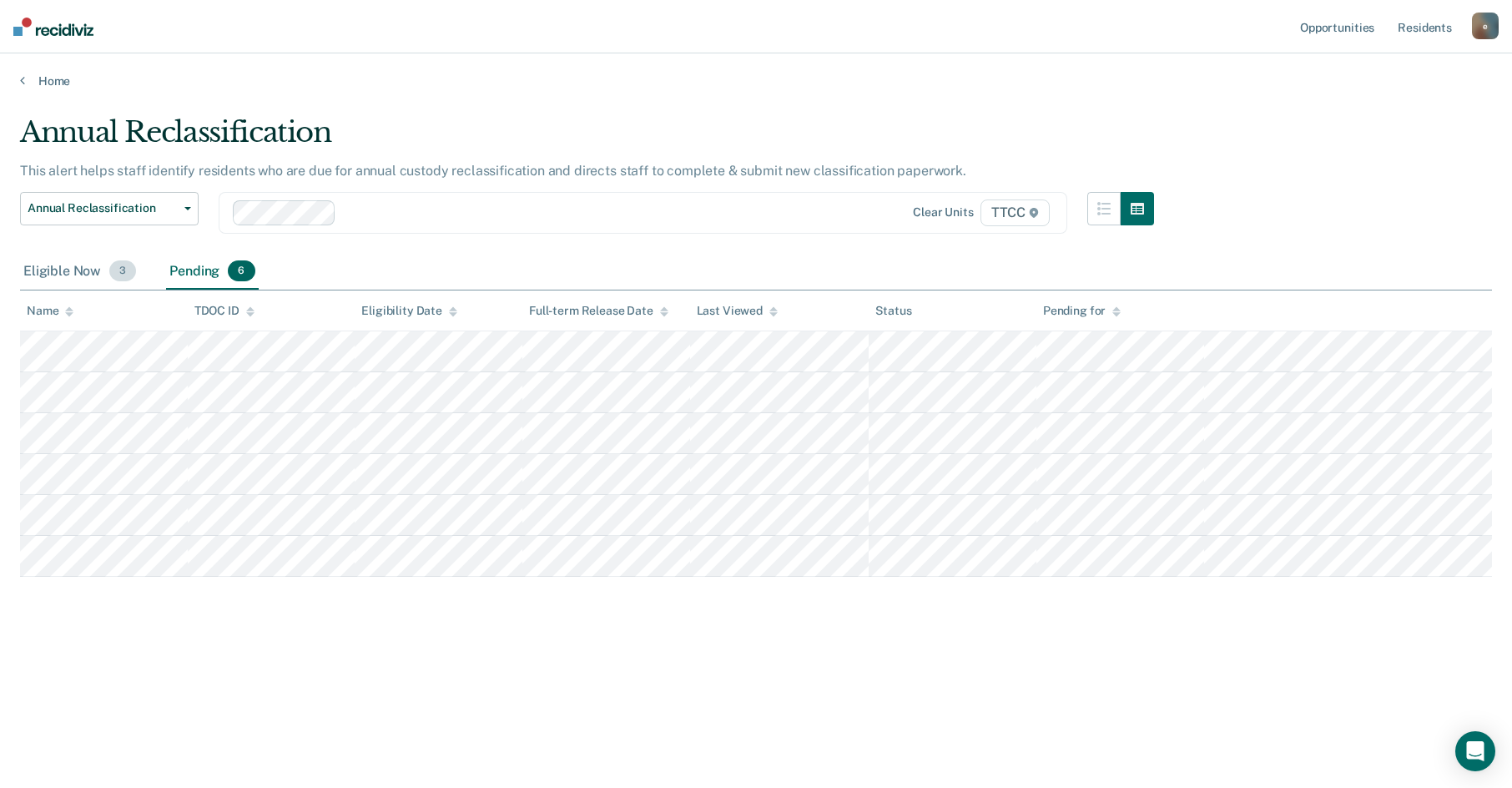
click at [83, 280] on div "Eligible Now 3" at bounding box center [79, 272] width 119 height 37
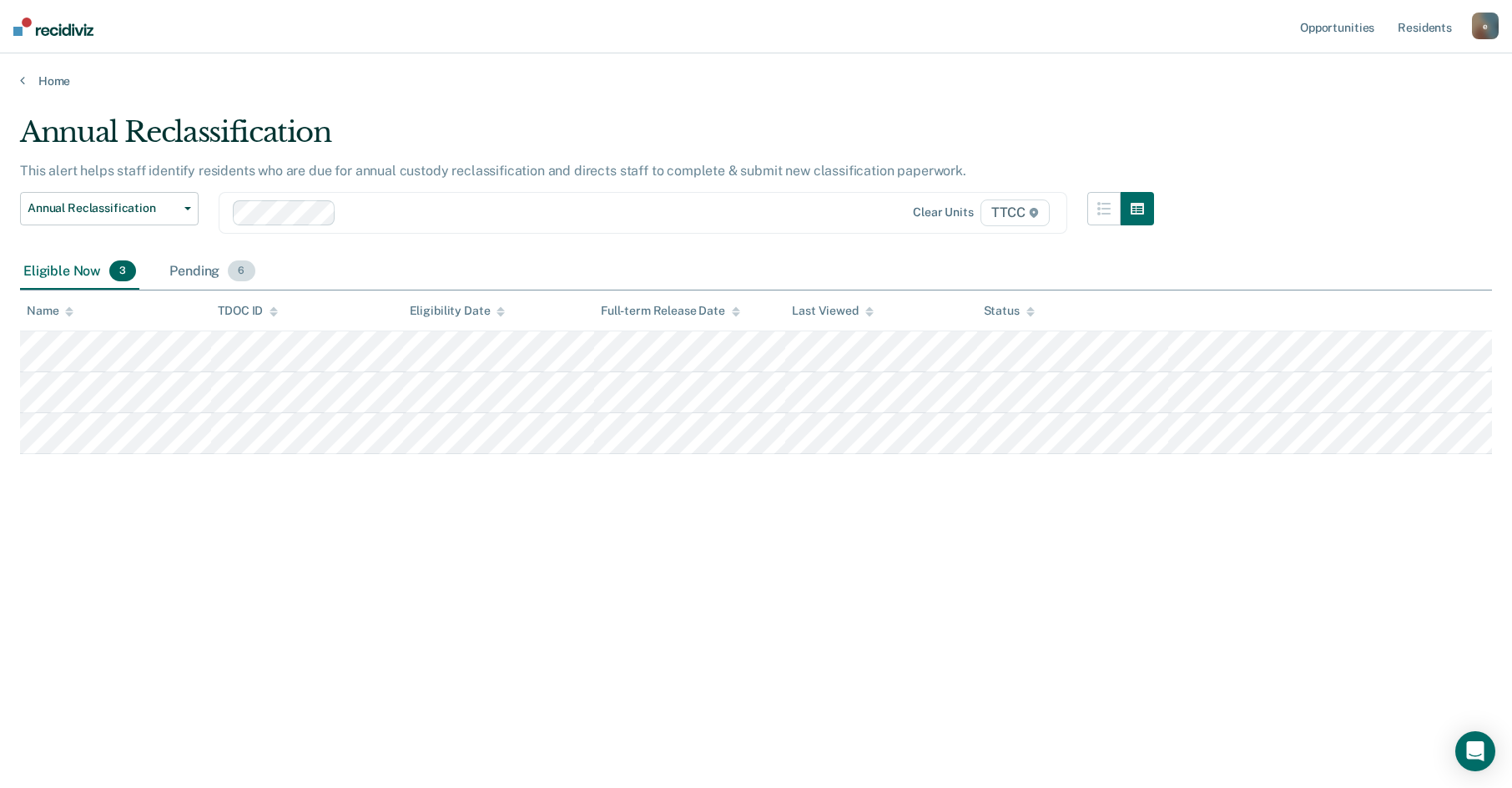
click at [182, 278] on div "Pending 6" at bounding box center [212, 272] width 92 height 37
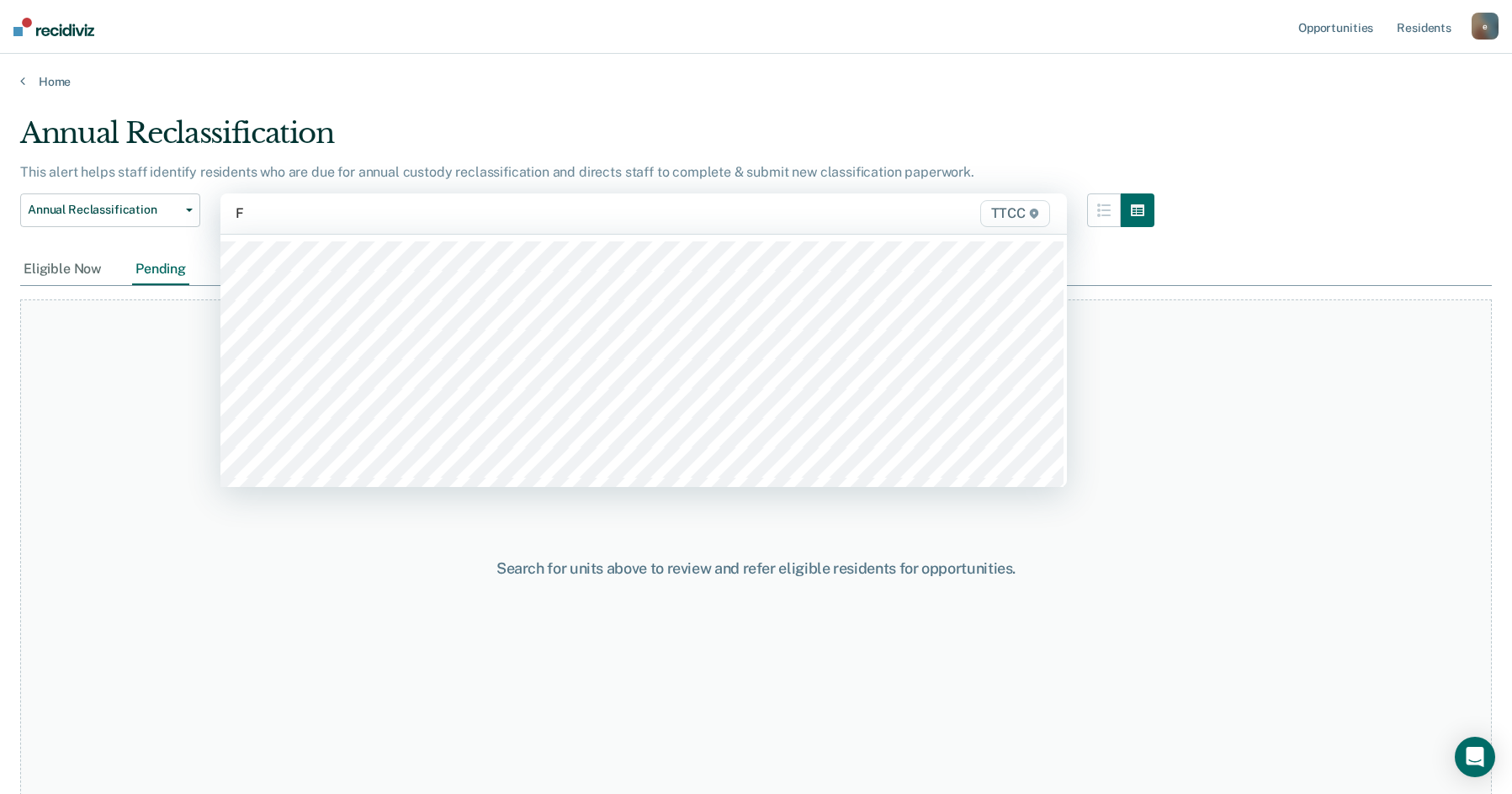
type input "FC"
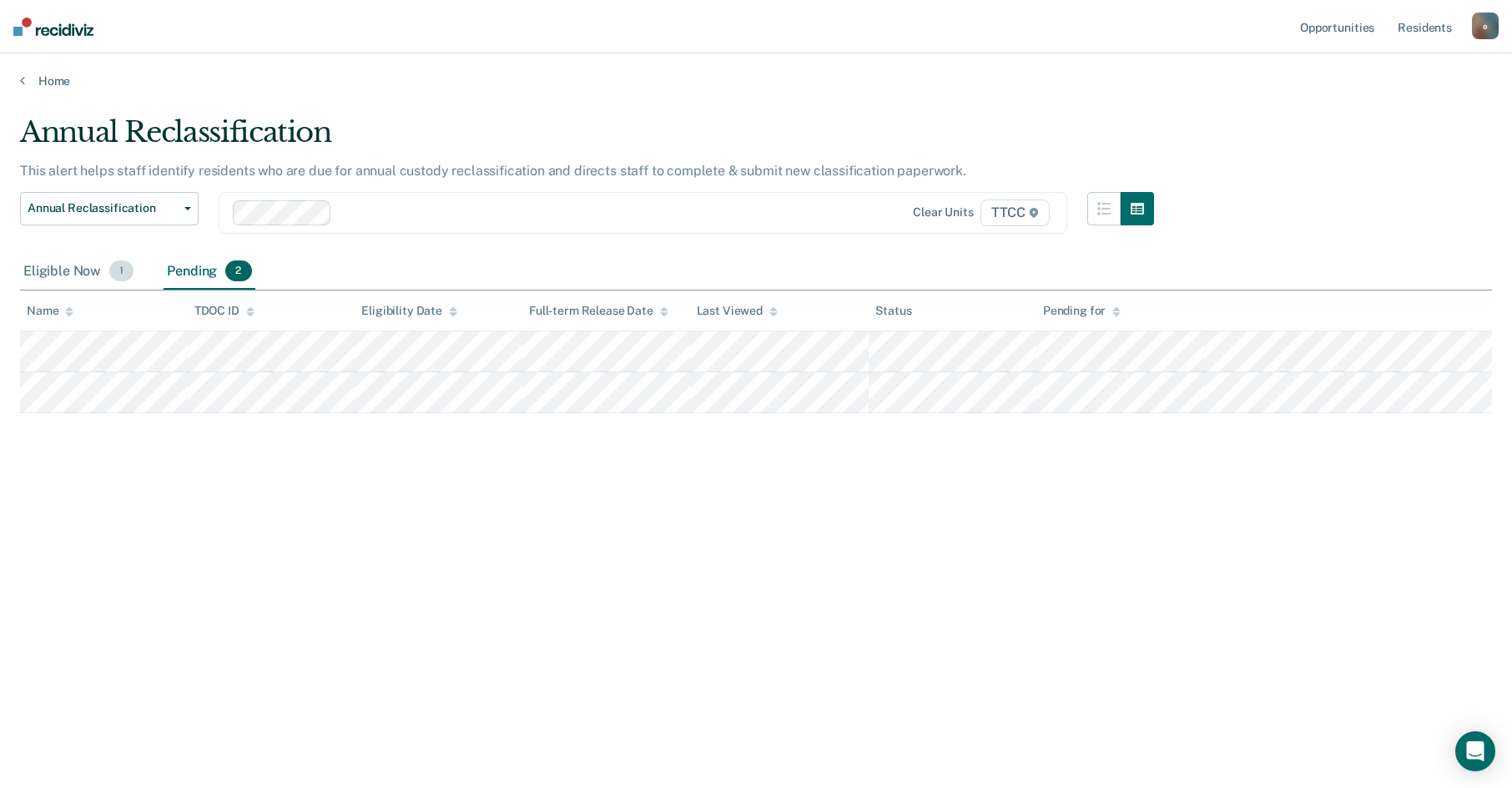
click at [94, 276] on div "Eligible Now 1" at bounding box center [78, 272] width 117 height 37
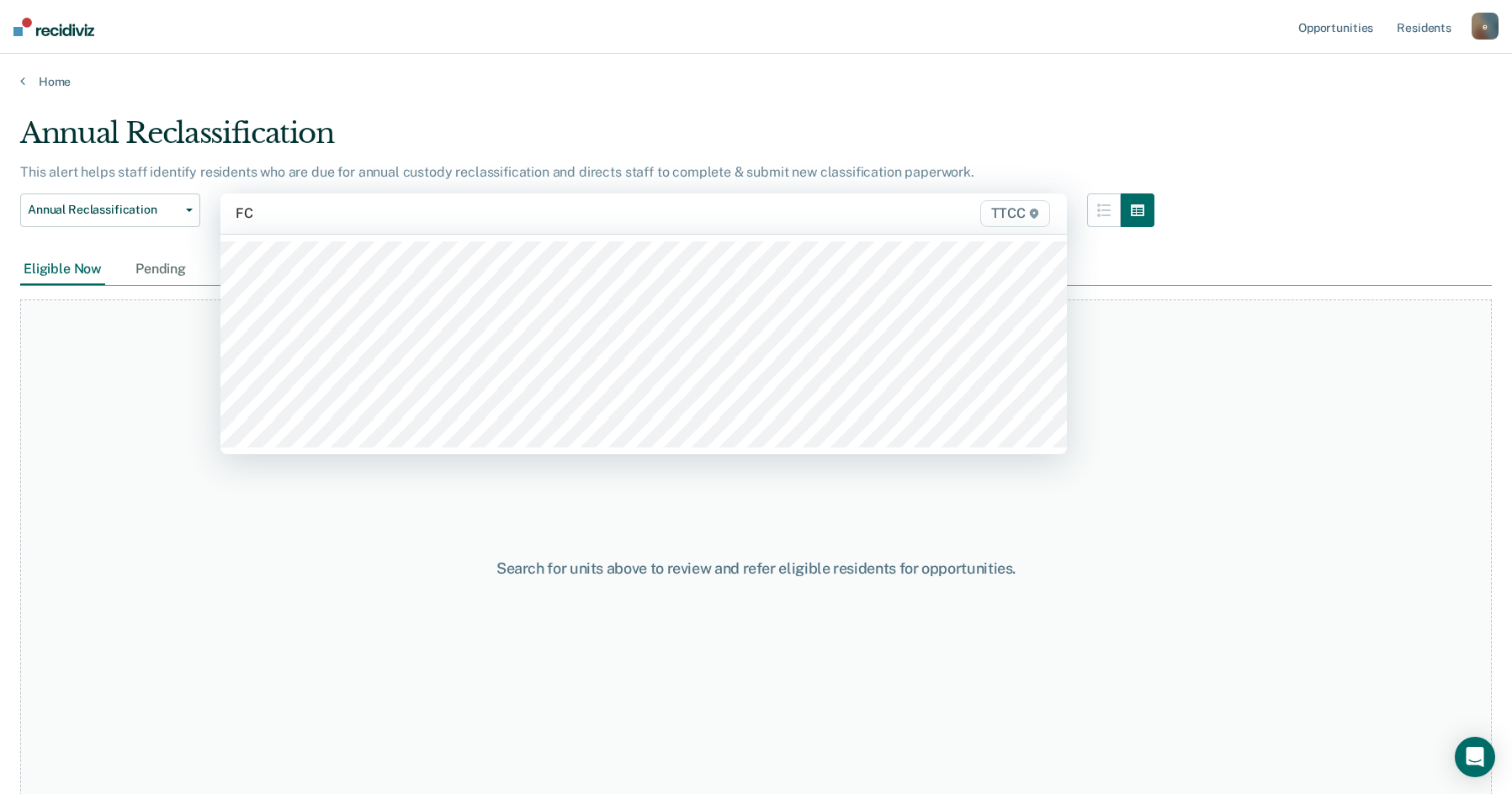
type input "FC2"
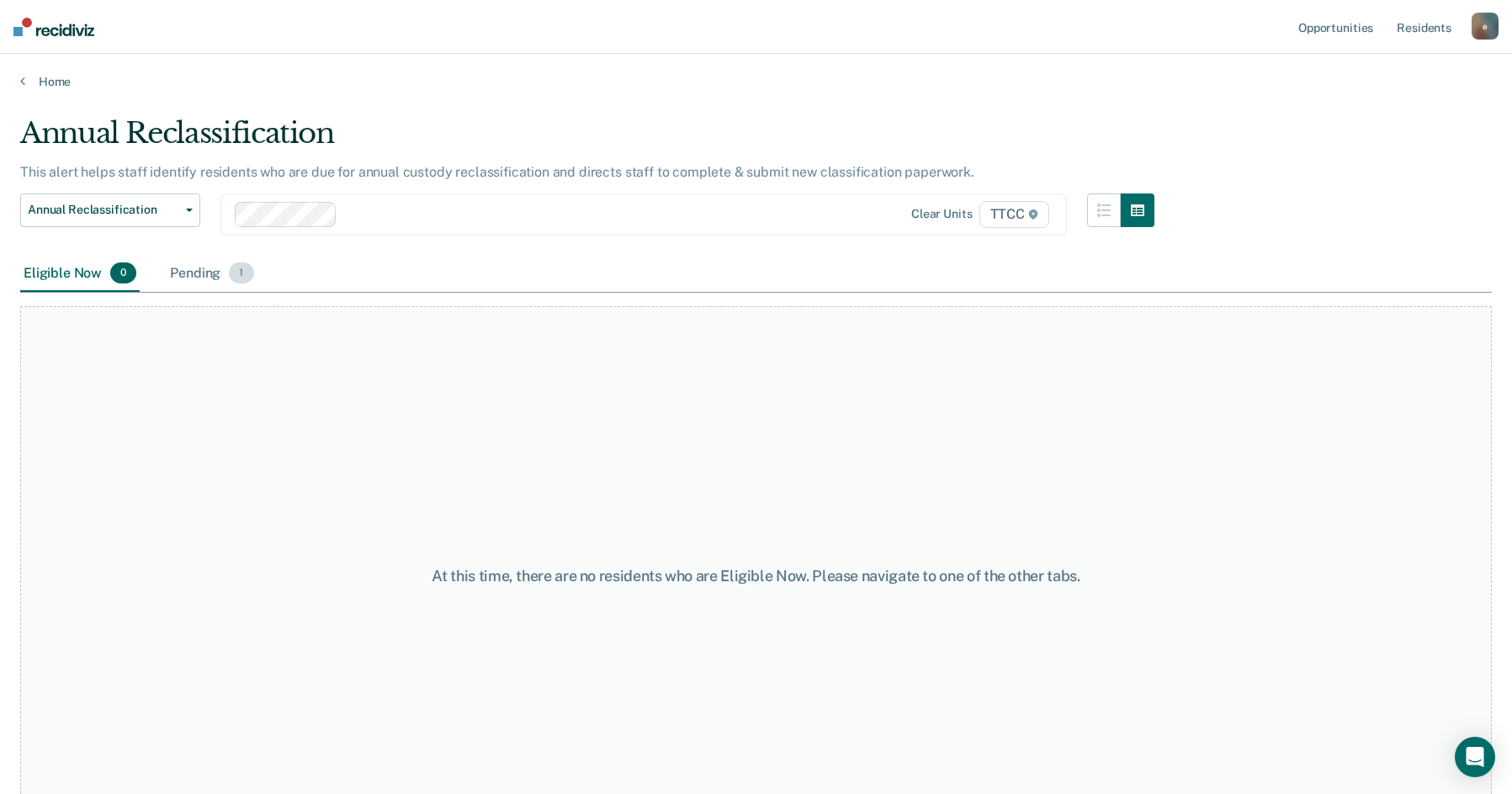
click at [211, 277] on div "Pending 1" at bounding box center [211, 274] width 90 height 37
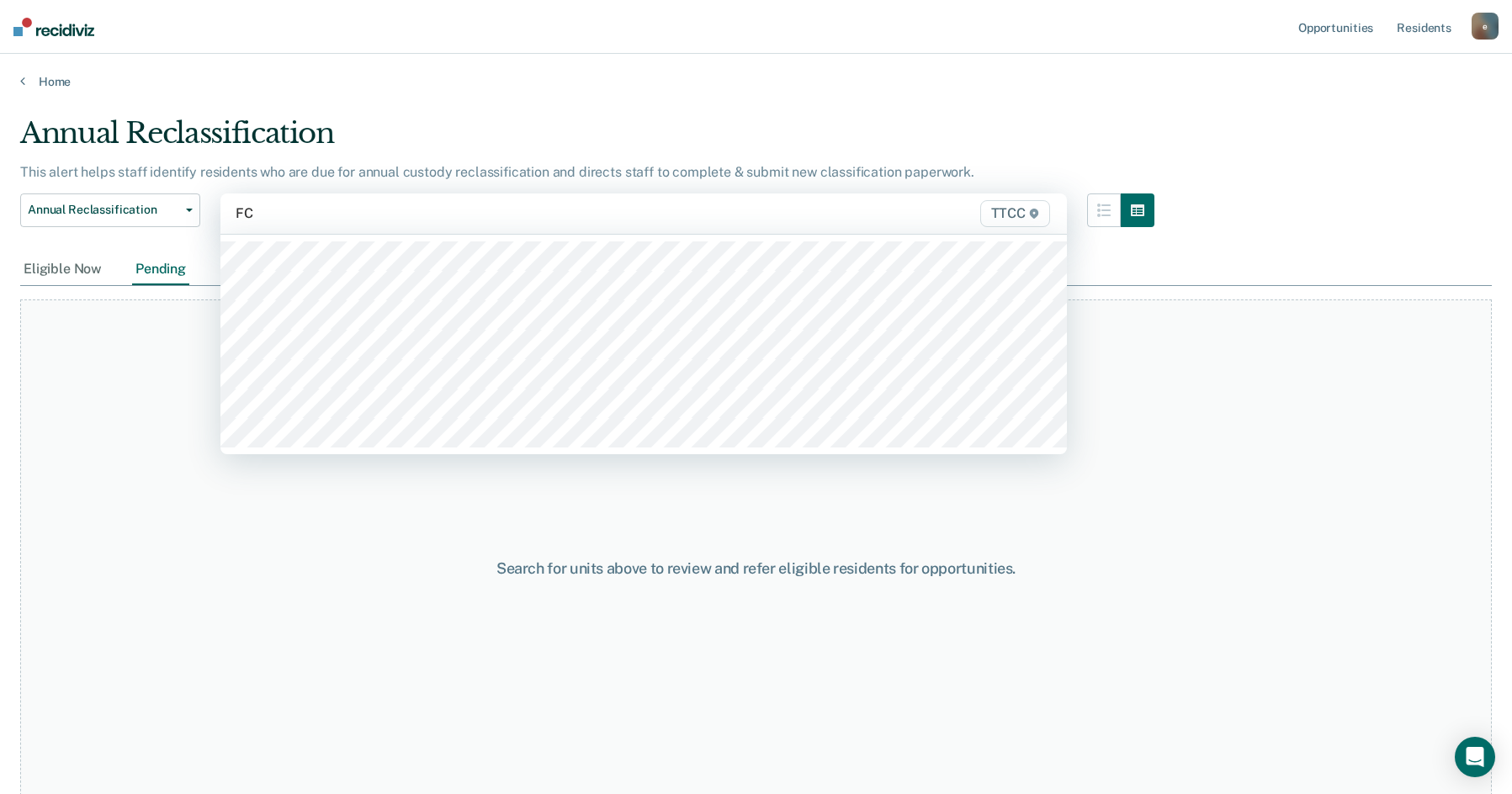
type input "FC1"
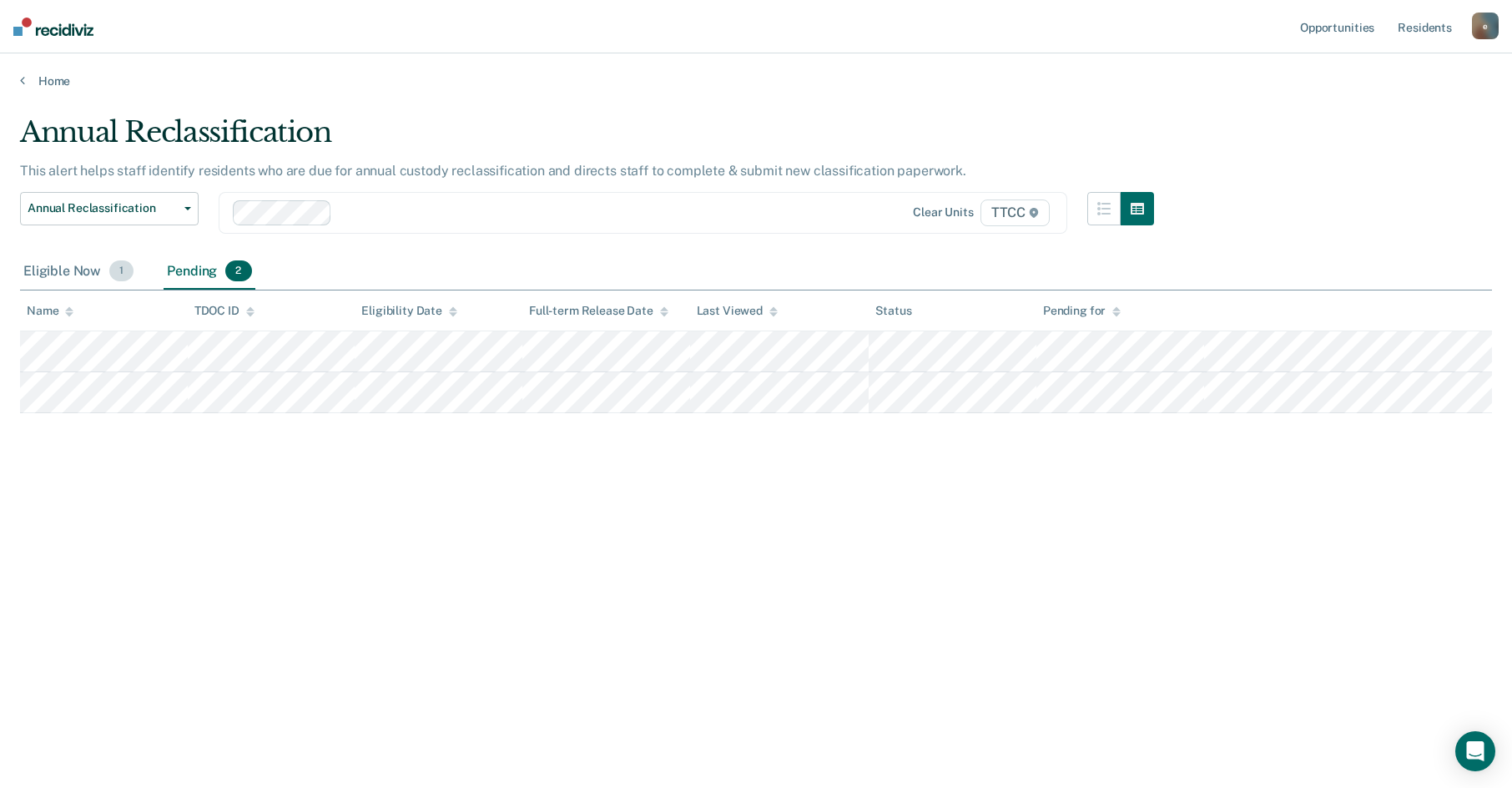
click at [121, 278] on span "1" at bounding box center [121, 270] width 24 height 21
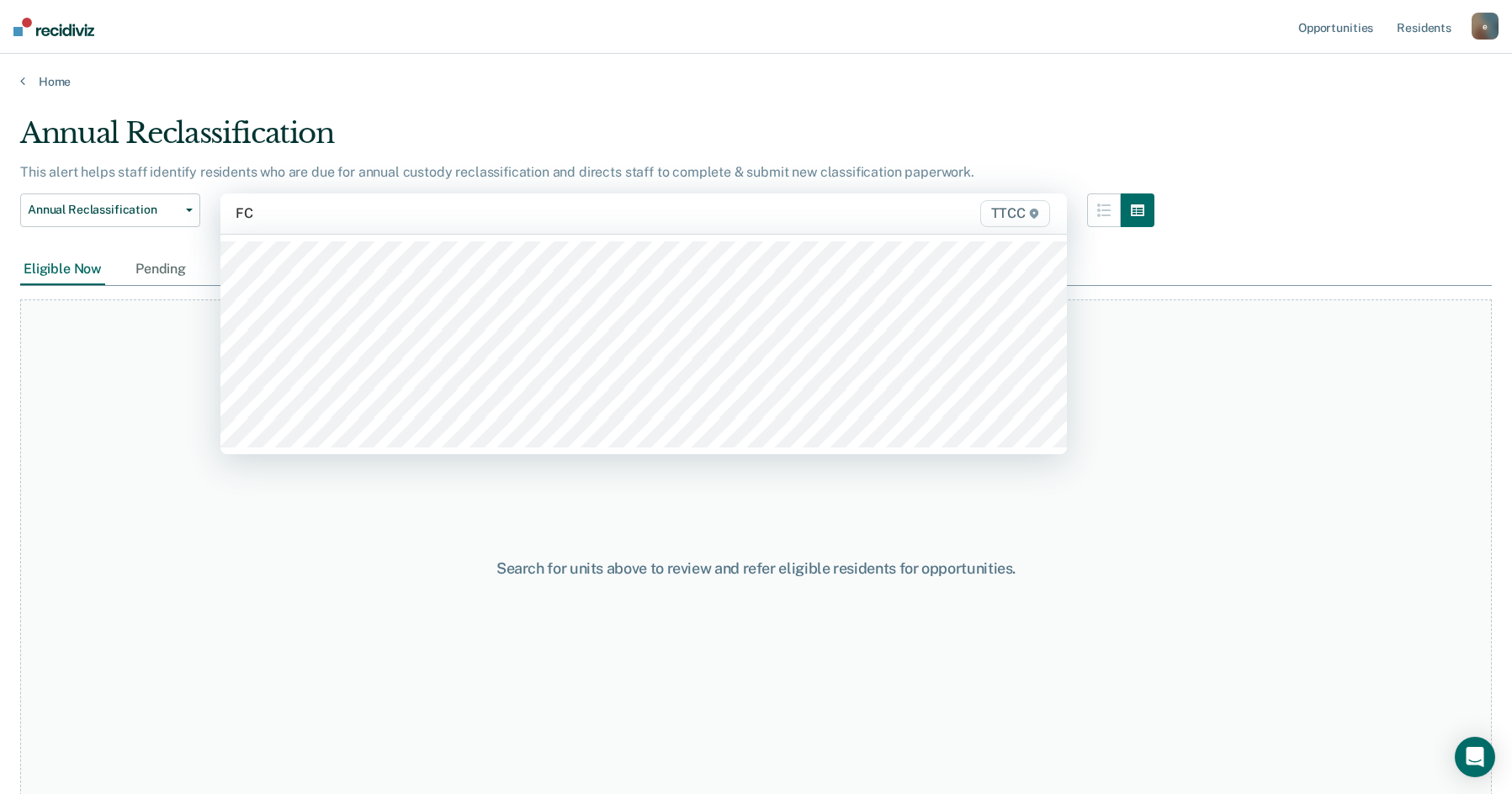
type input "FC2"
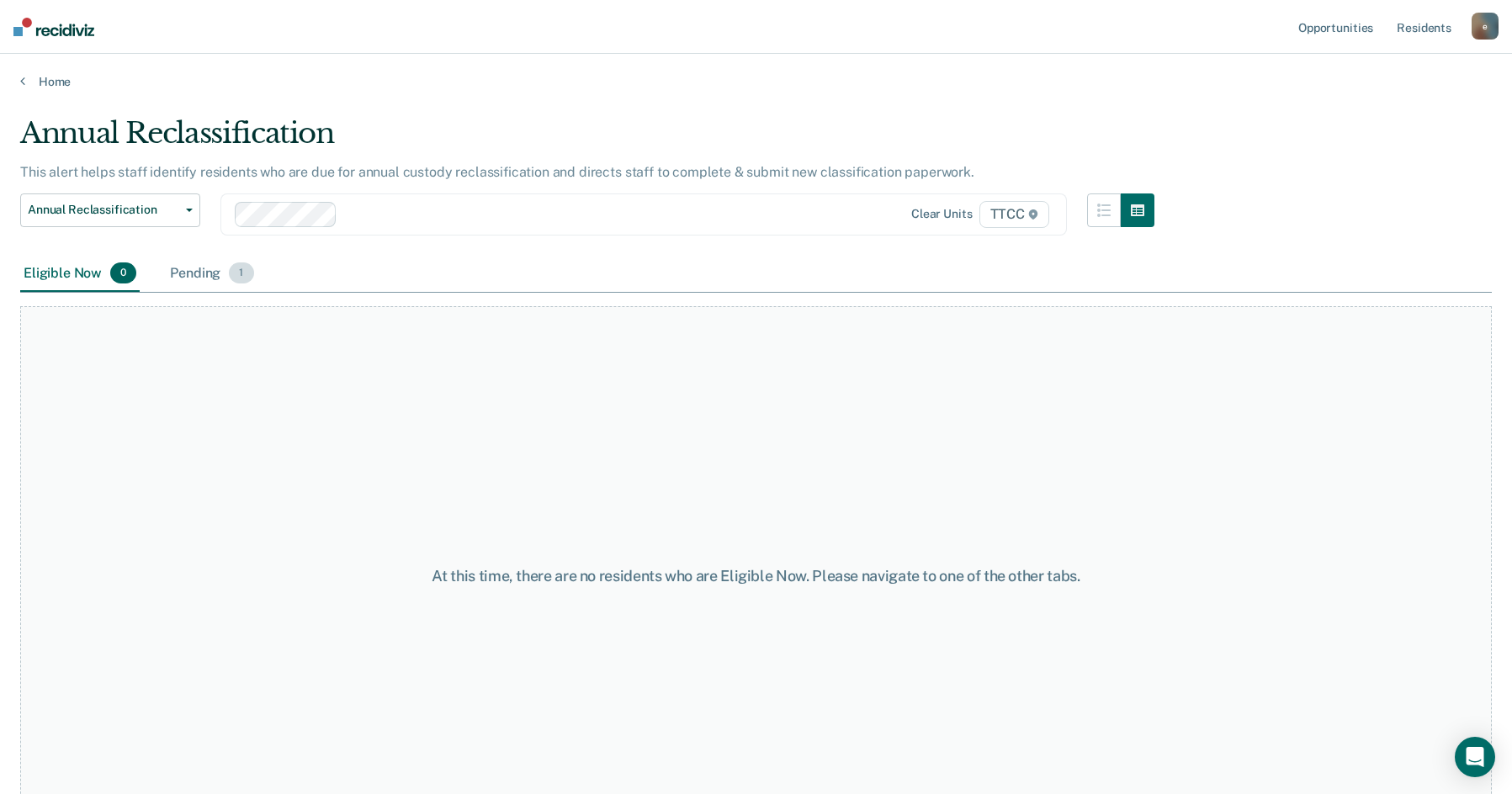
click at [209, 278] on div "Pending 1" at bounding box center [211, 274] width 90 height 37
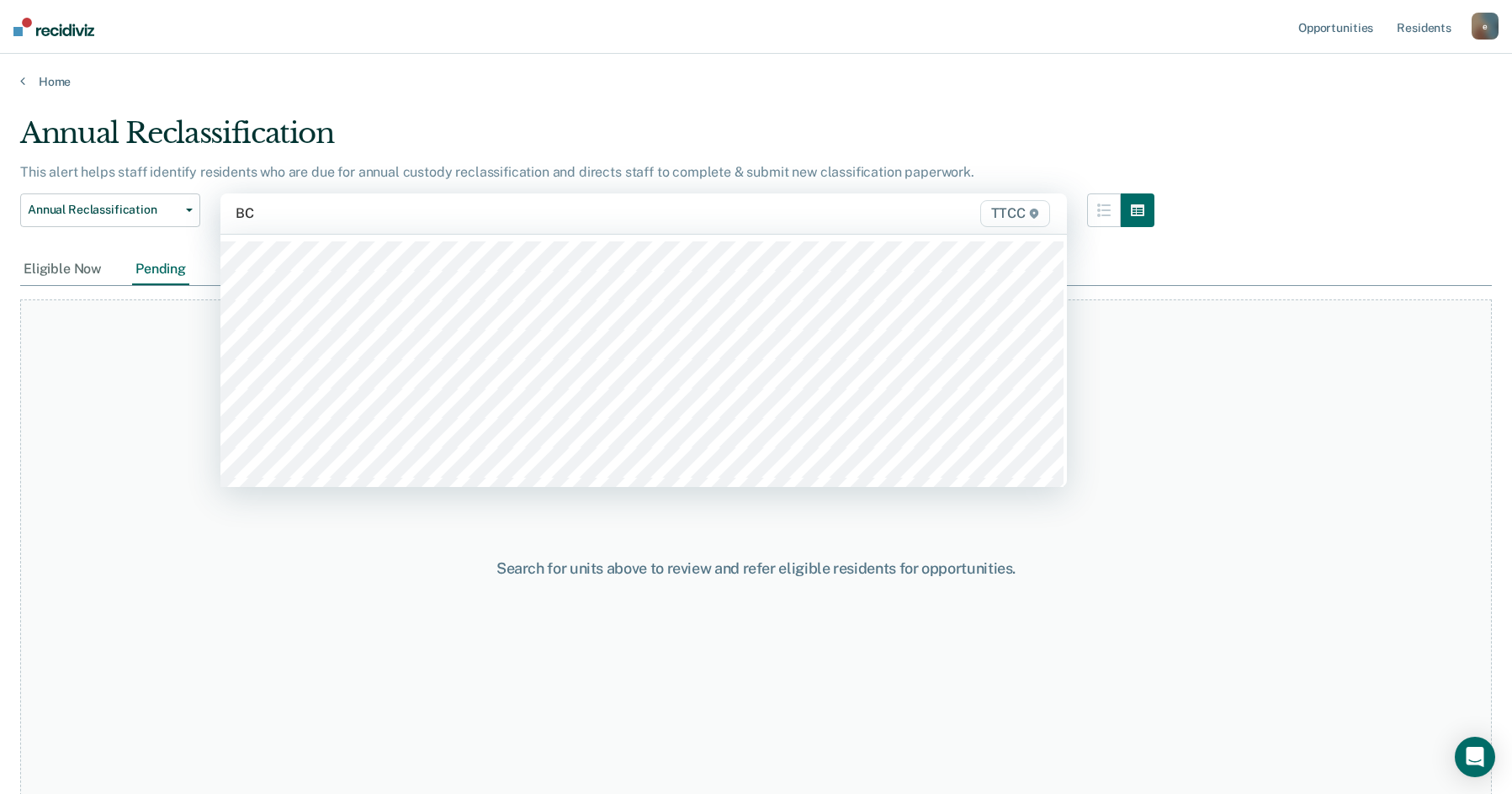
type input "B"
type input "FC"
type input "DB"
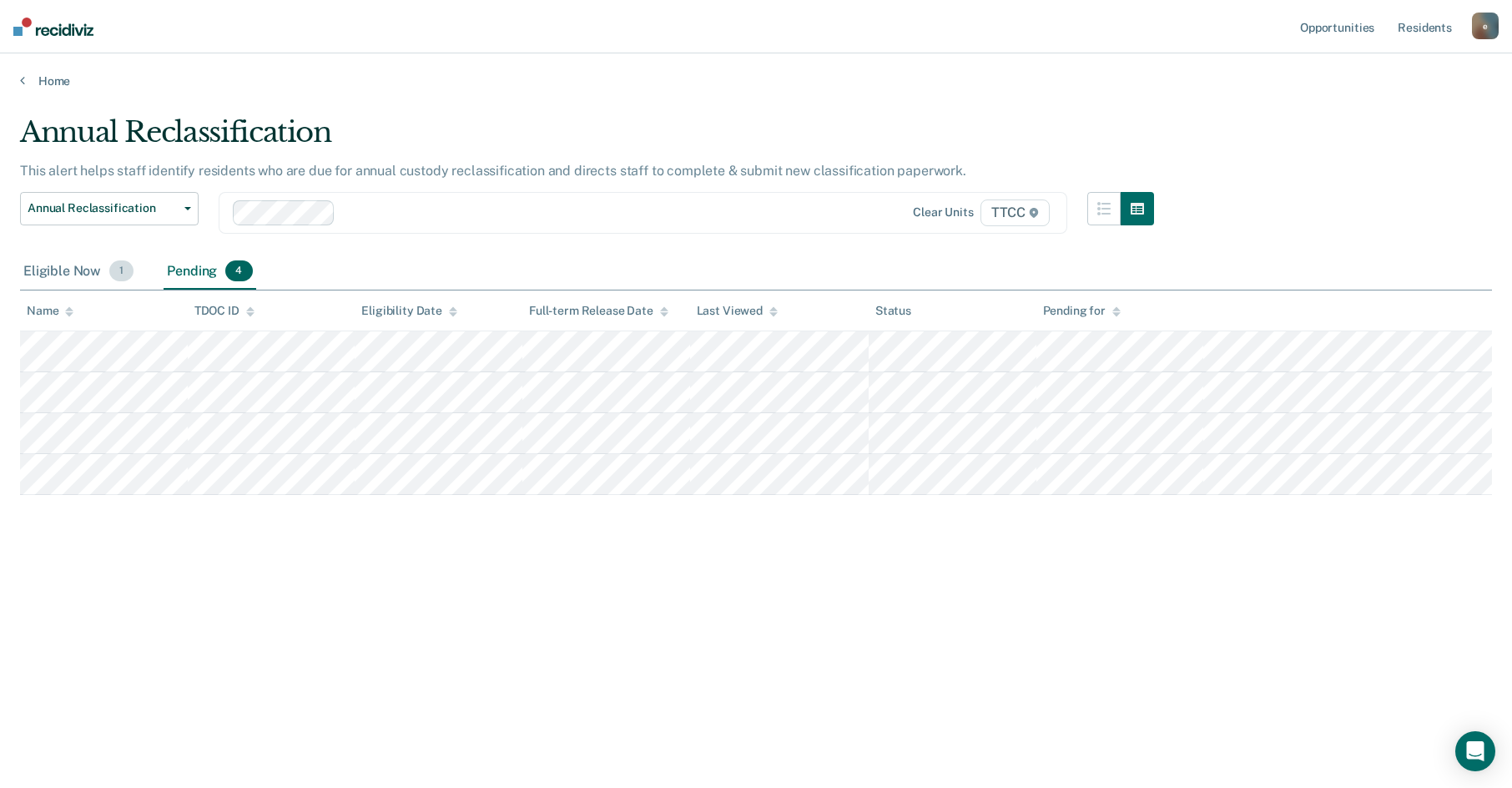
click at [113, 281] on div "Eligible Now 1" at bounding box center [78, 272] width 117 height 37
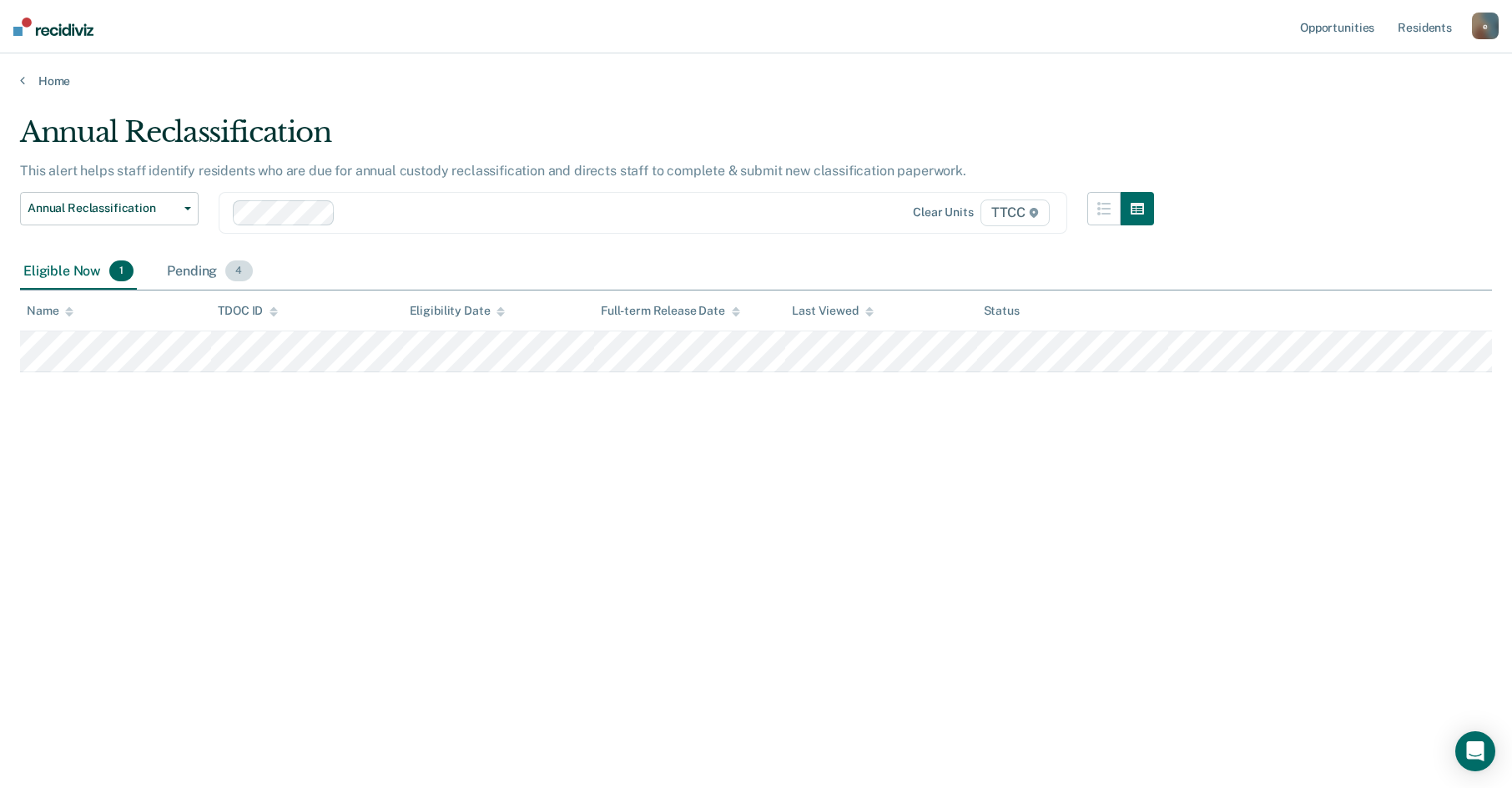
click at [192, 267] on div "Pending 4" at bounding box center [210, 272] width 92 height 37
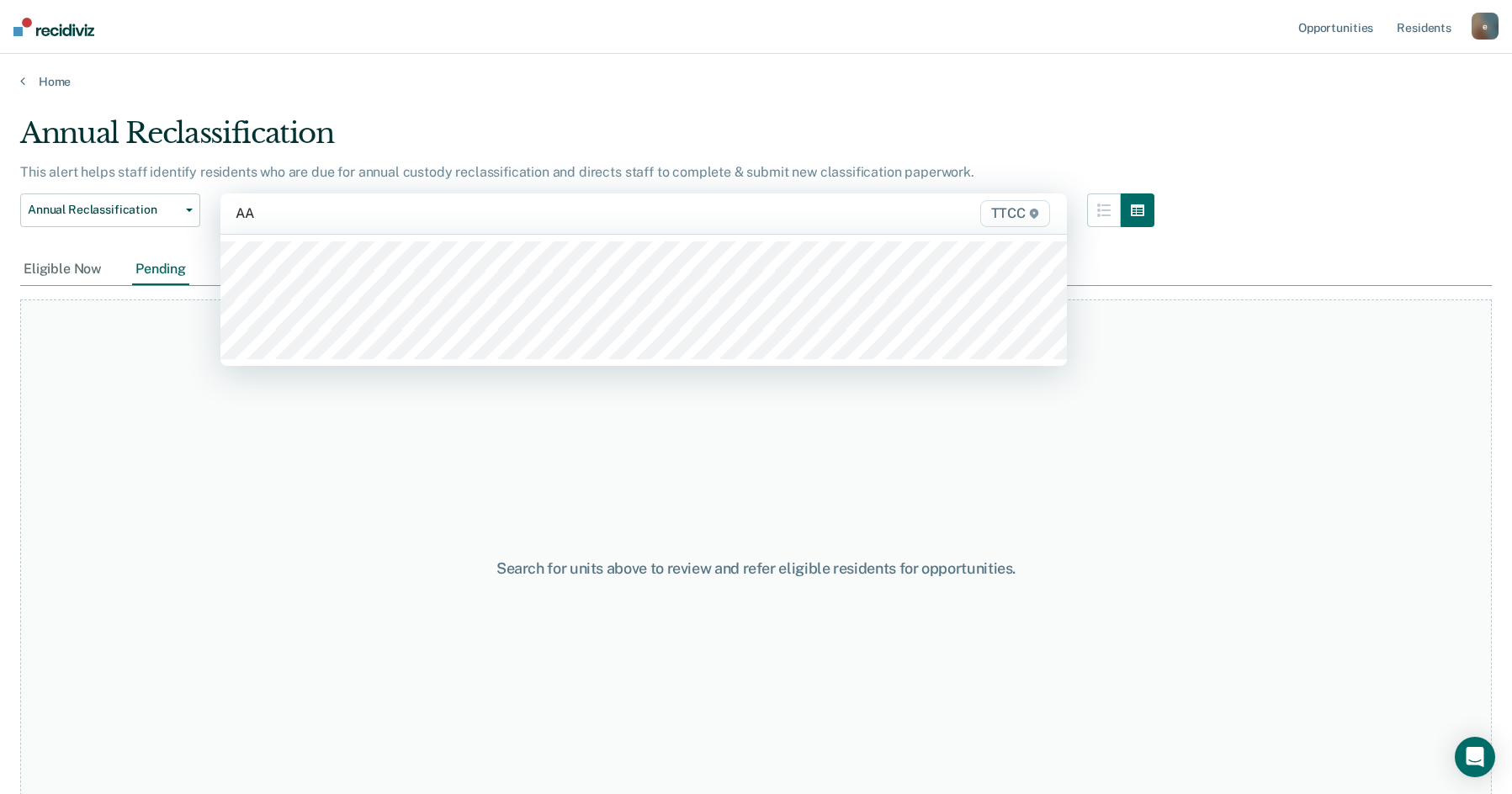
type input "AA2"
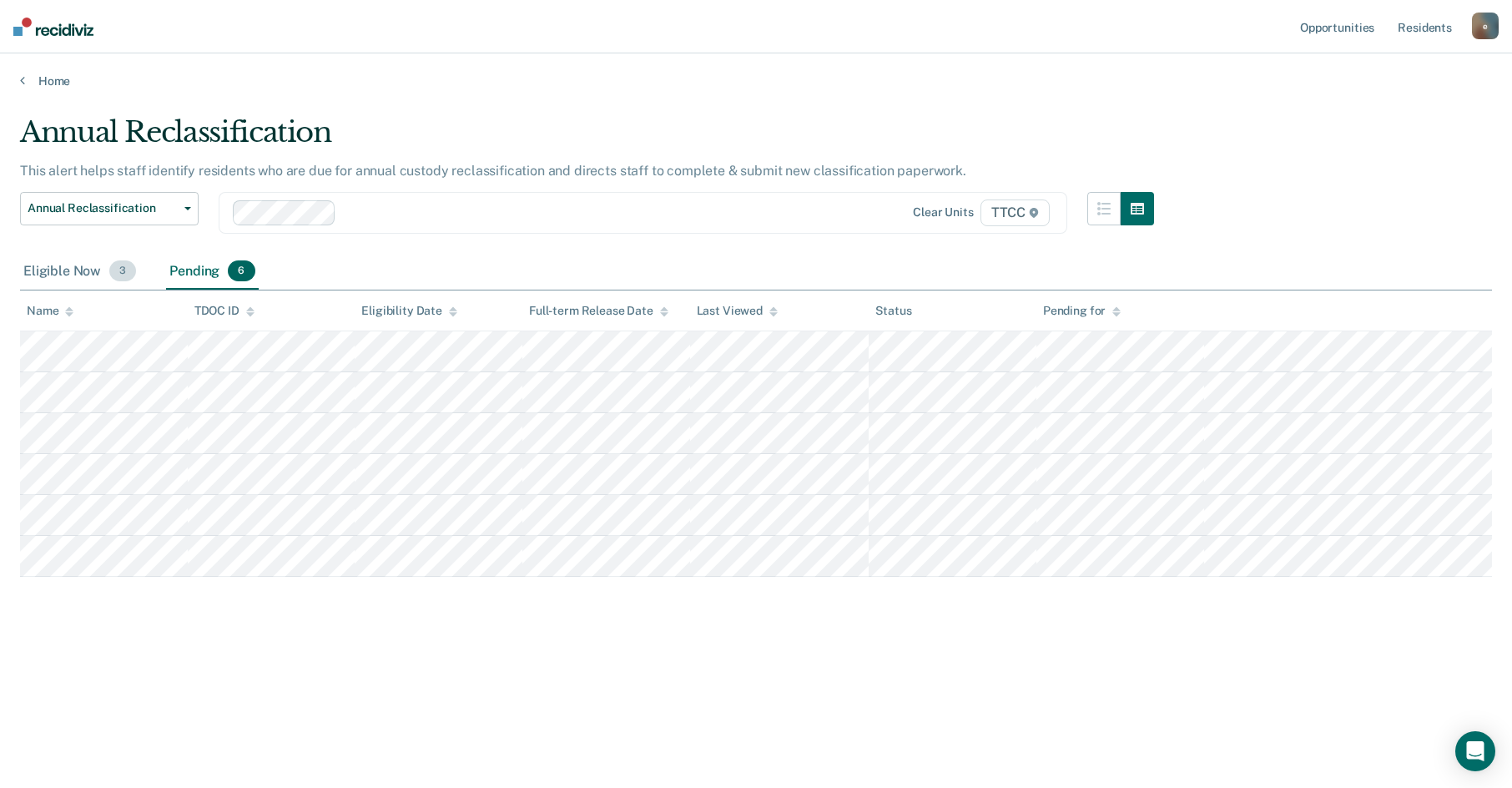
click at [113, 272] on span "3" at bounding box center [122, 270] width 26 height 21
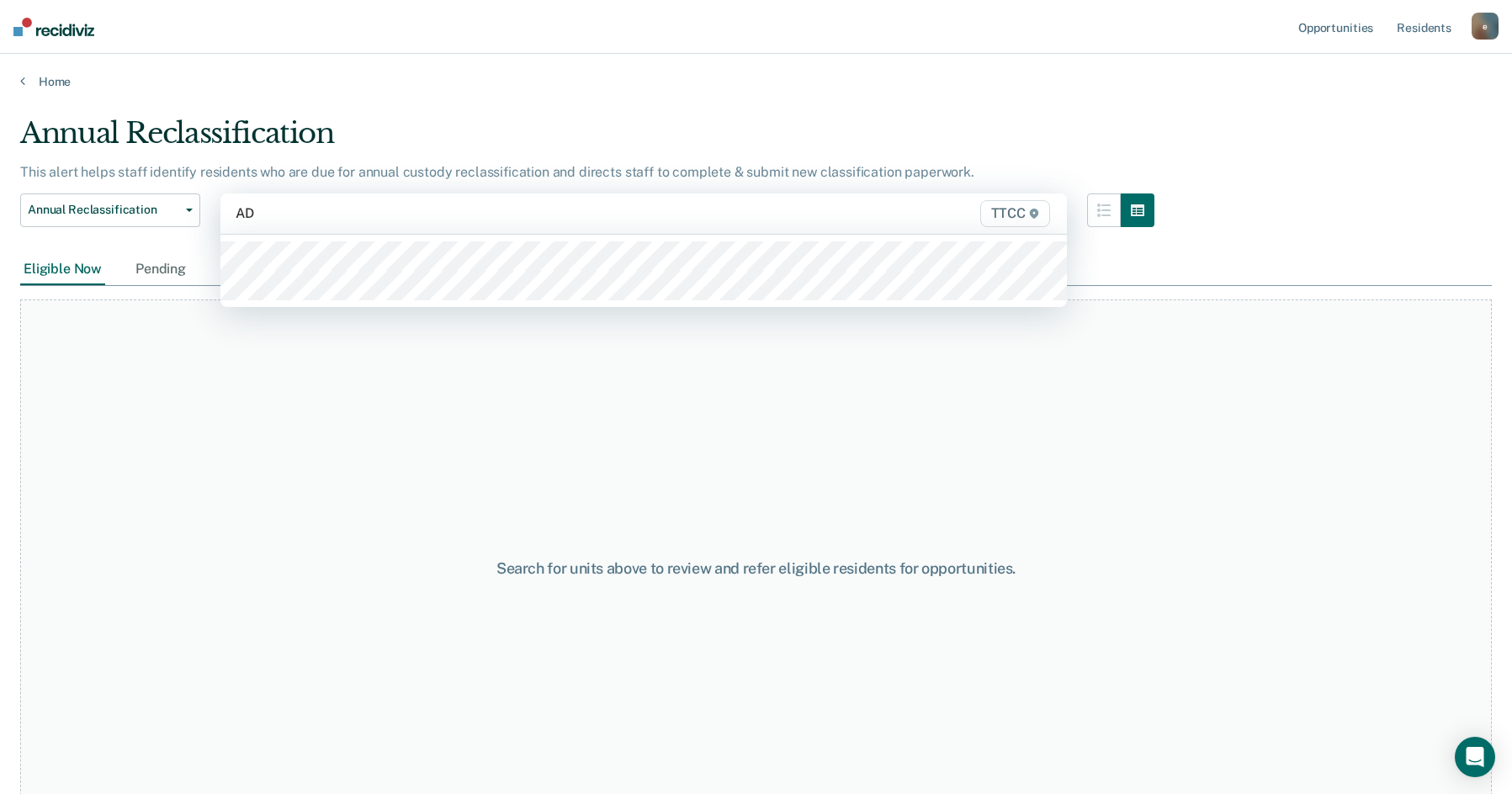
type input "AD2"
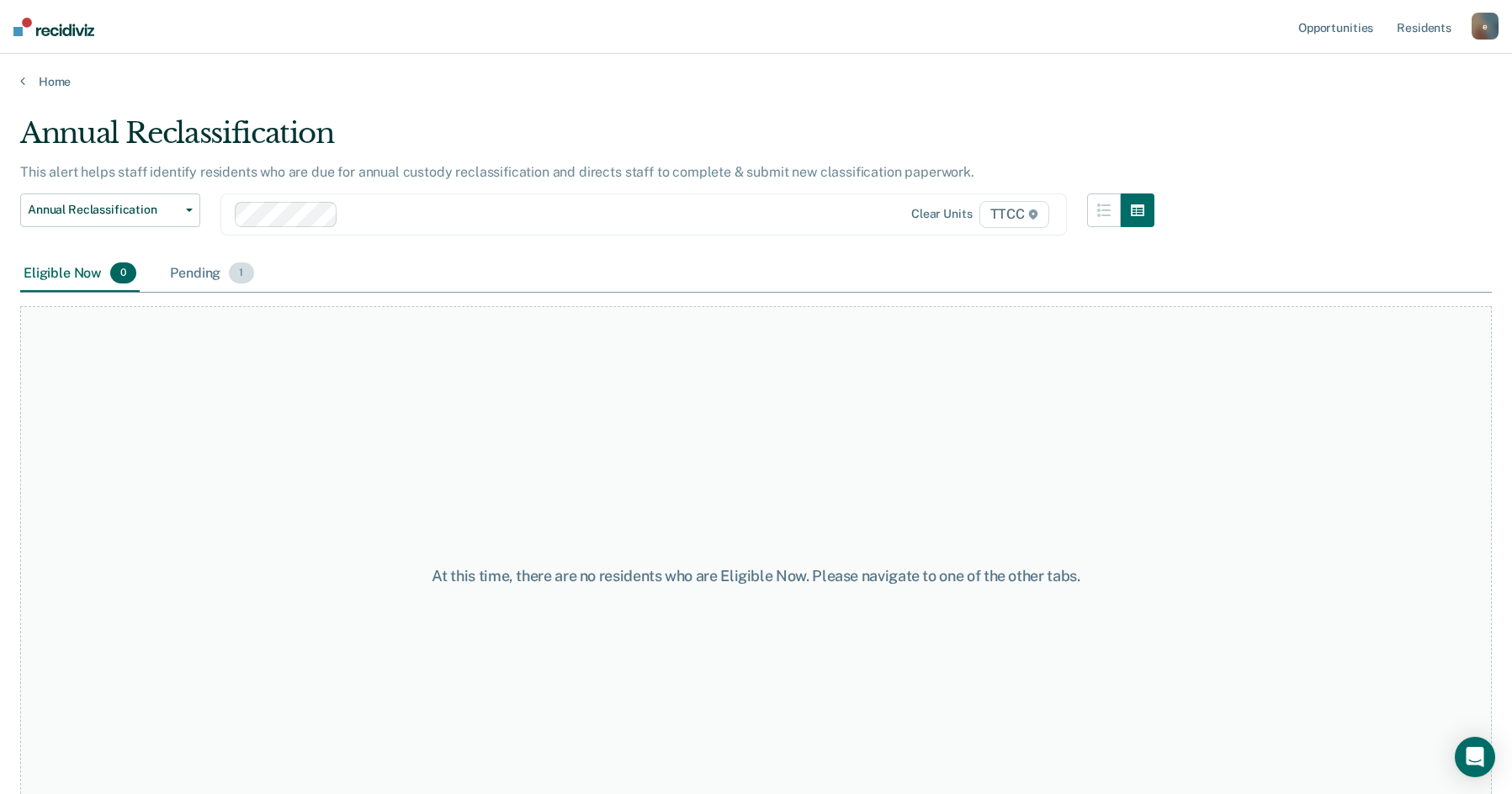
click at [228, 266] on div "Pending 1" at bounding box center [211, 274] width 90 height 37
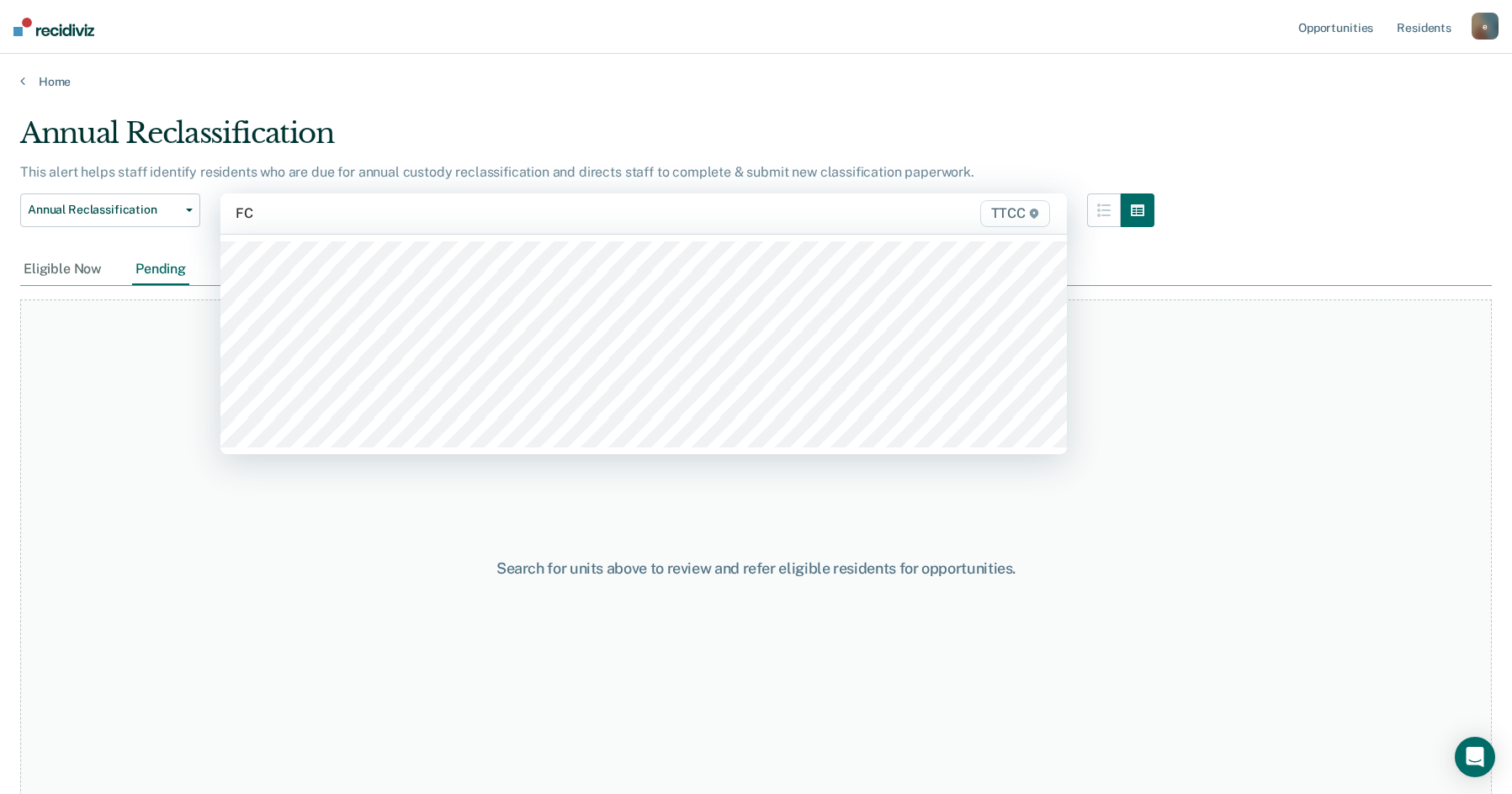
type input "FC1"
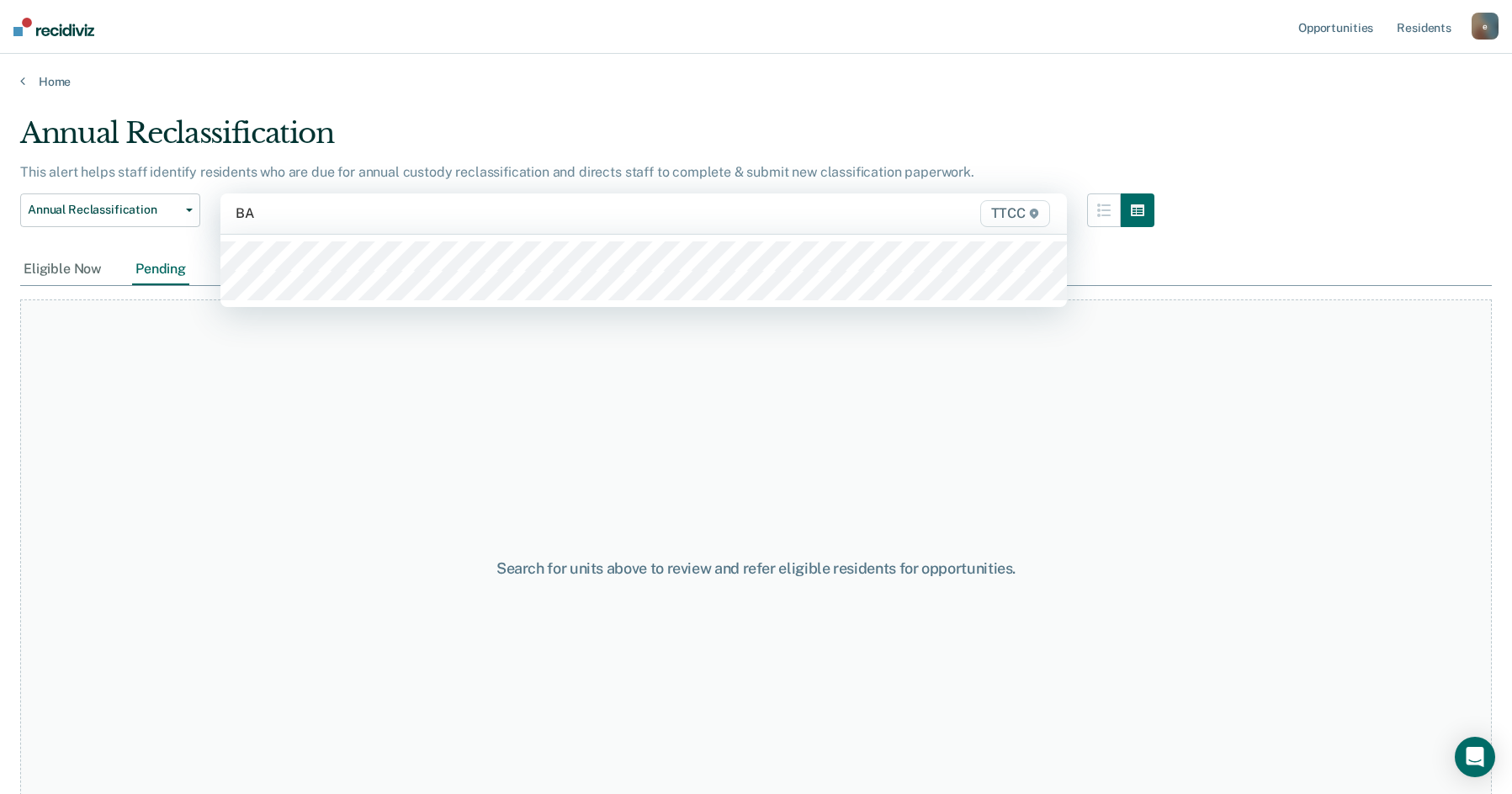
type input "B"
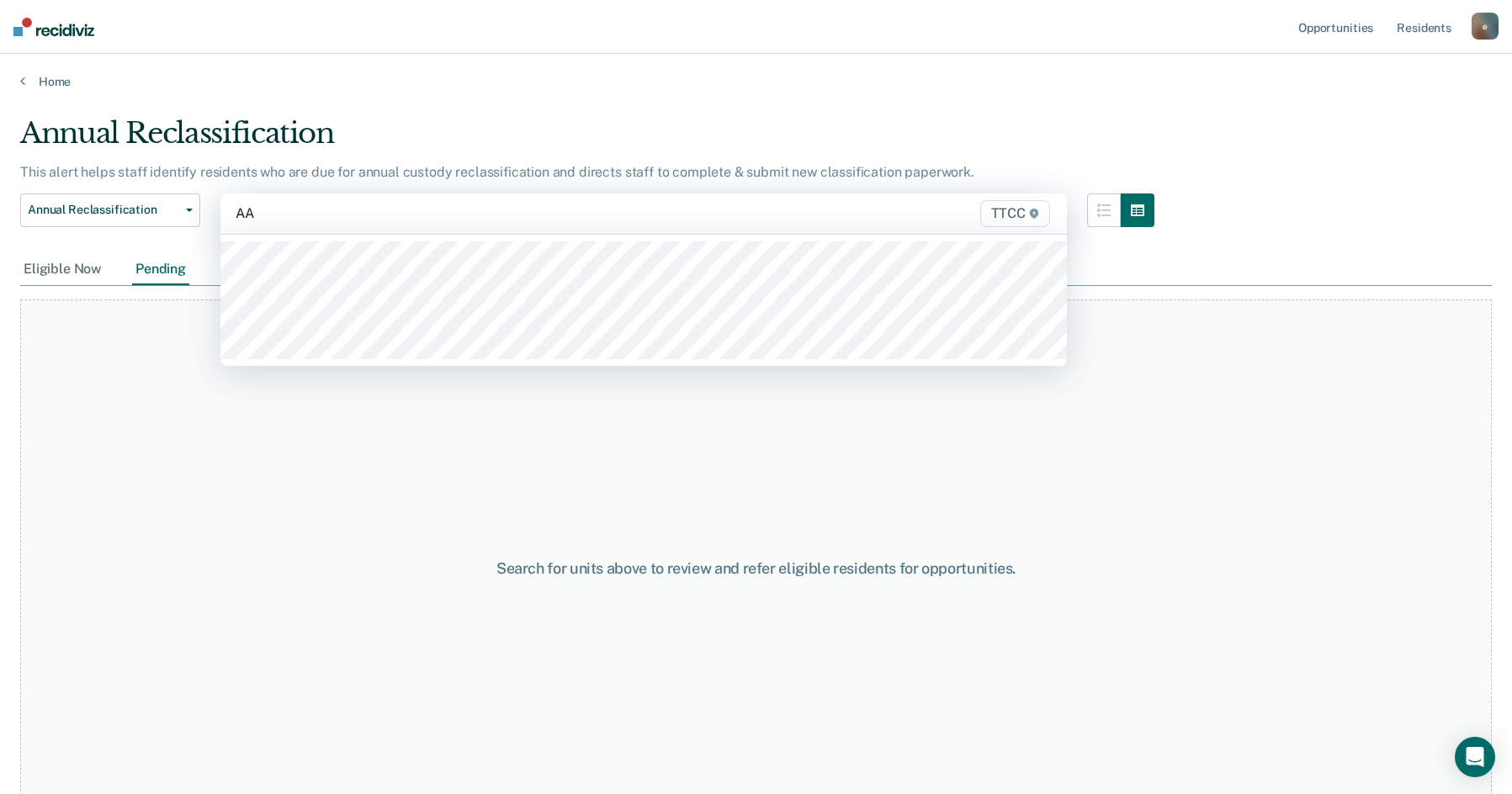
type input "AA1"
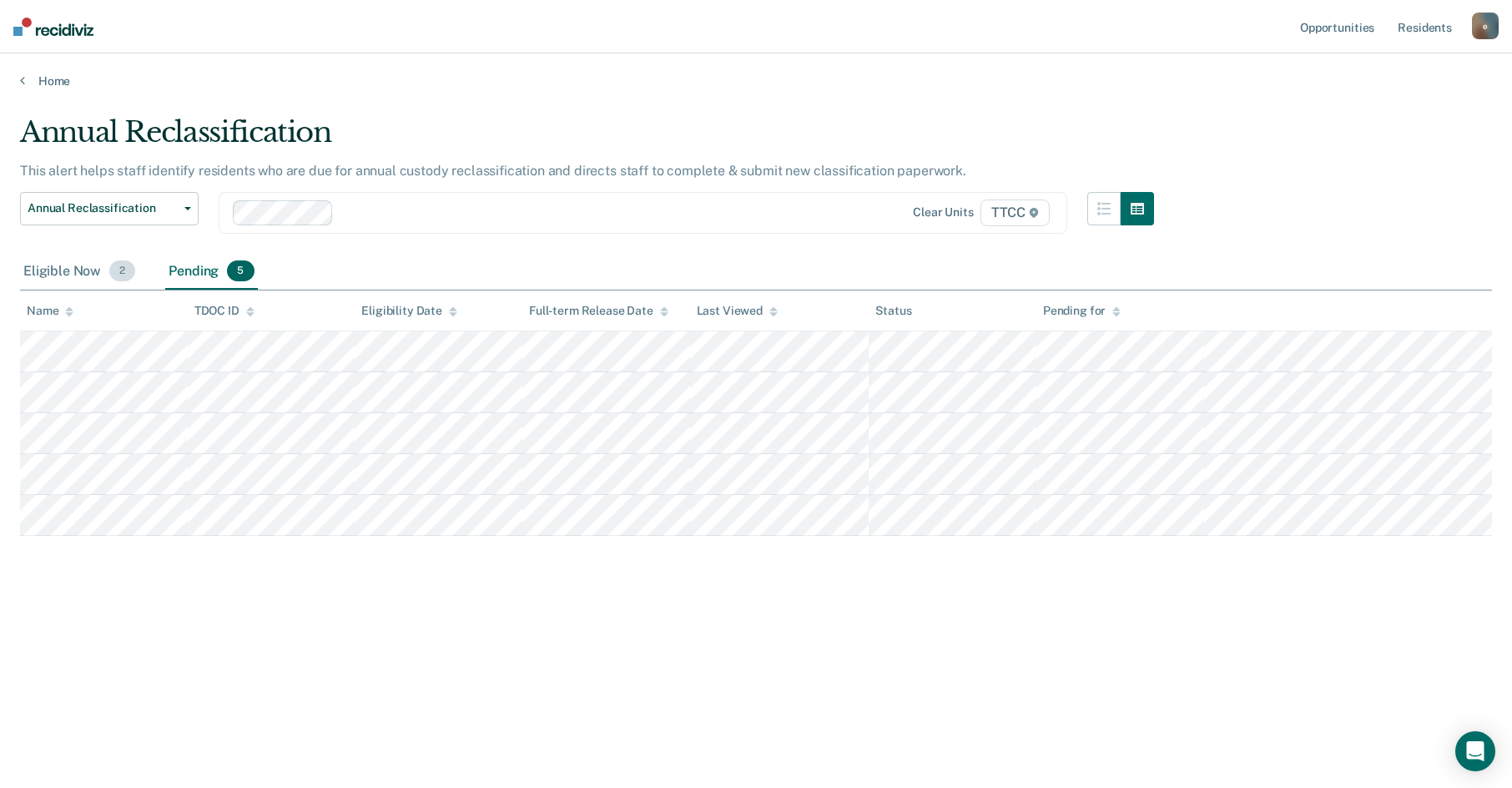
click at [114, 277] on span "2" at bounding box center [122, 270] width 26 height 21
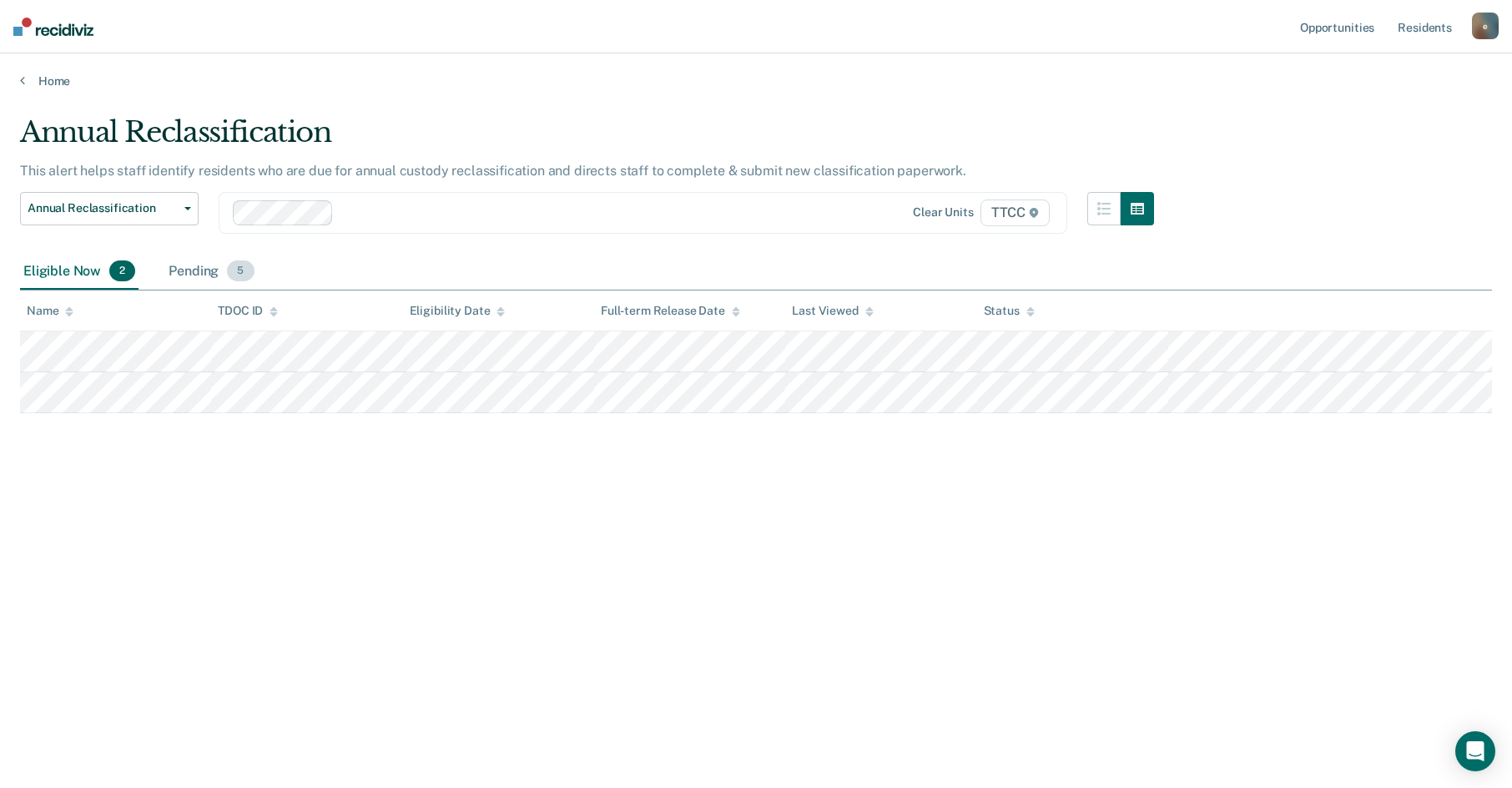
click at [203, 274] on div "Pending 5" at bounding box center [211, 272] width 92 height 37
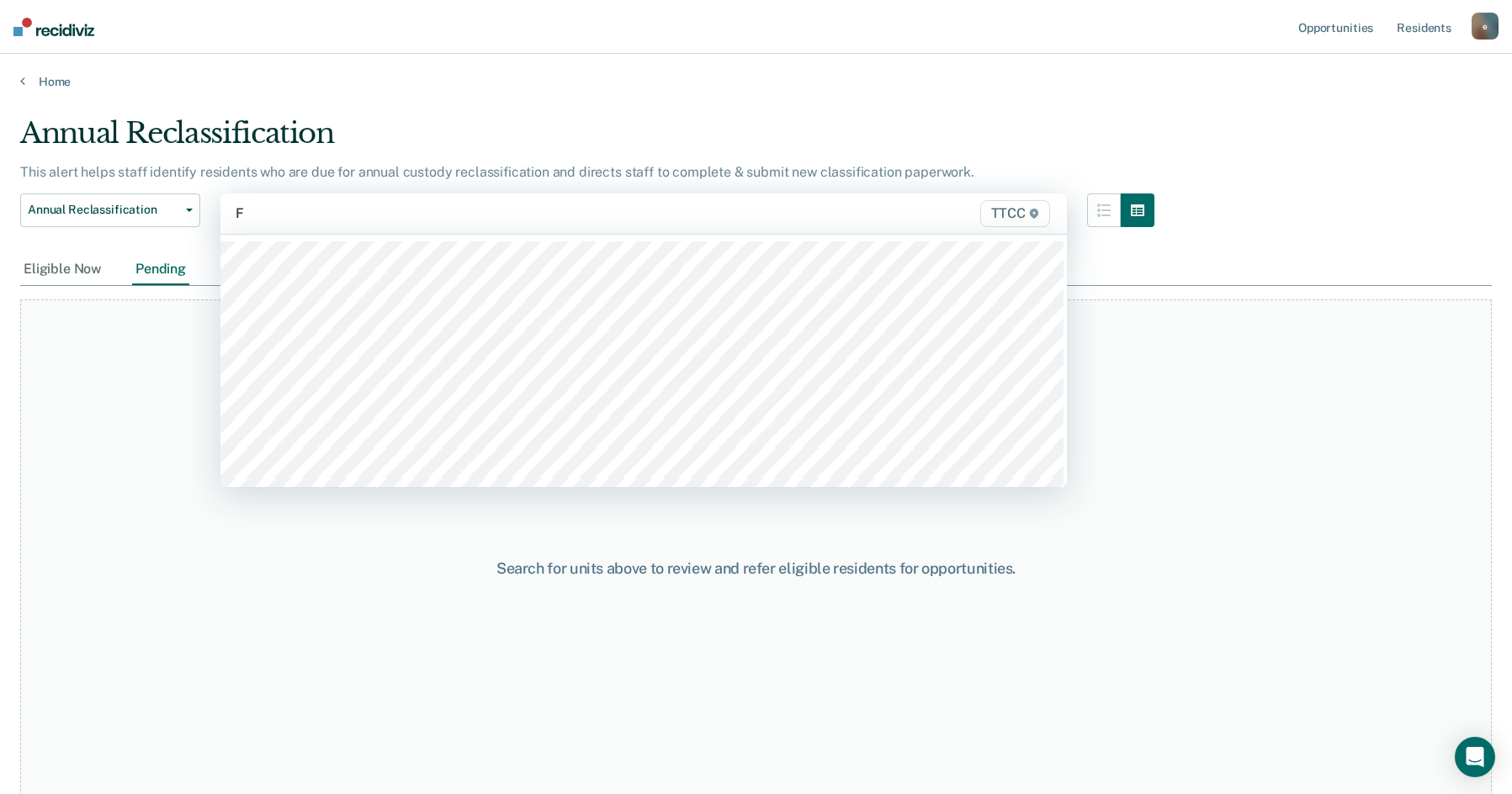
type input "FB"
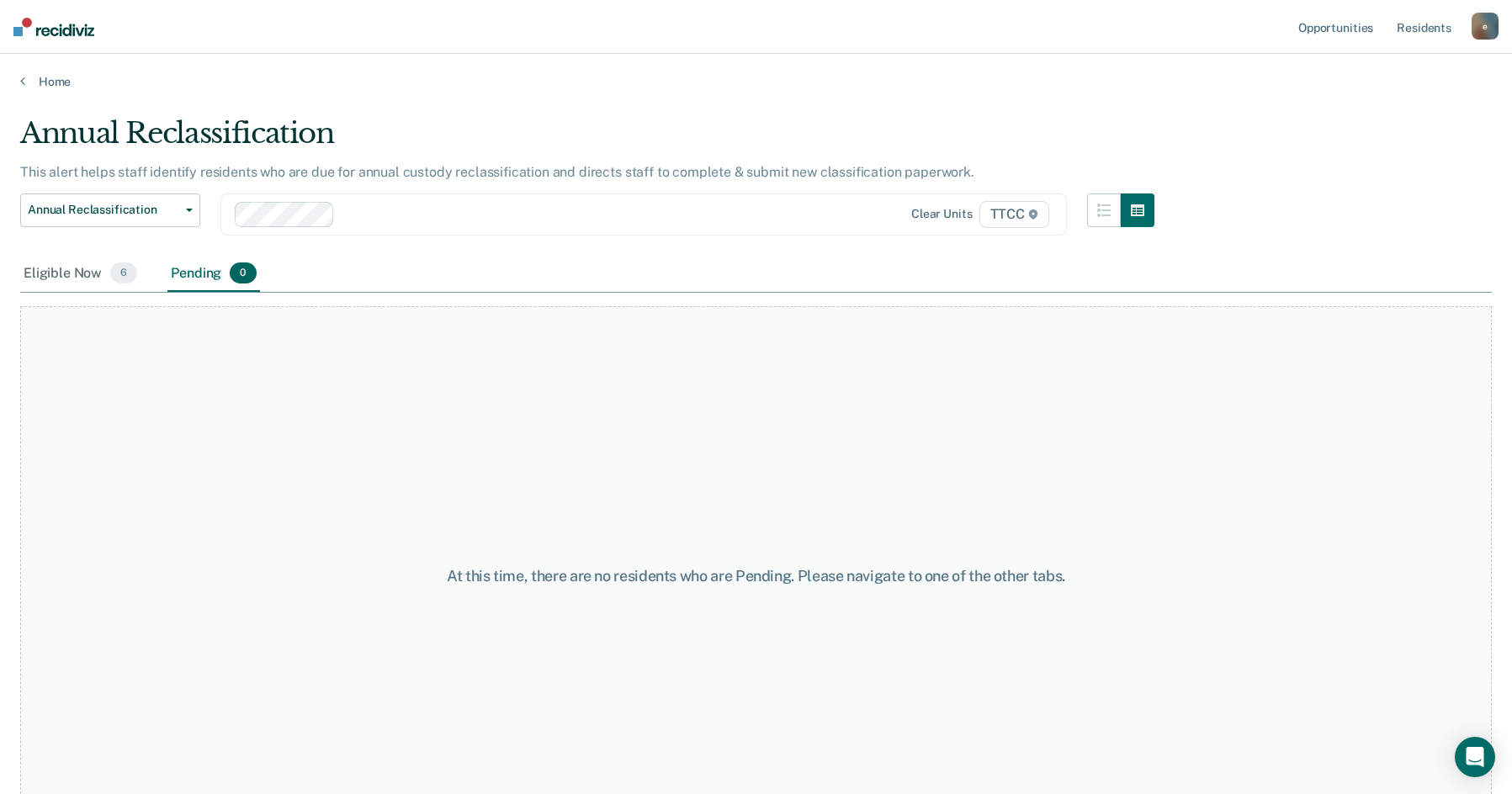
click at [125, 276] on span "6" at bounding box center [123, 272] width 27 height 21
